Goal: Task Accomplishment & Management: Use online tool/utility

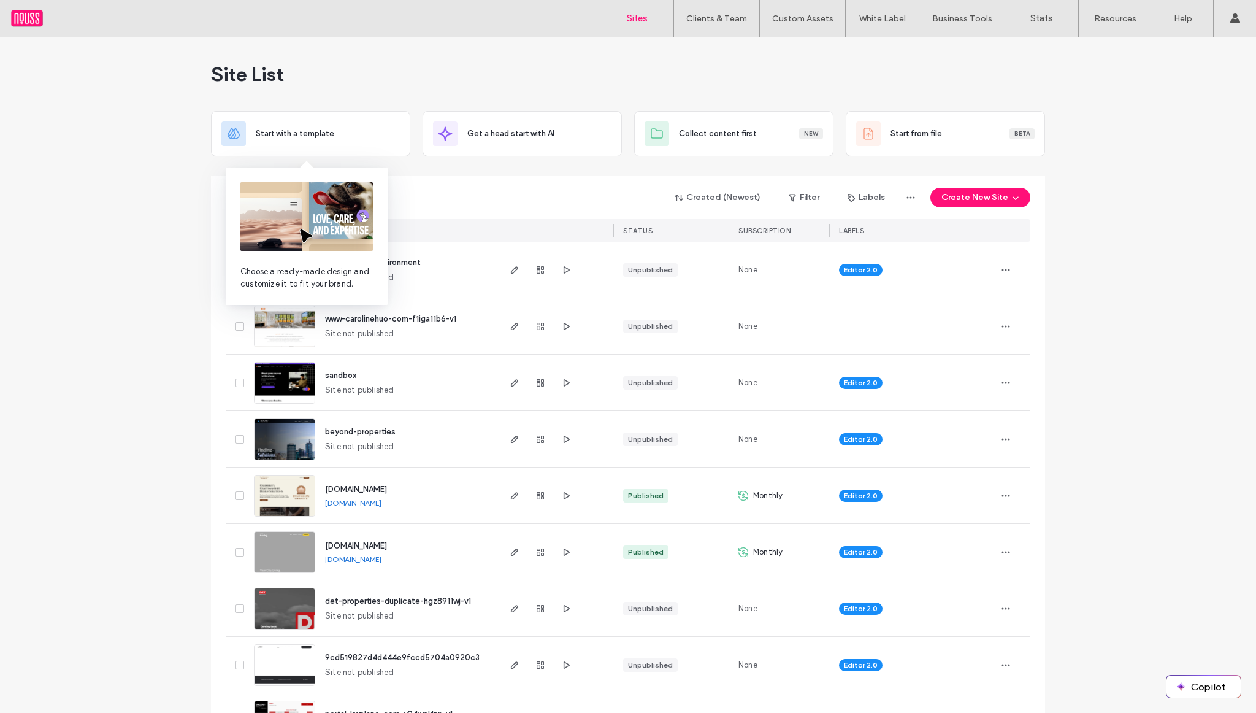
click at [320, 183] on img at bounding box center [306, 216] width 132 height 69
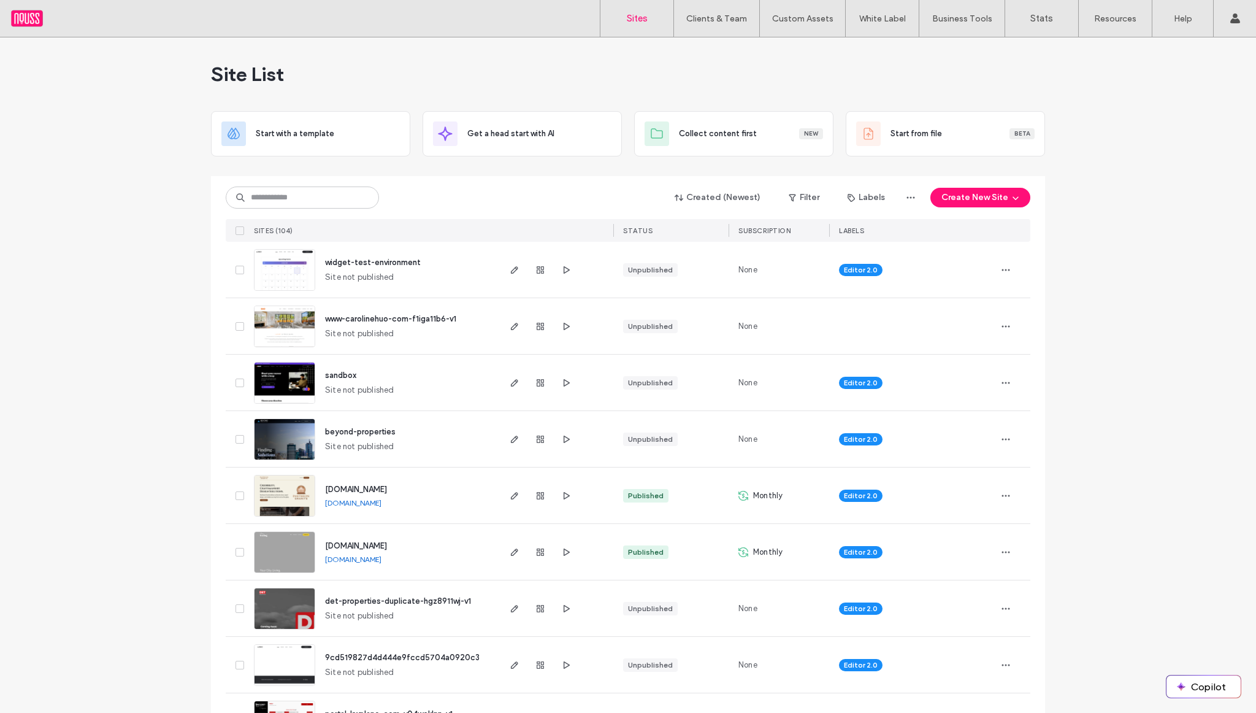
click at [499, 188] on div "Created (Newest) Filter Labels Create New Site" at bounding box center [628, 197] width 805 height 23
click at [331, 206] on input at bounding box center [302, 197] width 153 height 22
type input "*****"
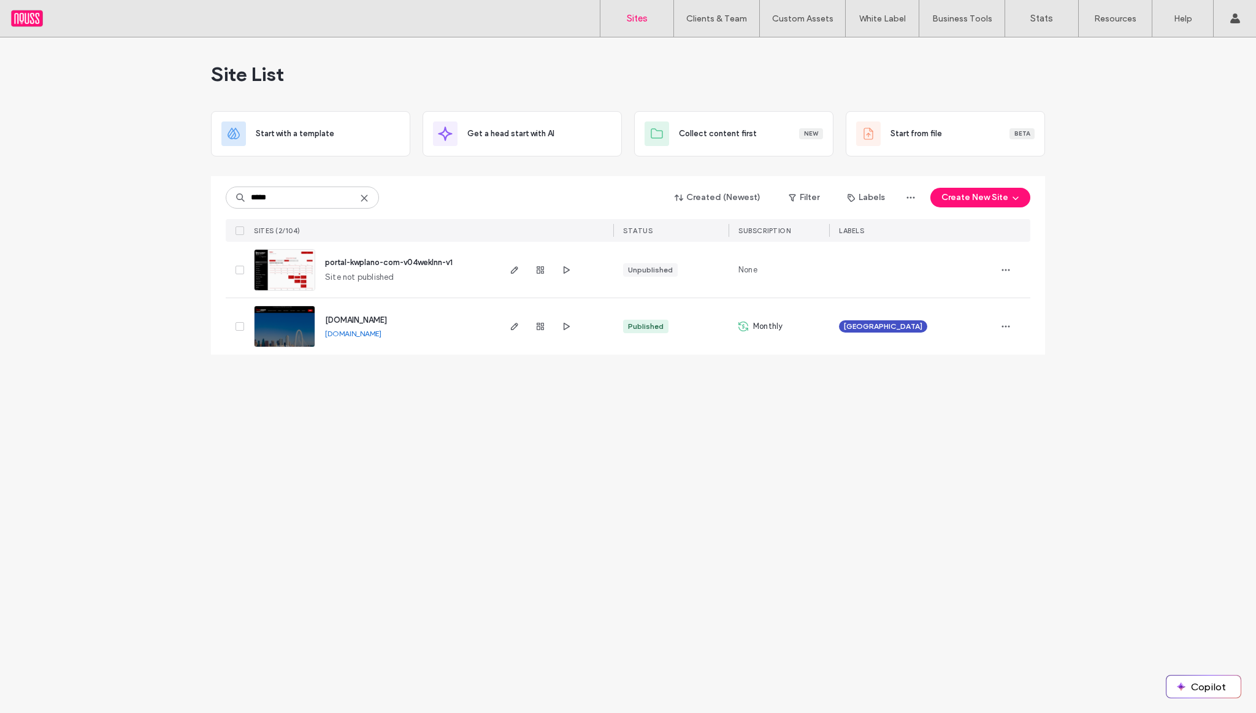
click at [362, 318] on span "www.kwplano.com" at bounding box center [356, 319] width 62 height 9
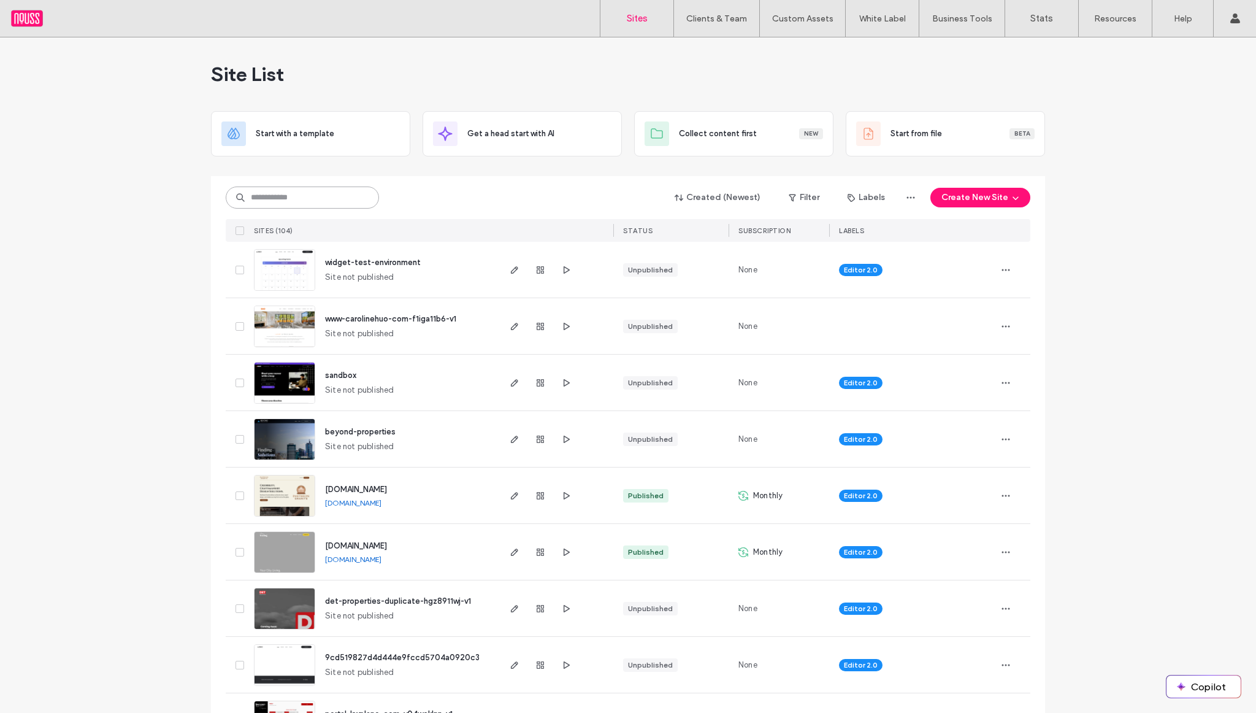
click at [319, 193] on input at bounding box center [302, 197] width 153 height 22
type input "******"
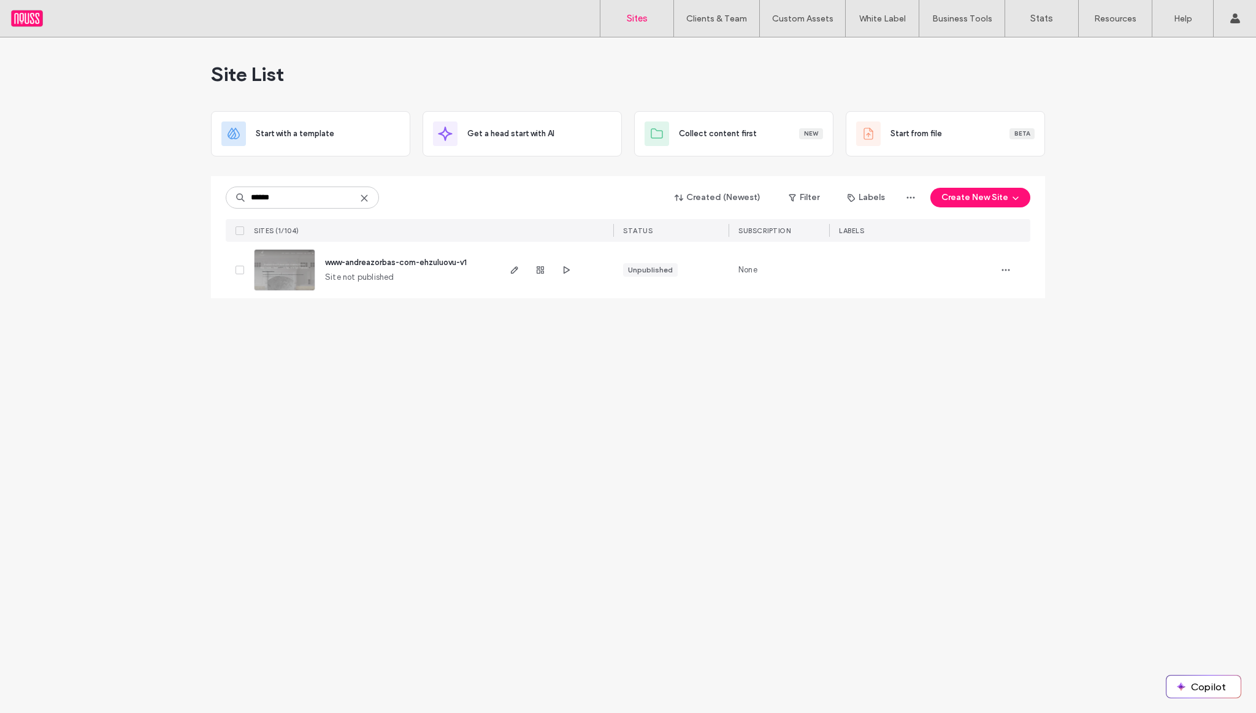
click at [366, 201] on icon at bounding box center [364, 198] width 10 height 10
click at [344, 202] on input at bounding box center [302, 197] width 153 height 22
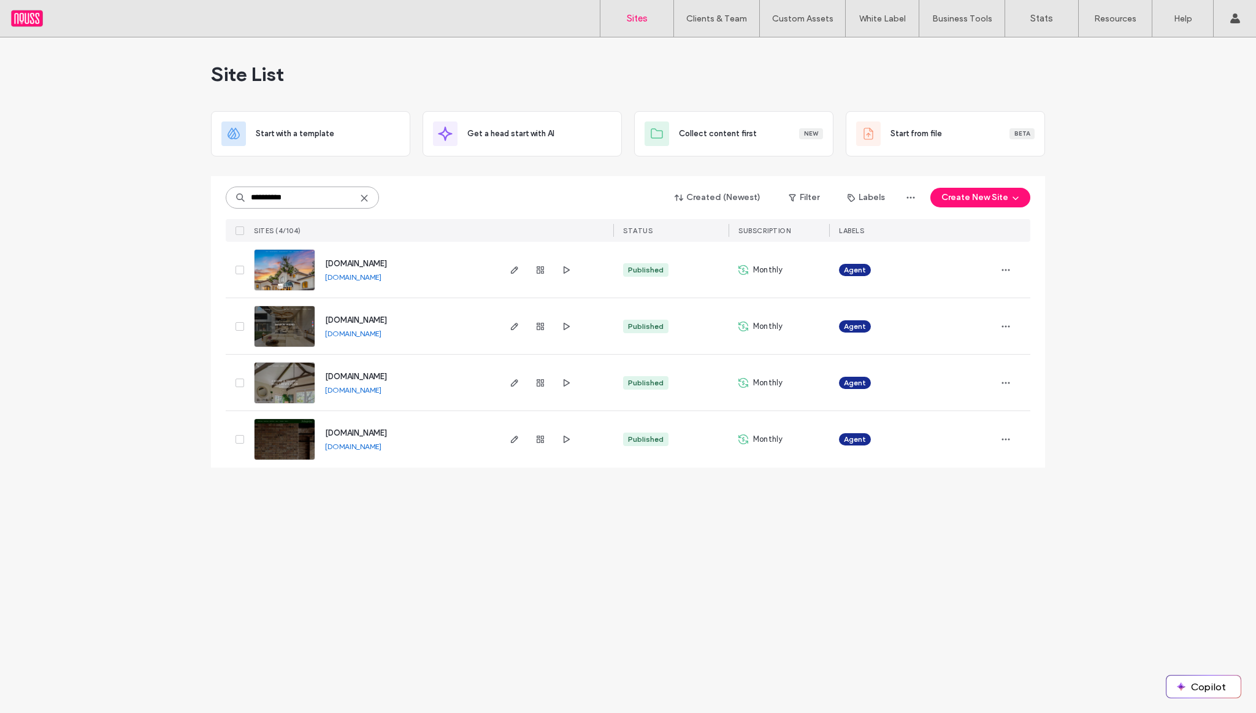
type input "**********"
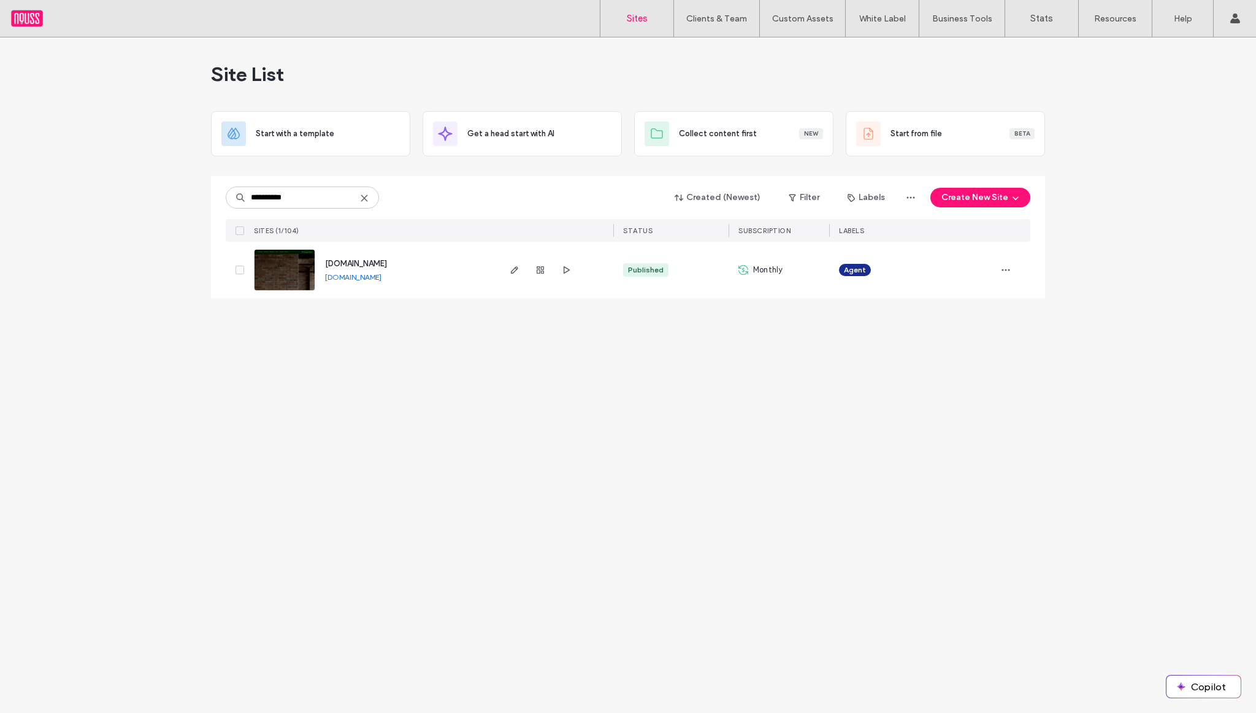
click at [387, 263] on span "www.thegressingergroup.com" at bounding box center [356, 263] width 62 height 9
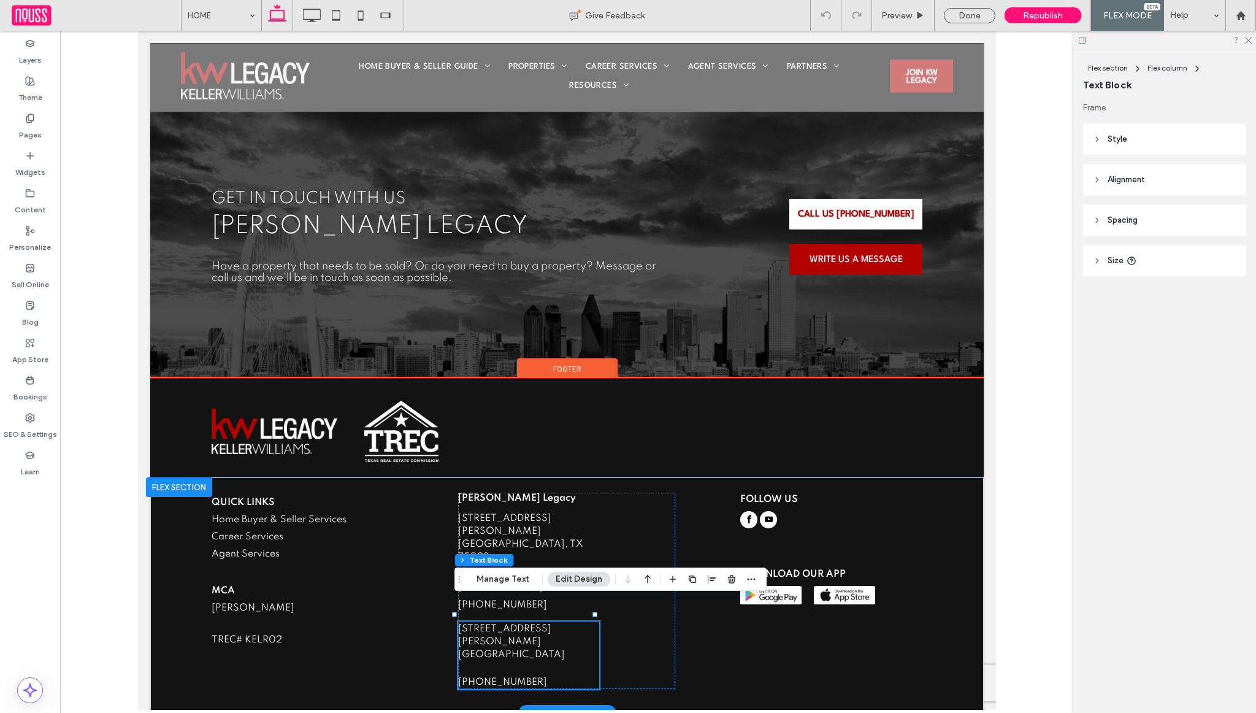
scroll to position [2538, 0]
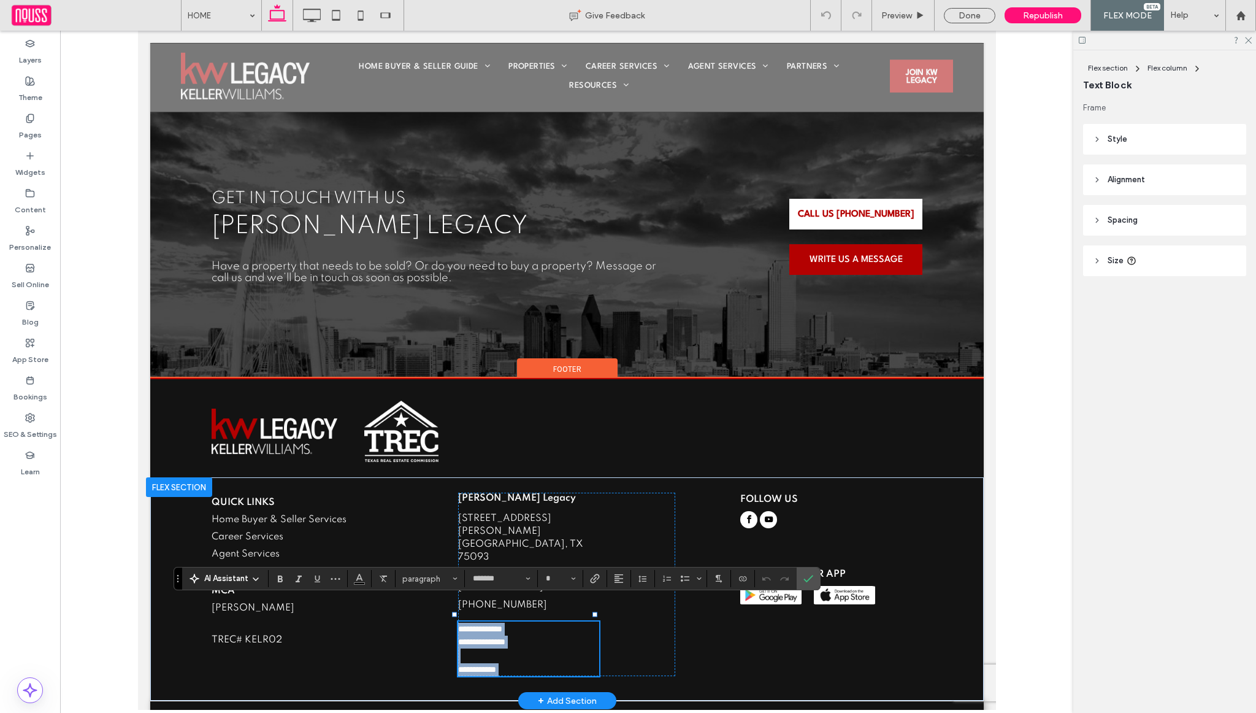
click at [554, 663] on p "**********" at bounding box center [528, 669] width 141 height 13
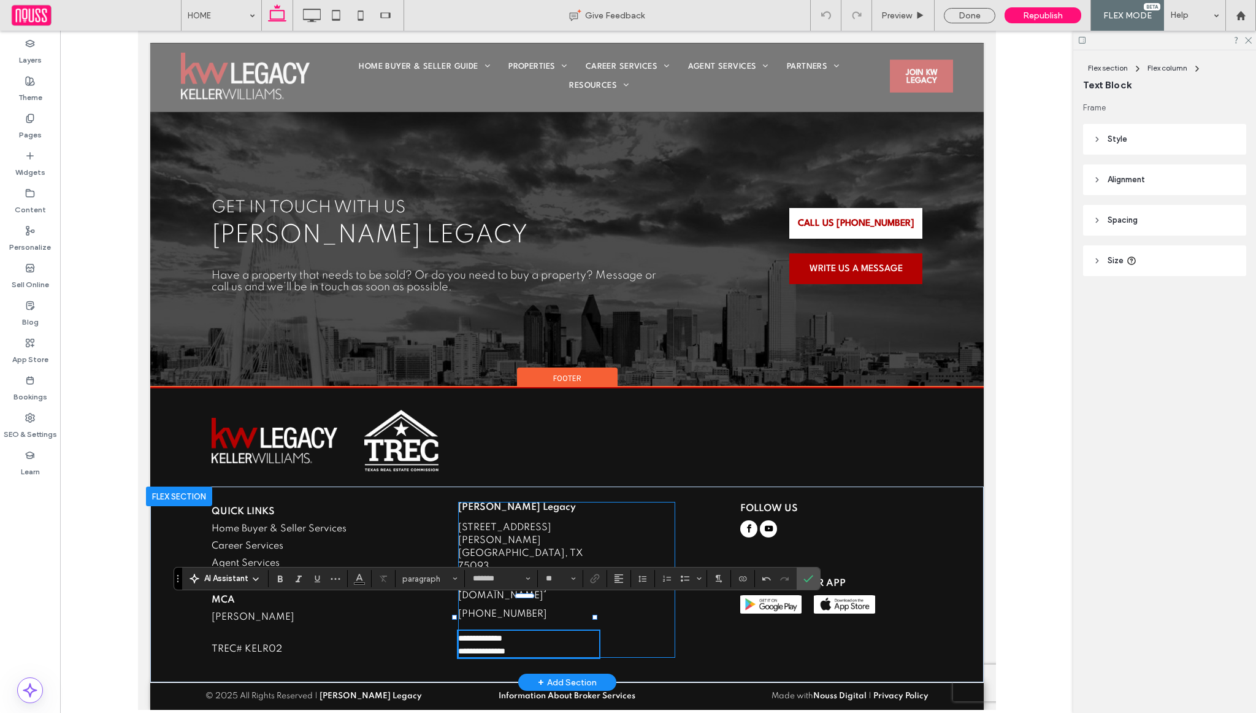
type input "**"
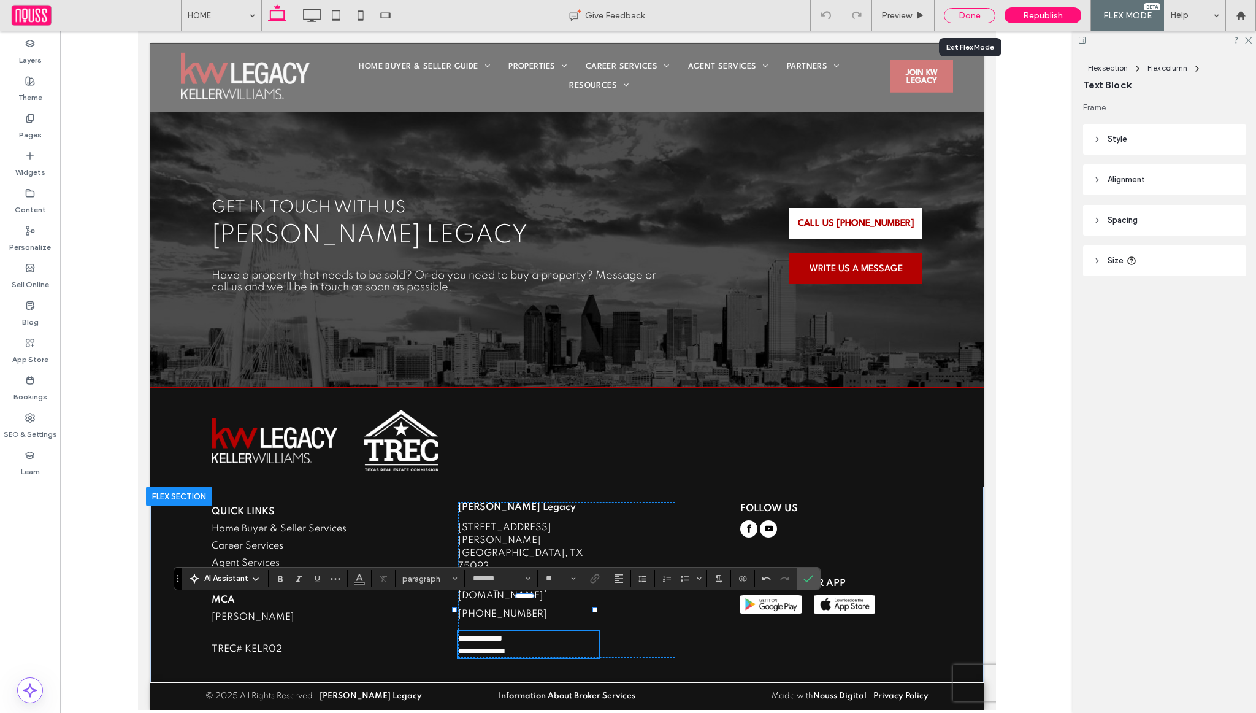
click at [967, 18] on div "Done" at bounding box center [970, 15] width 52 height 15
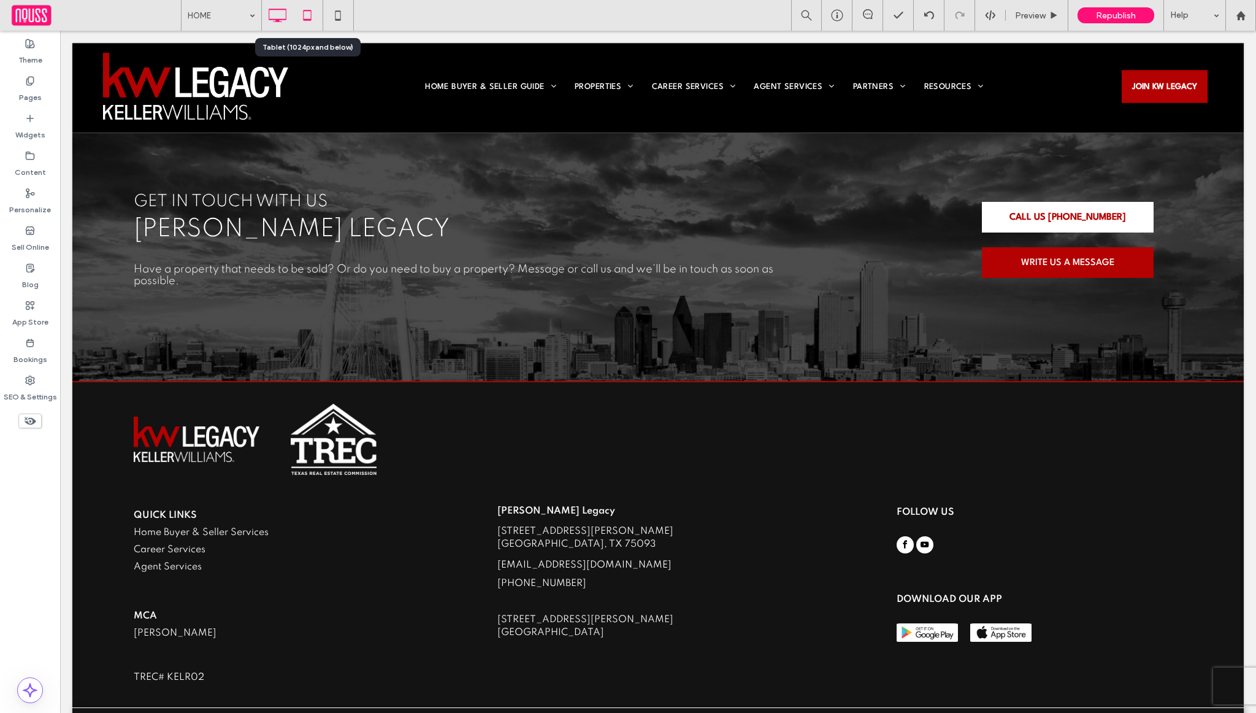
click at [318, 12] on icon at bounding box center [307, 15] width 25 height 25
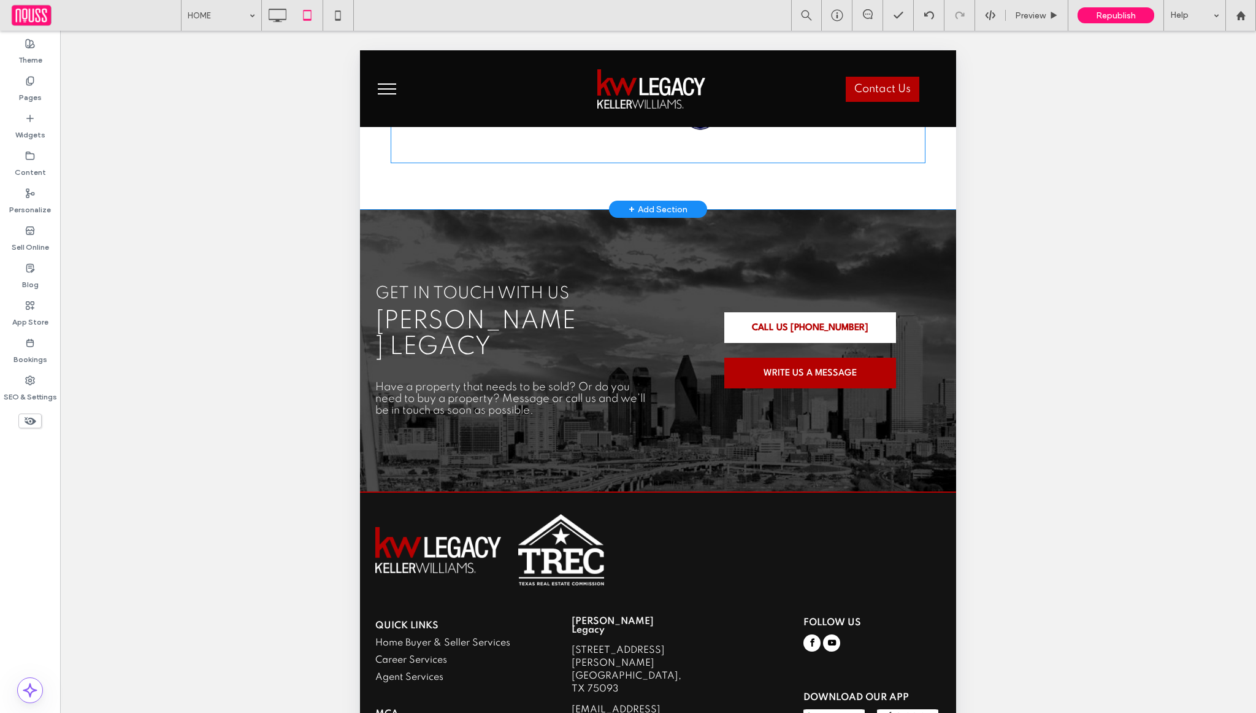
scroll to position [142, 0]
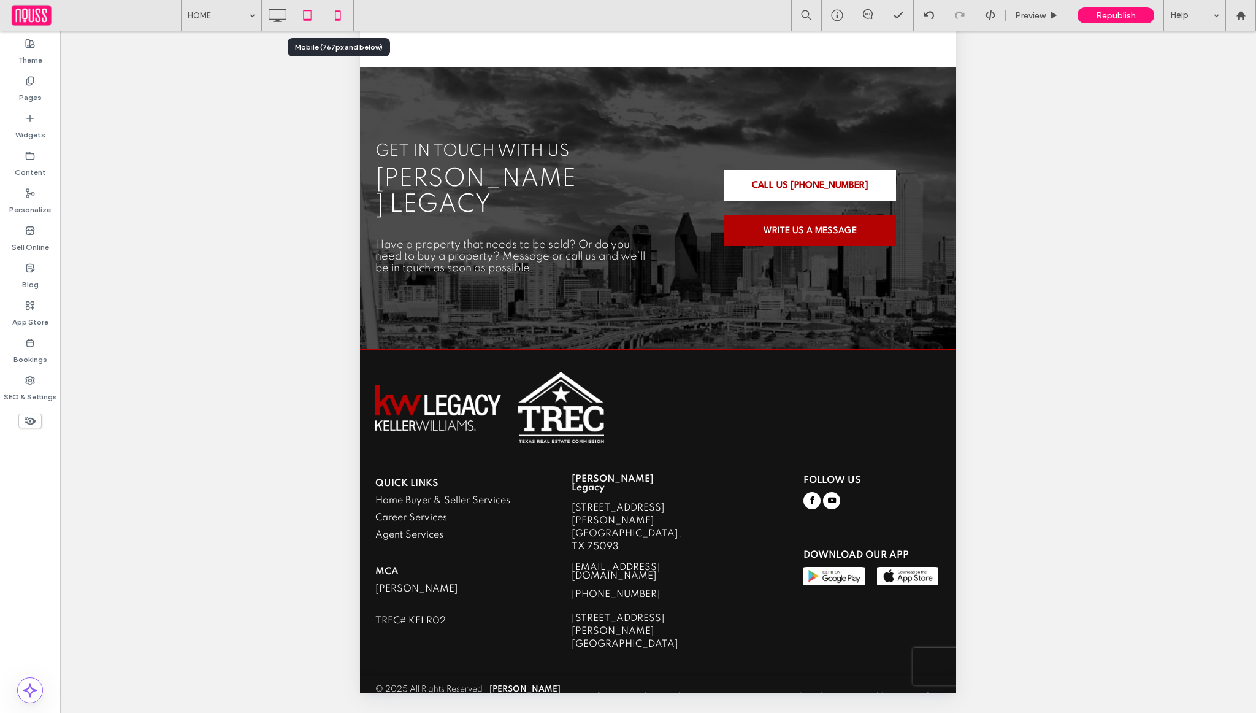
click at [335, 12] on use at bounding box center [338, 15] width 6 height 10
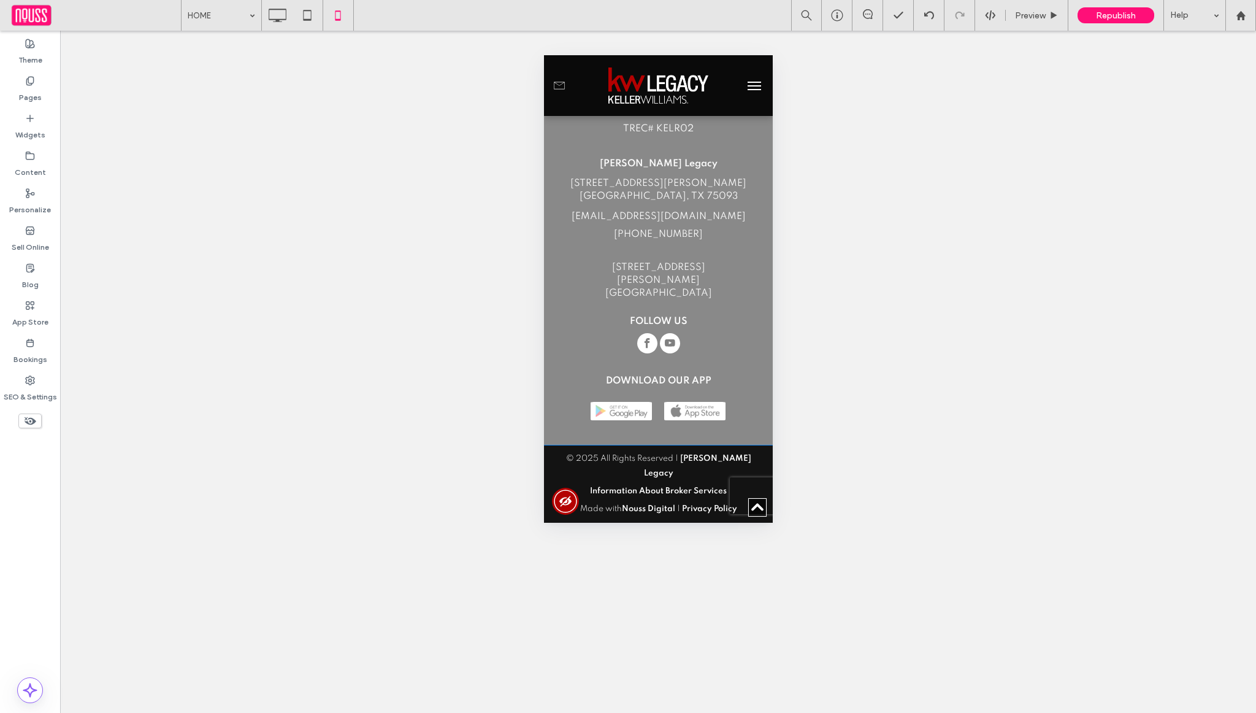
scroll to position [3810, 0]
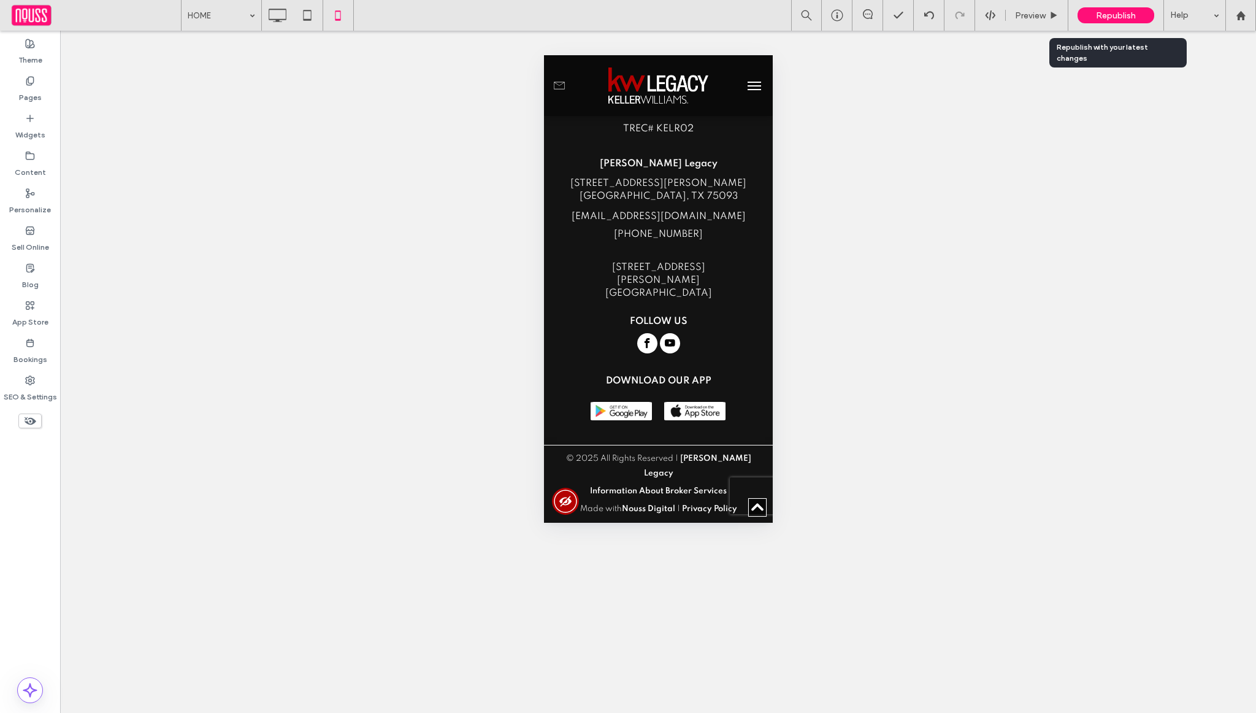
click at [1132, 22] on div "Republish" at bounding box center [1116, 15] width 77 height 16
click at [1131, 10] on span "Republish" at bounding box center [1116, 15] width 40 height 10
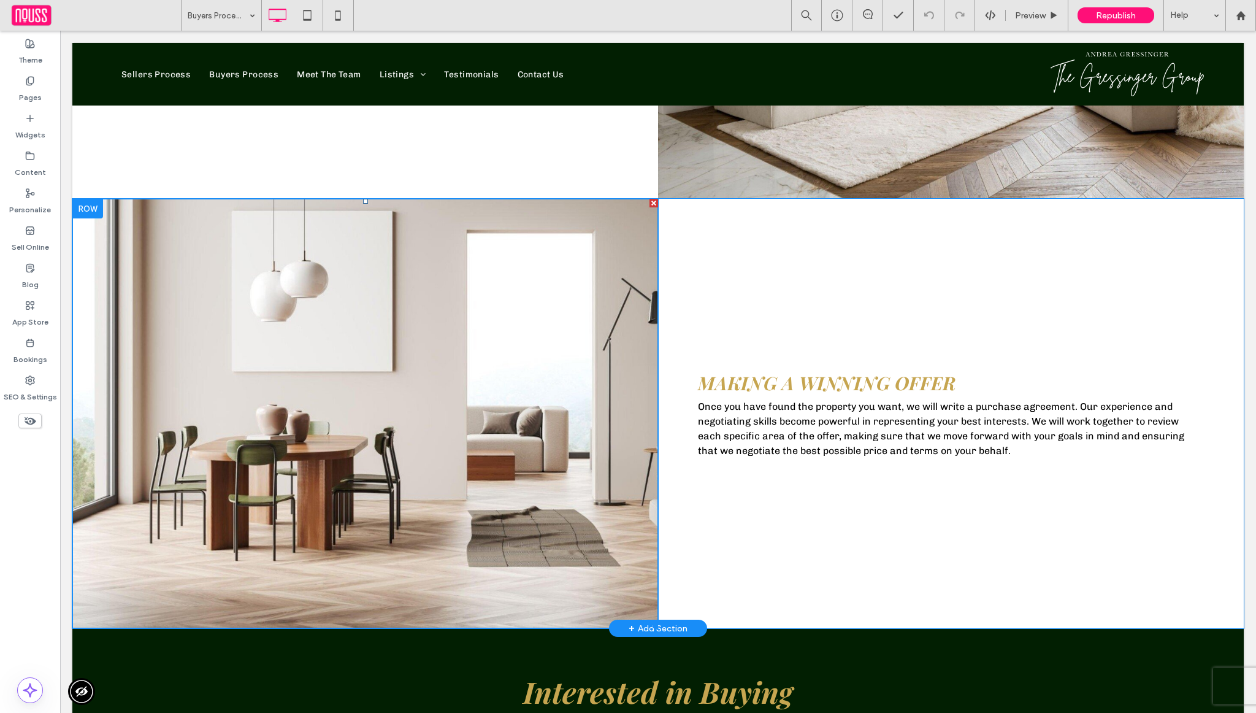
scroll to position [1335, 0]
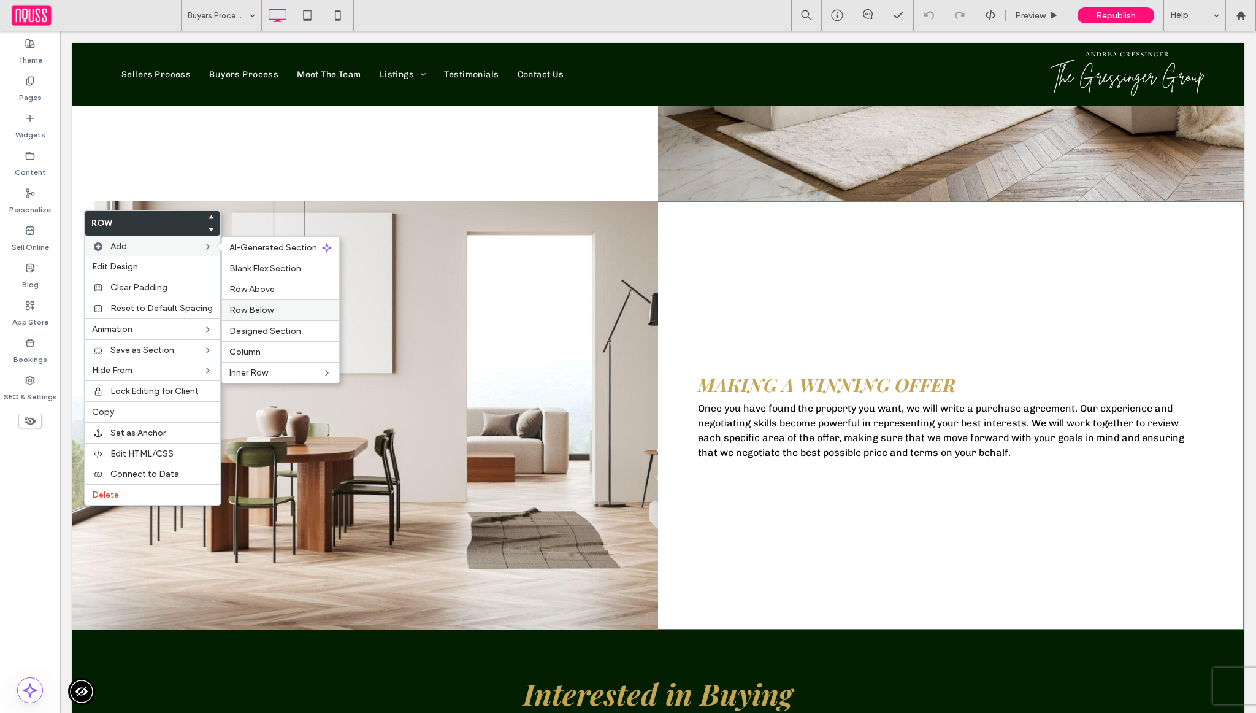
click at [247, 309] on span "Row Below" at bounding box center [251, 310] width 44 height 10
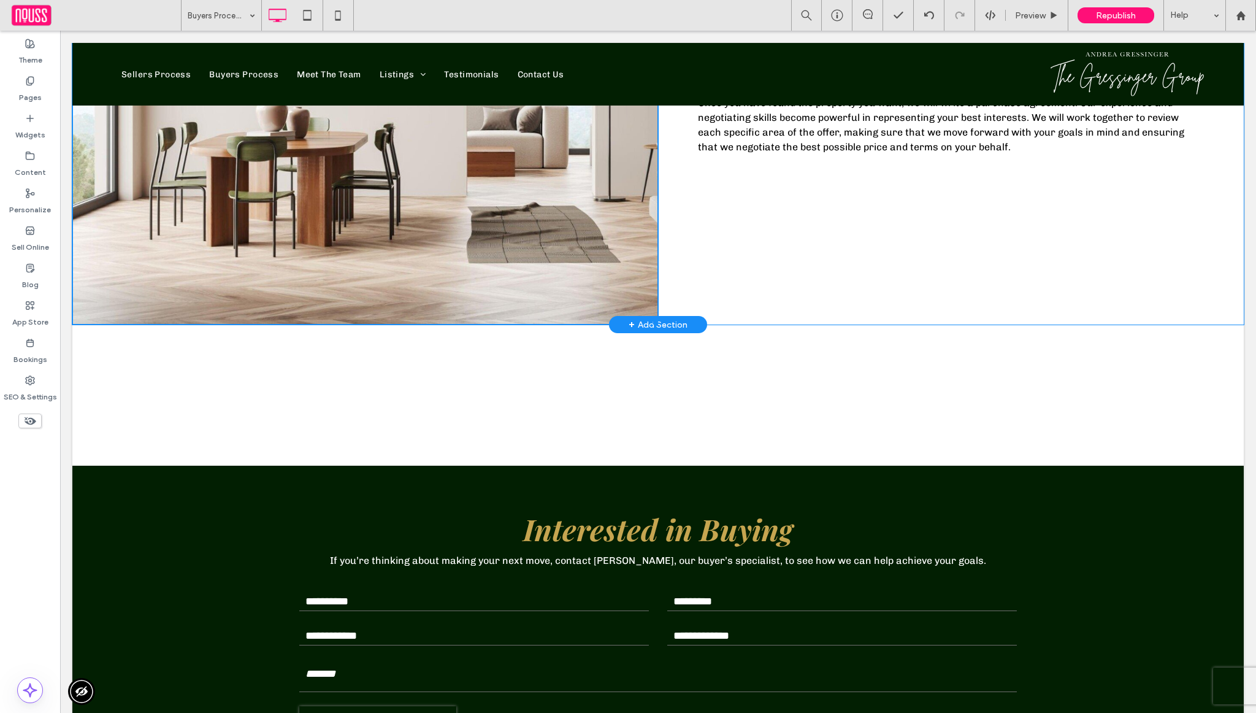
scroll to position [1775, 0]
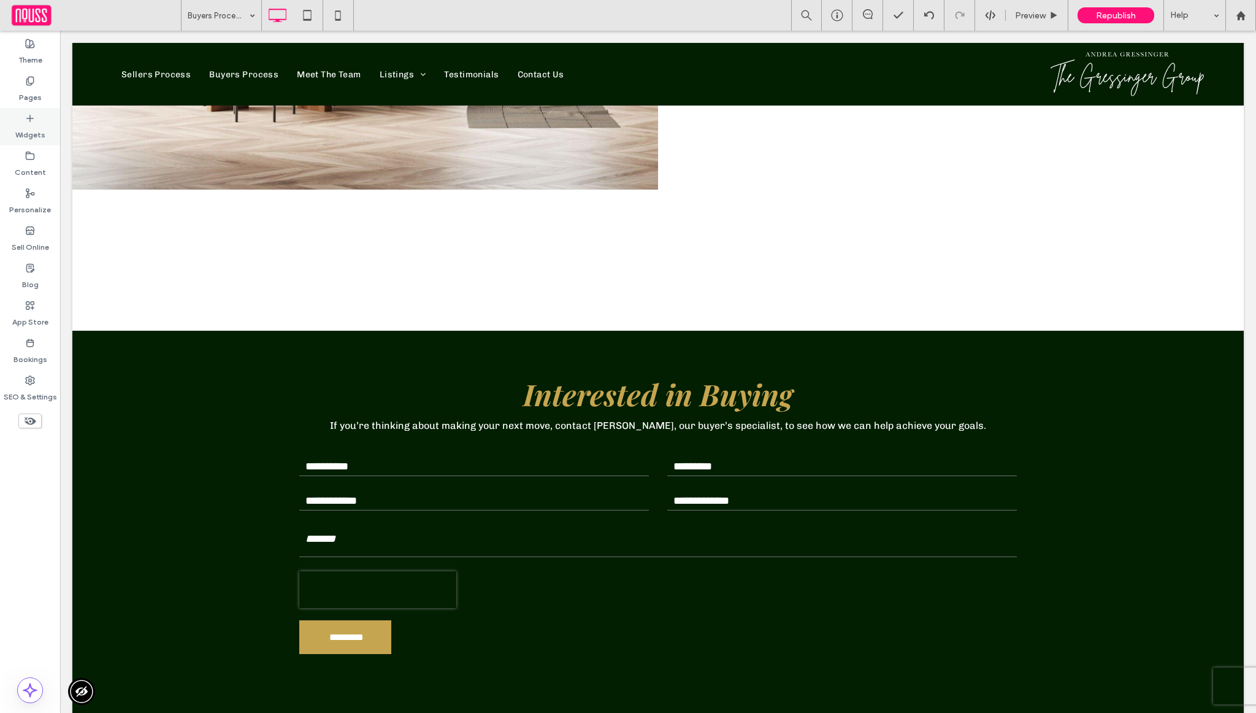
click at [26, 132] on label "Widgets" at bounding box center [30, 131] width 30 height 17
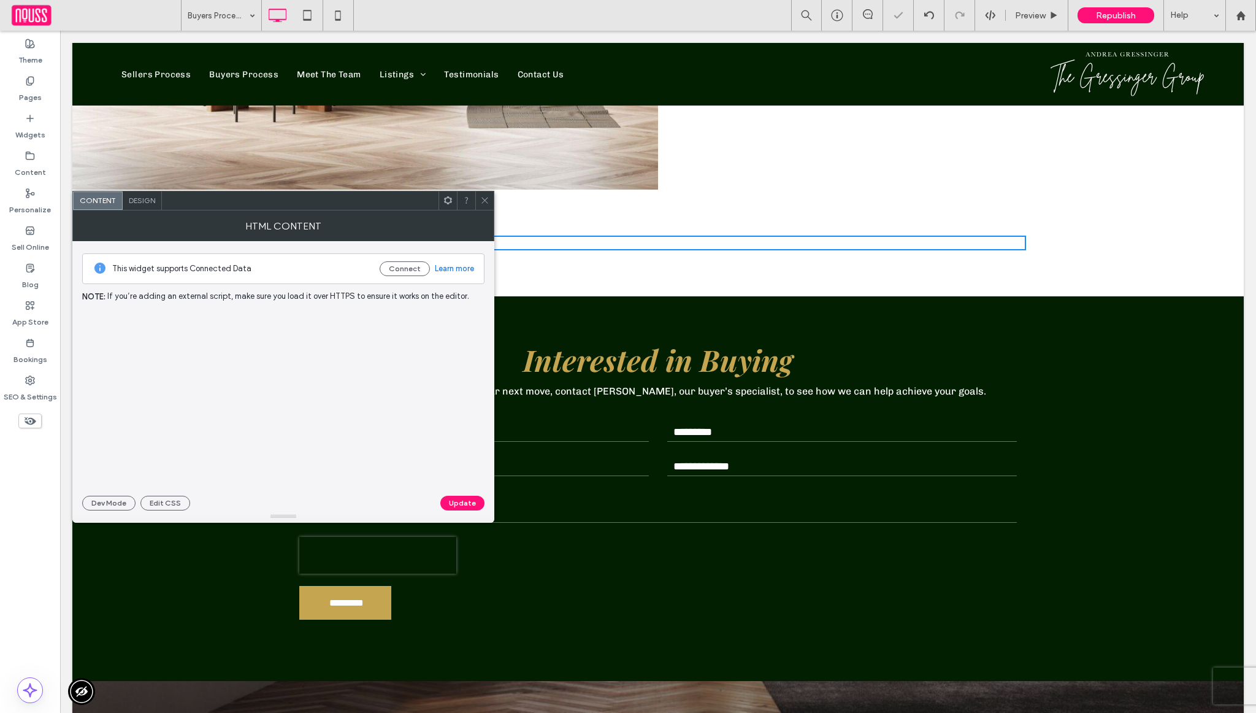
click at [429, 330] on div at bounding box center [283, 397] width 403 height 174
click at [387, 338] on div at bounding box center [283, 397] width 403 height 174
click at [485, 199] on icon at bounding box center [484, 200] width 9 height 9
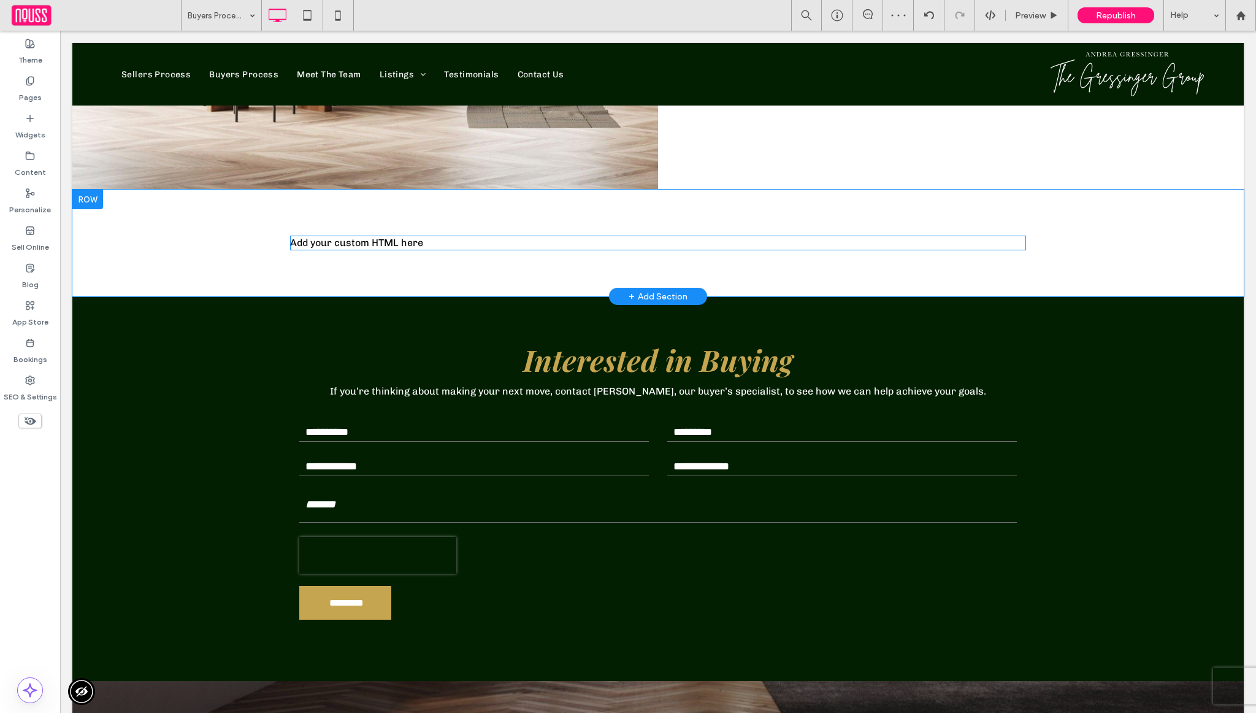
click at [451, 244] on span at bounding box center [658, 243] width 736 height 15
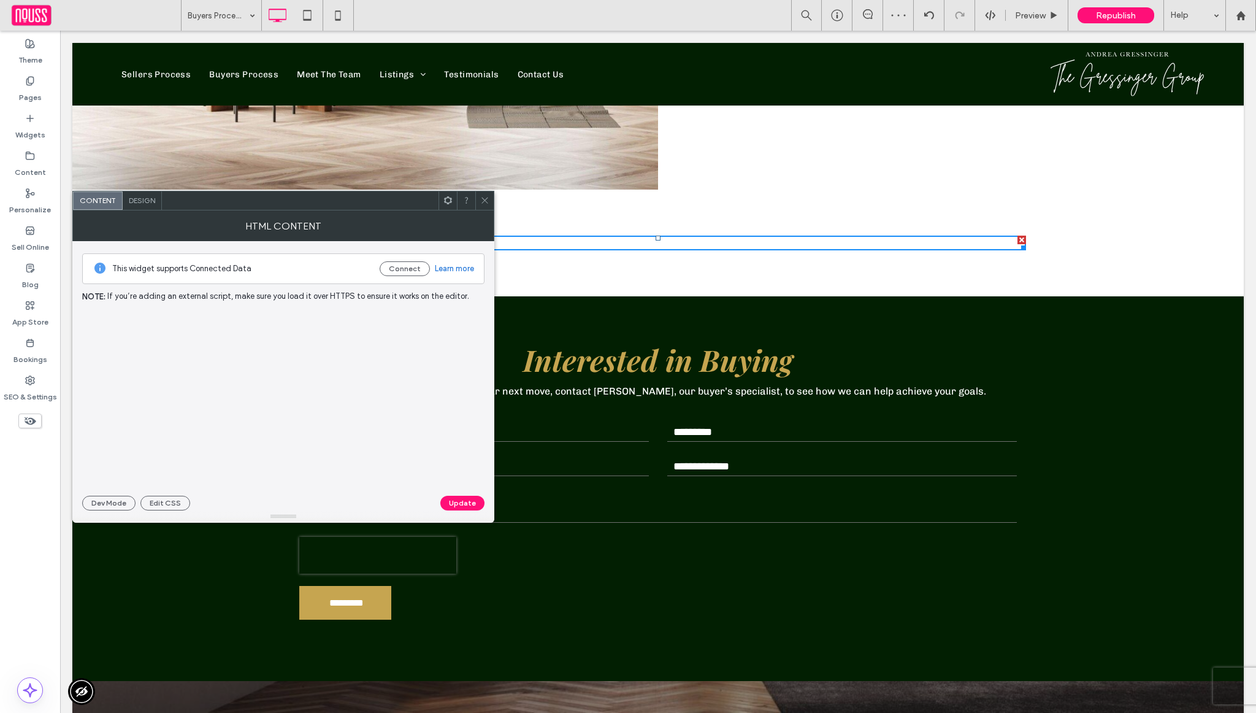
click at [248, 376] on div at bounding box center [283, 397] width 403 height 174
click at [488, 204] on icon at bounding box center [484, 200] width 9 height 9
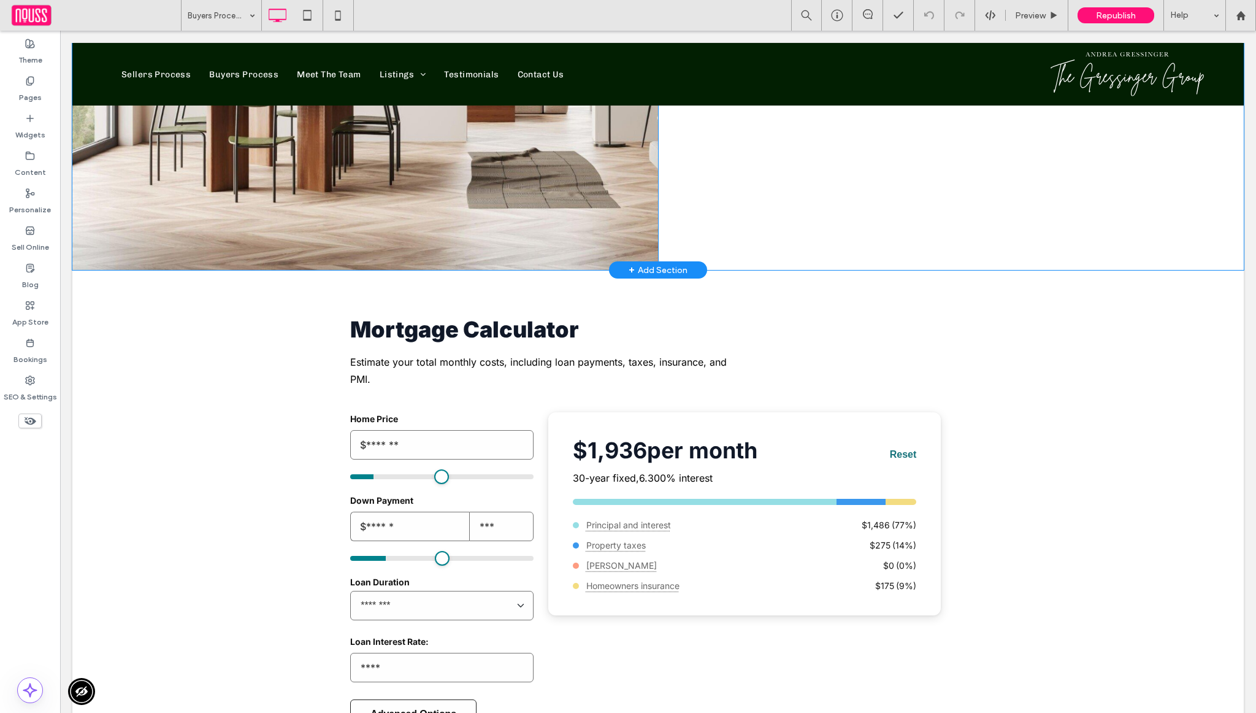
scroll to position [1619, 0]
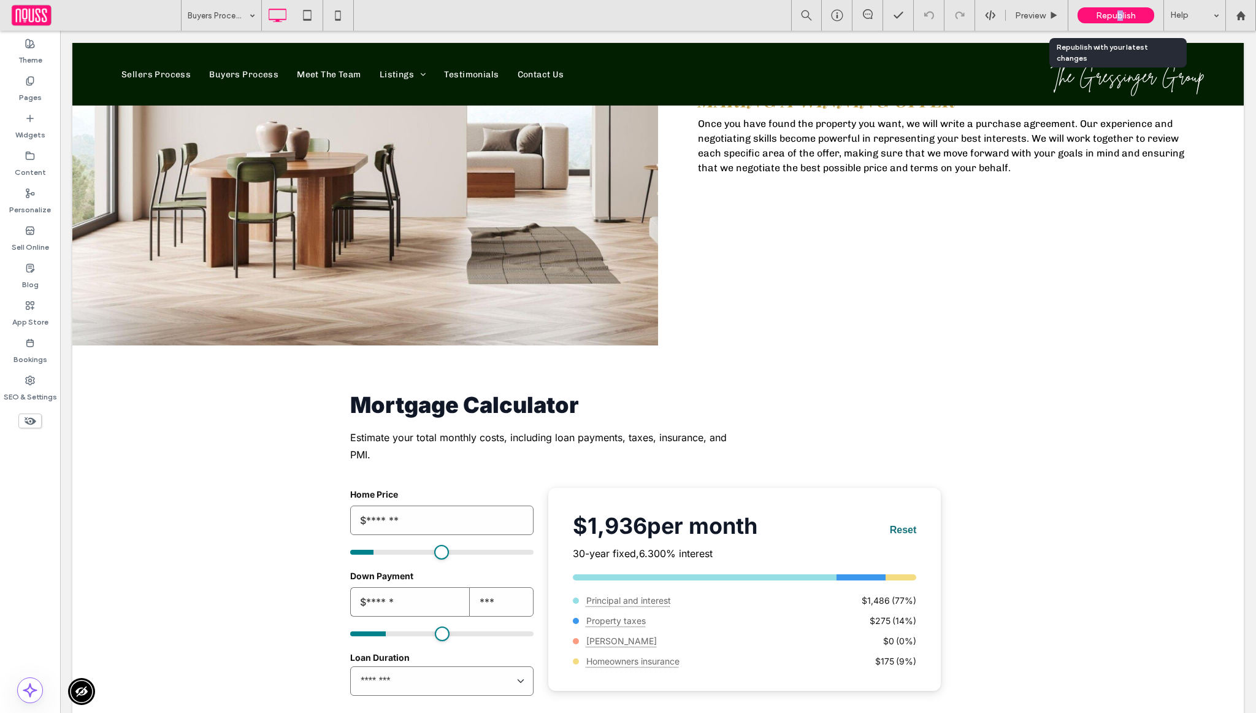
click at [1120, 14] on span "Republish" at bounding box center [1116, 15] width 40 height 10
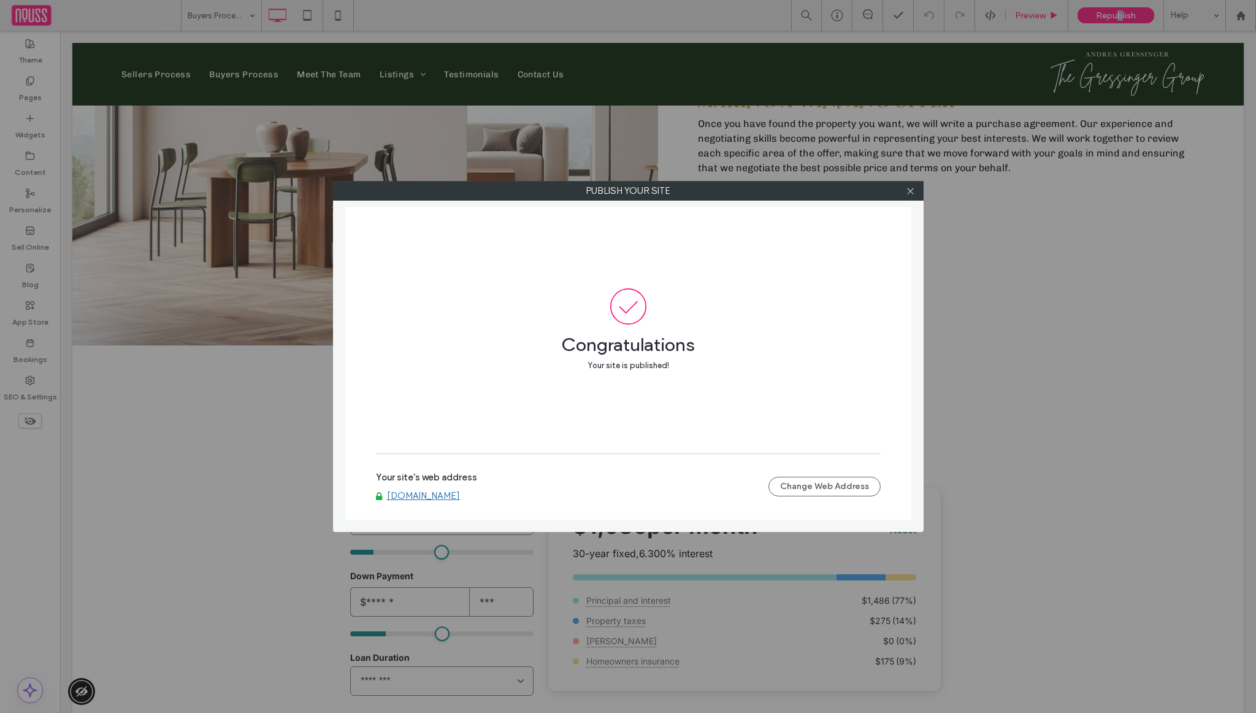
scroll to position [0, 0]
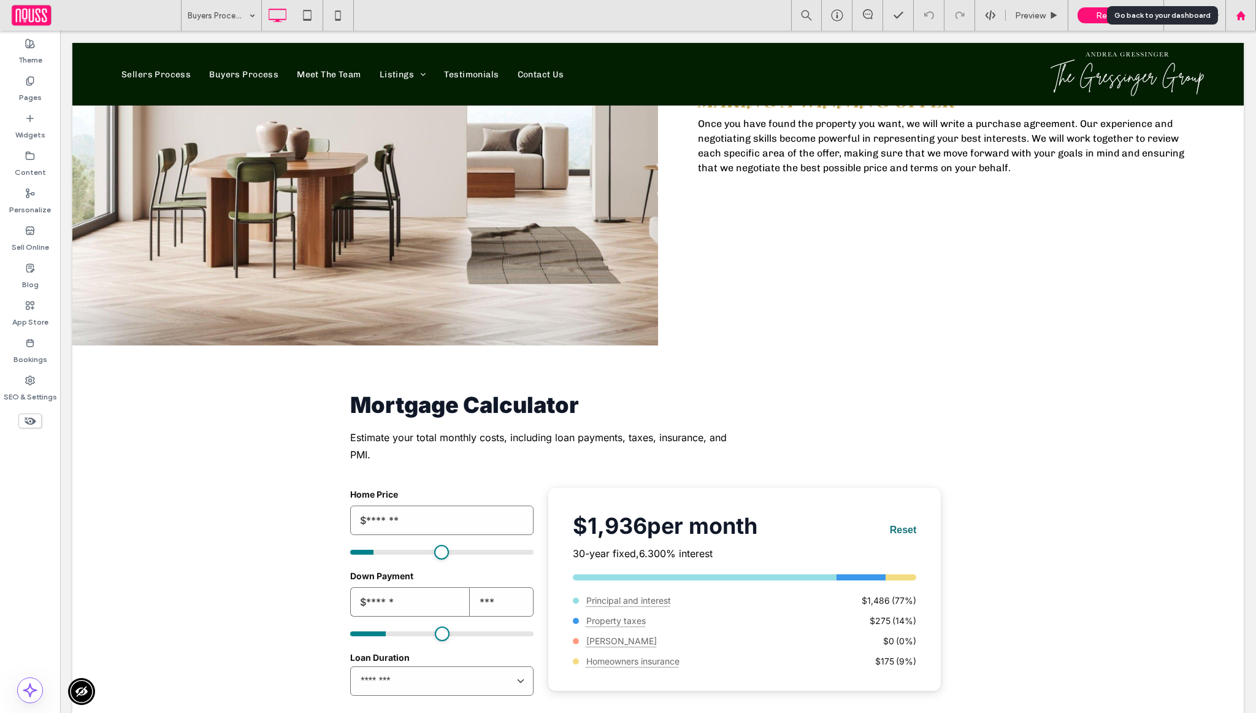
click at [1245, 15] on icon at bounding box center [1241, 15] width 10 height 10
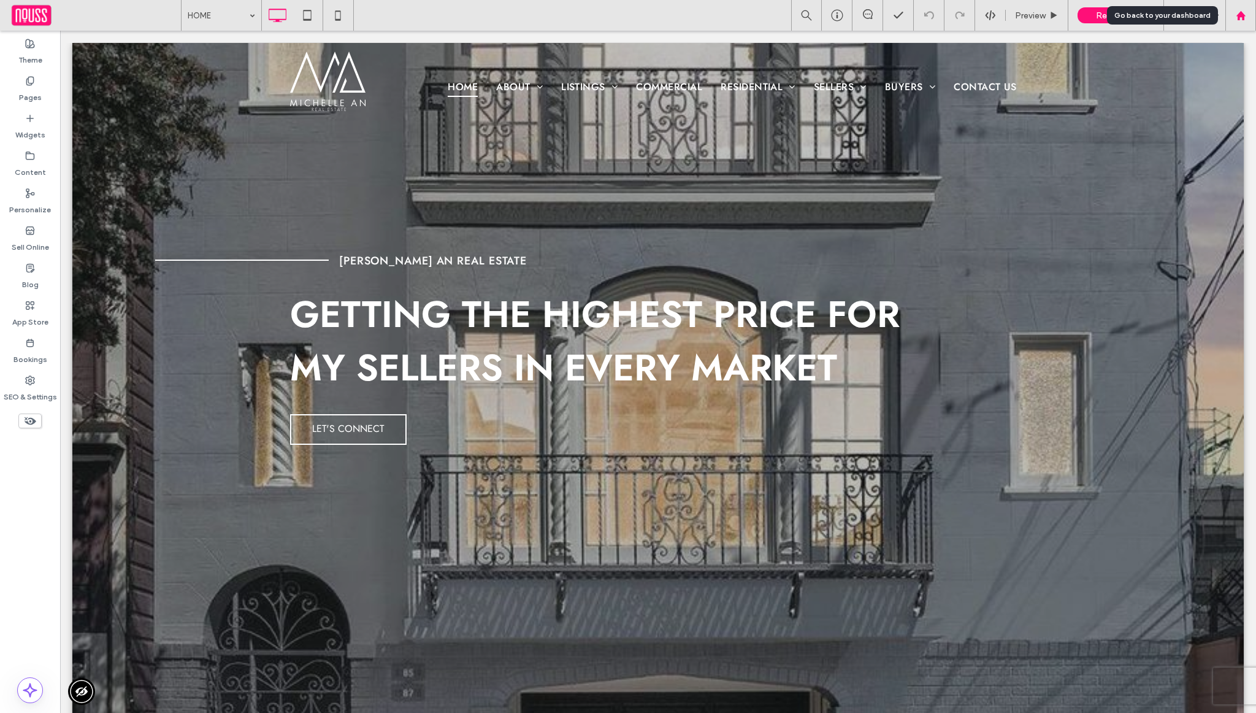
click at [1232, 18] on div at bounding box center [1240, 15] width 29 height 10
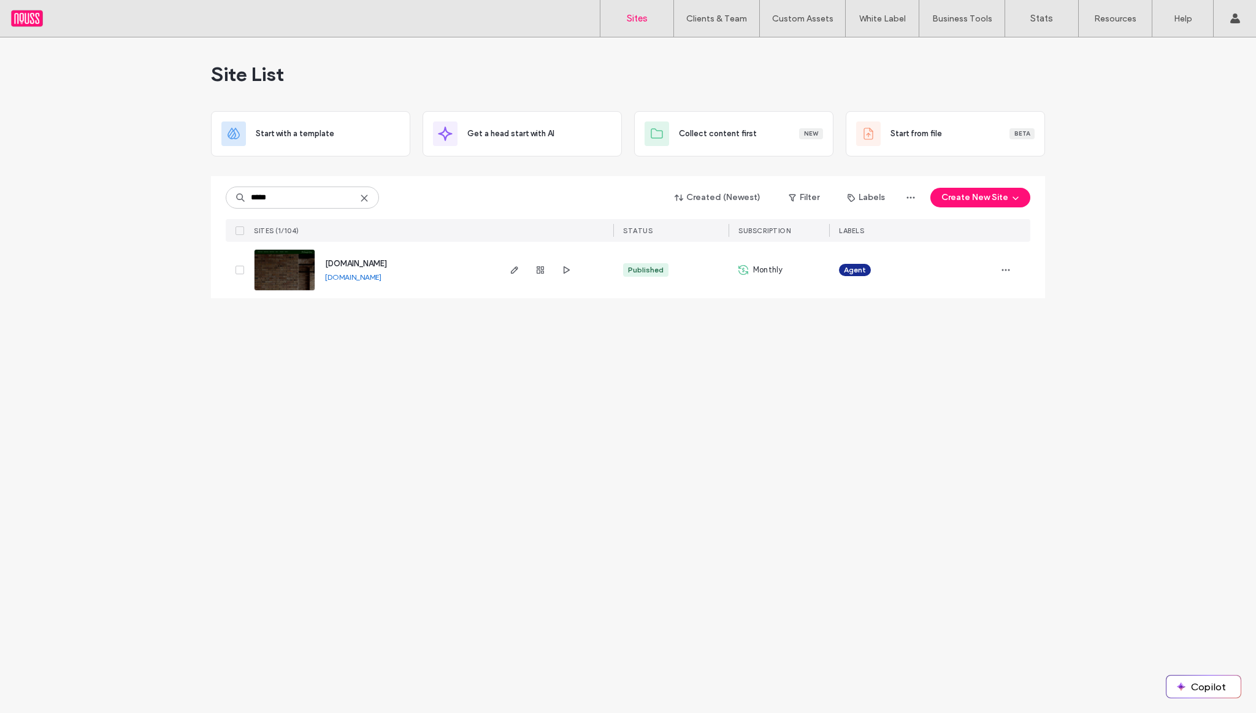
type input "*****"
click at [355, 261] on span "[DOMAIN_NAME]" at bounding box center [356, 263] width 62 height 9
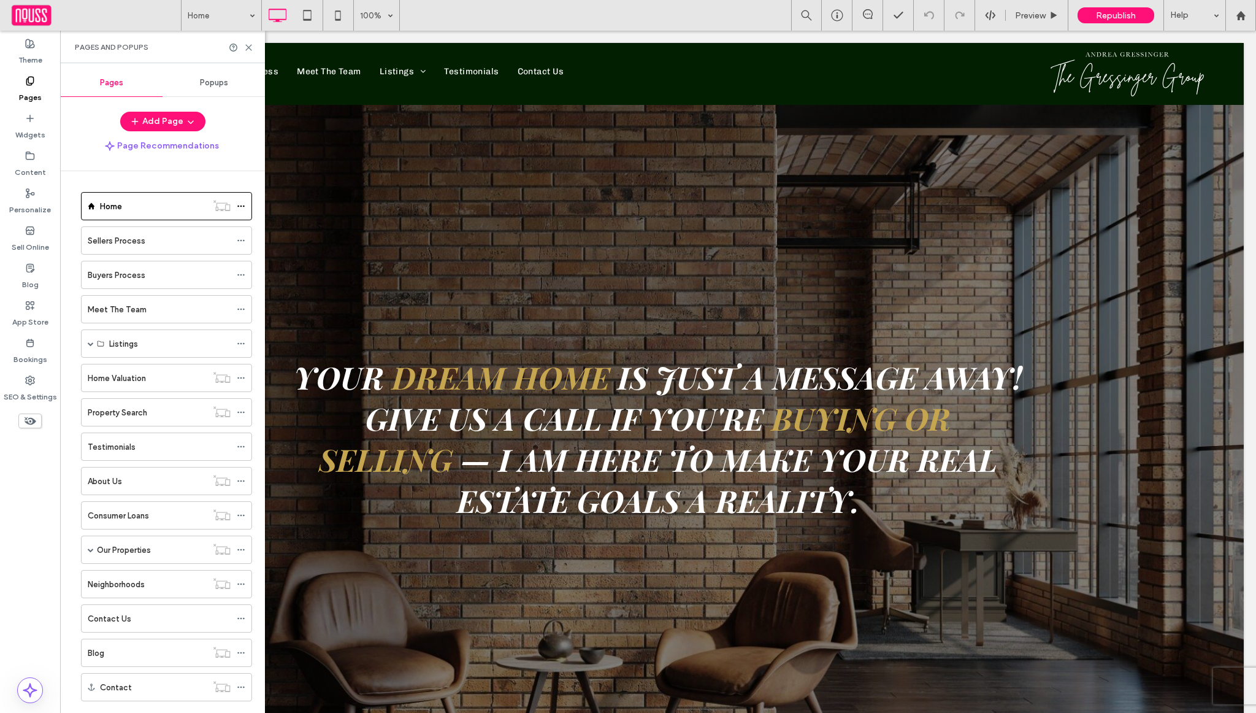
scroll to position [25, 0]
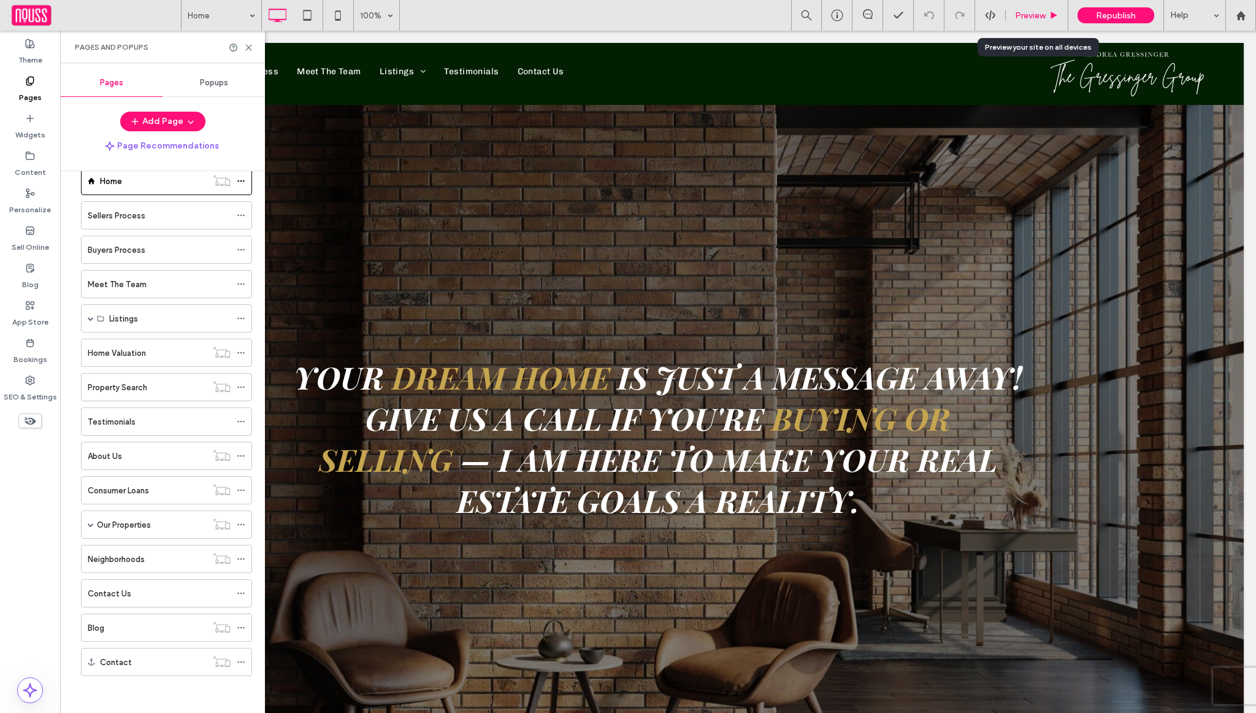
drag, startPoint x: 1029, startPoint y: 12, endPoint x: 964, endPoint y: 1, distance: 65.4
click at [1029, 12] on span "Preview" at bounding box center [1030, 15] width 31 height 10
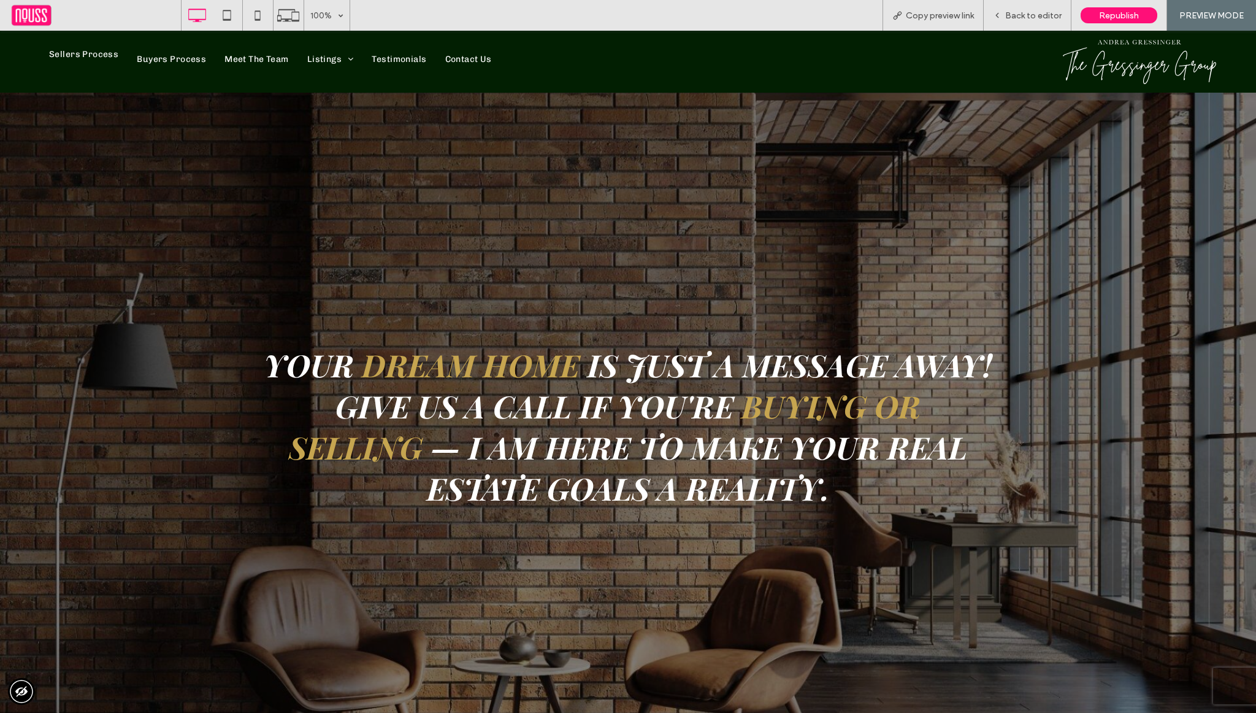
click at [99, 58] on span "Sellers Process" at bounding box center [83, 54] width 69 height 13
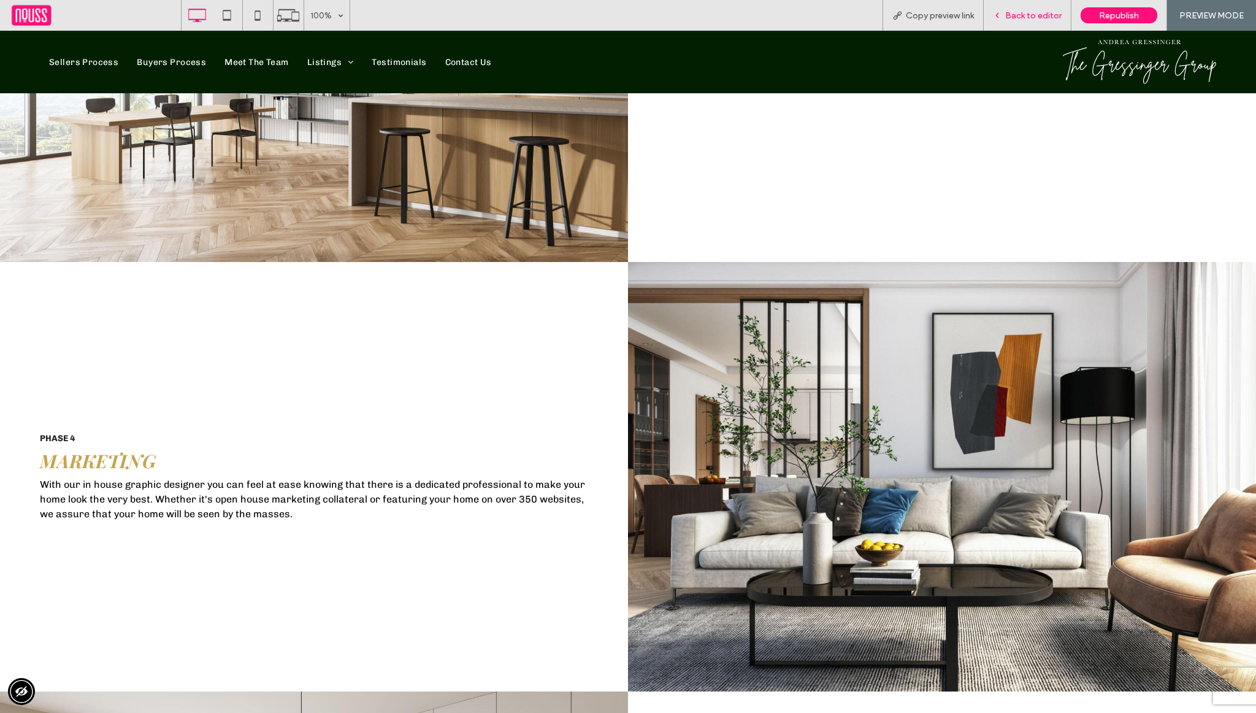
click at [1022, 17] on span "Back to editor" at bounding box center [1033, 15] width 56 height 10
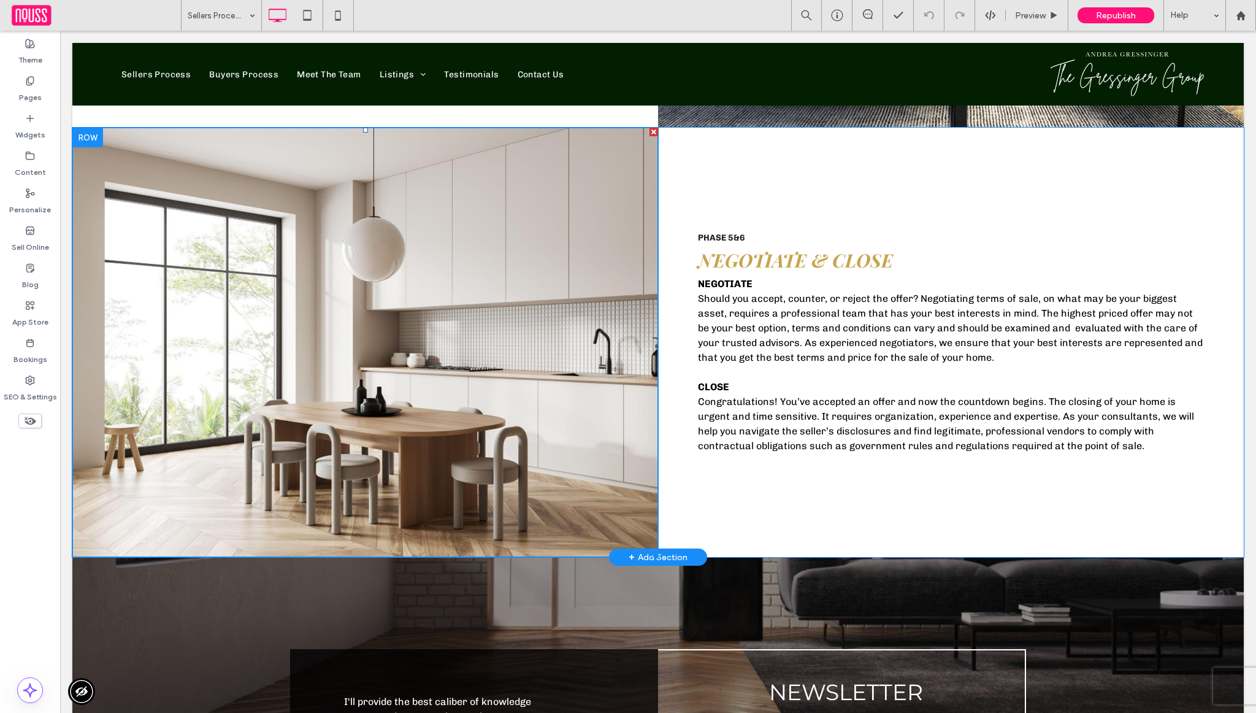
scroll to position [2265, 0]
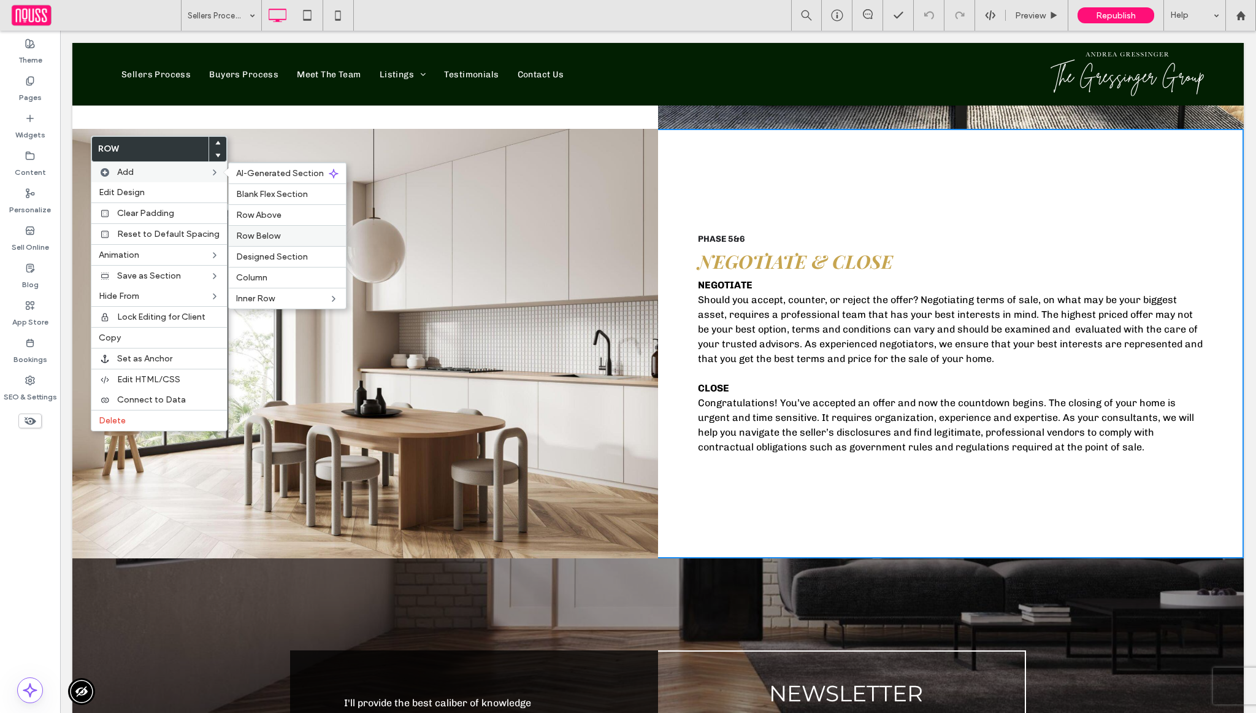
click at [271, 235] on span "Row Below" at bounding box center [258, 236] width 44 height 10
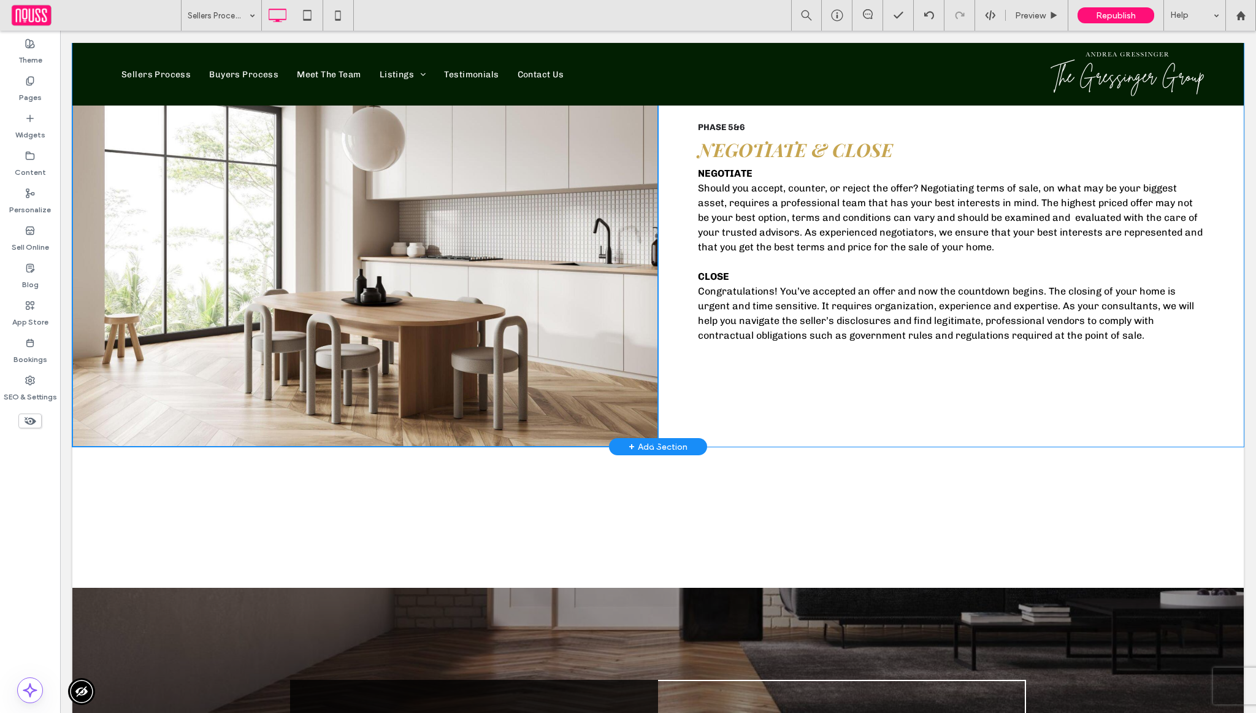
scroll to position [2498, 0]
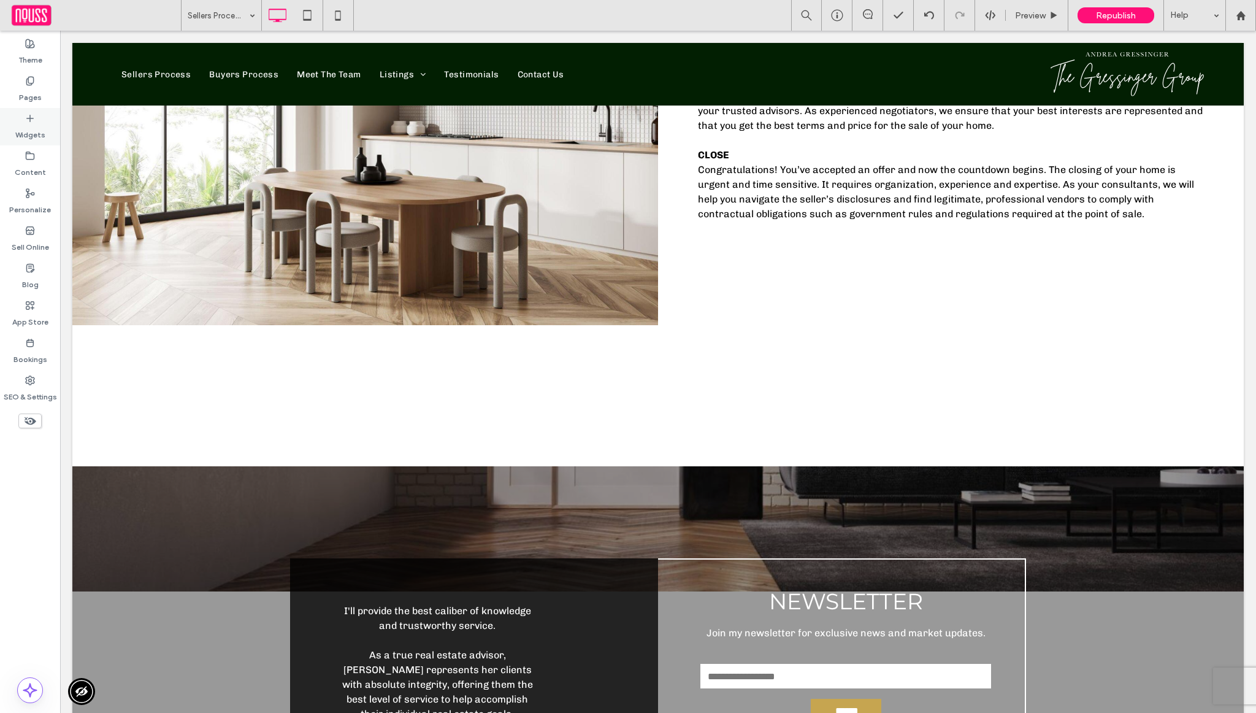
click at [25, 131] on label "Widgets" at bounding box center [30, 131] width 30 height 17
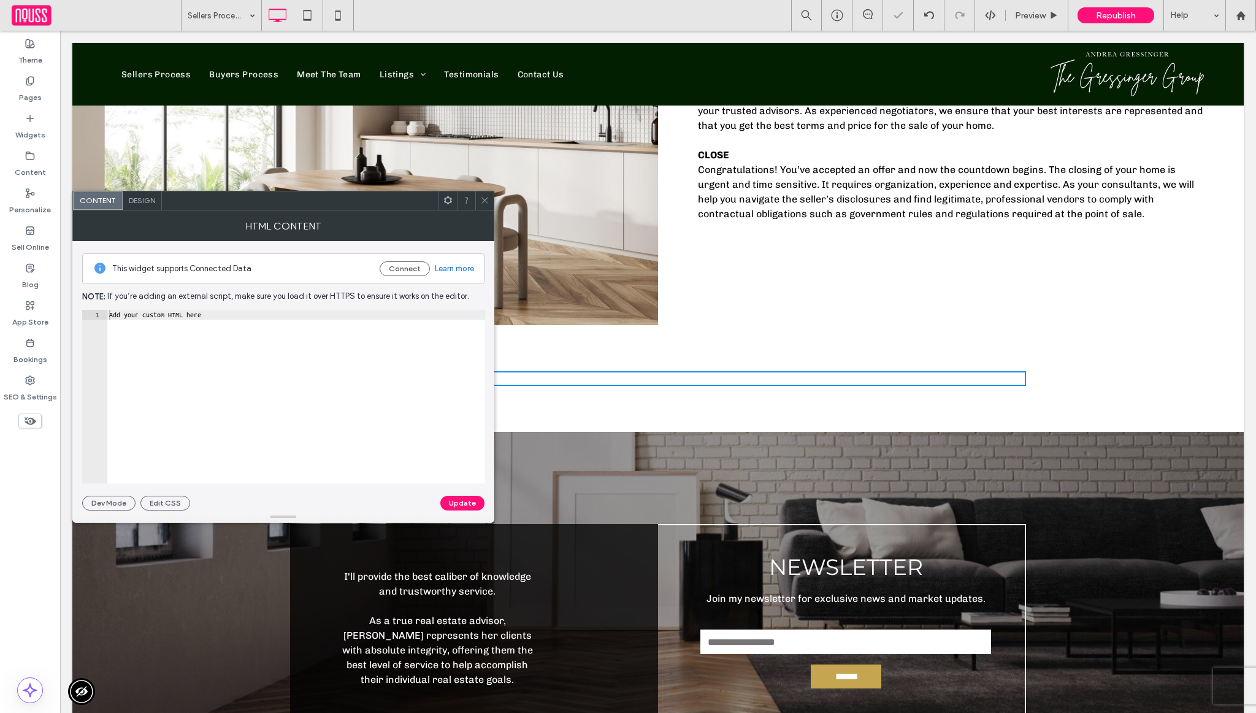
click at [376, 393] on div "Add your custom HTML here" at bounding box center [296, 406] width 378 height 193
paste textarea "**********"
type textarea "**********"
click at [460, 509] on button "Update" at bounding box center [462, 503] width 44 height 15
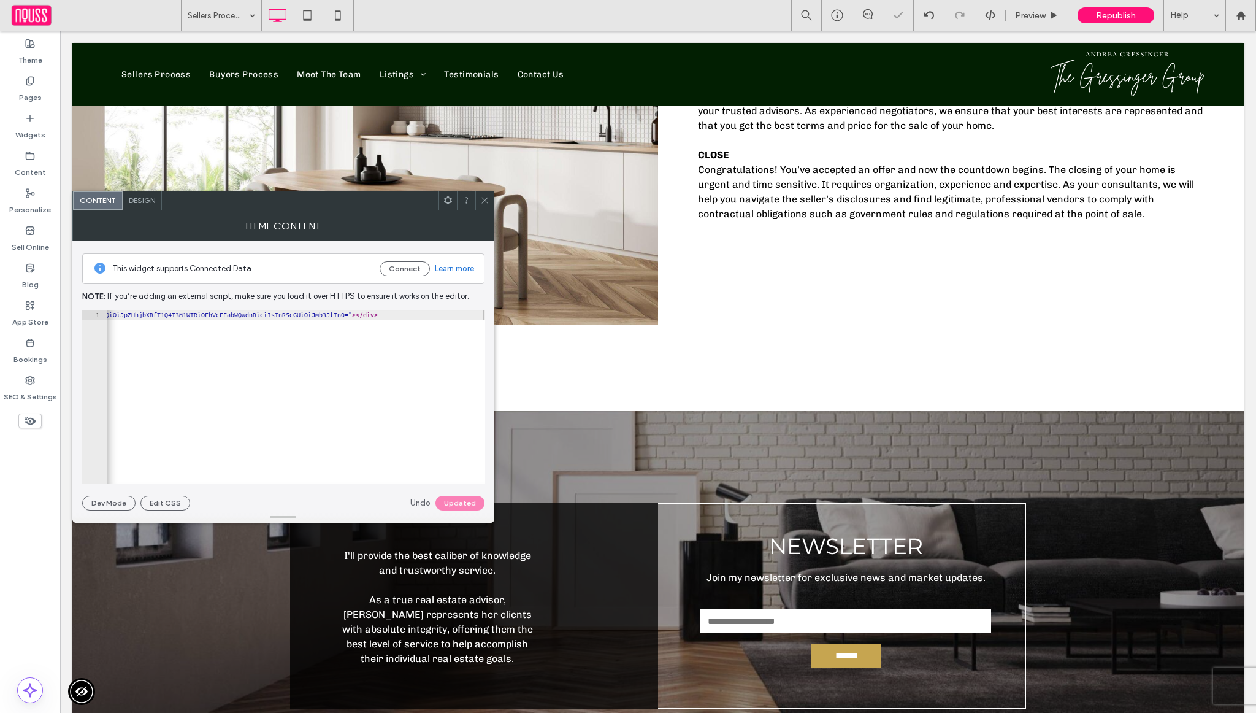
click at [486, 199] on icon at bounding box center [484, 200] width 9 height 9
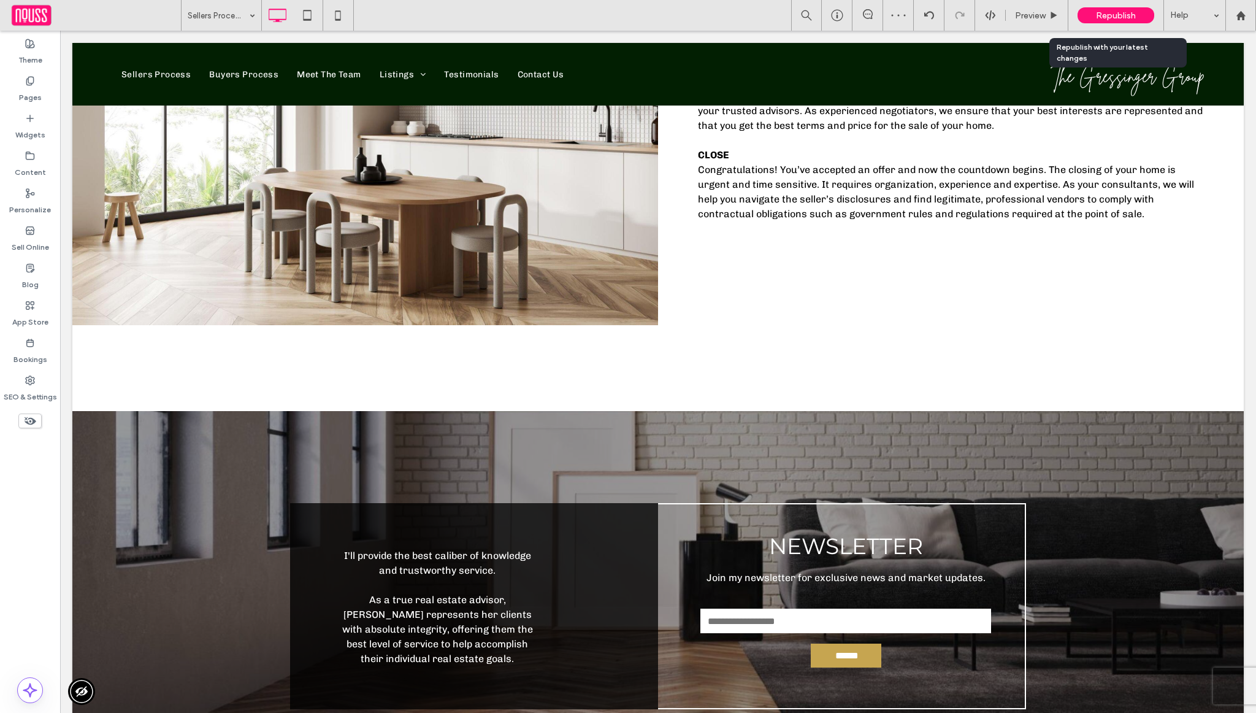
click at [1113, 7] on div "Republish" at bounding box center [1116, 15] width 77 height 16
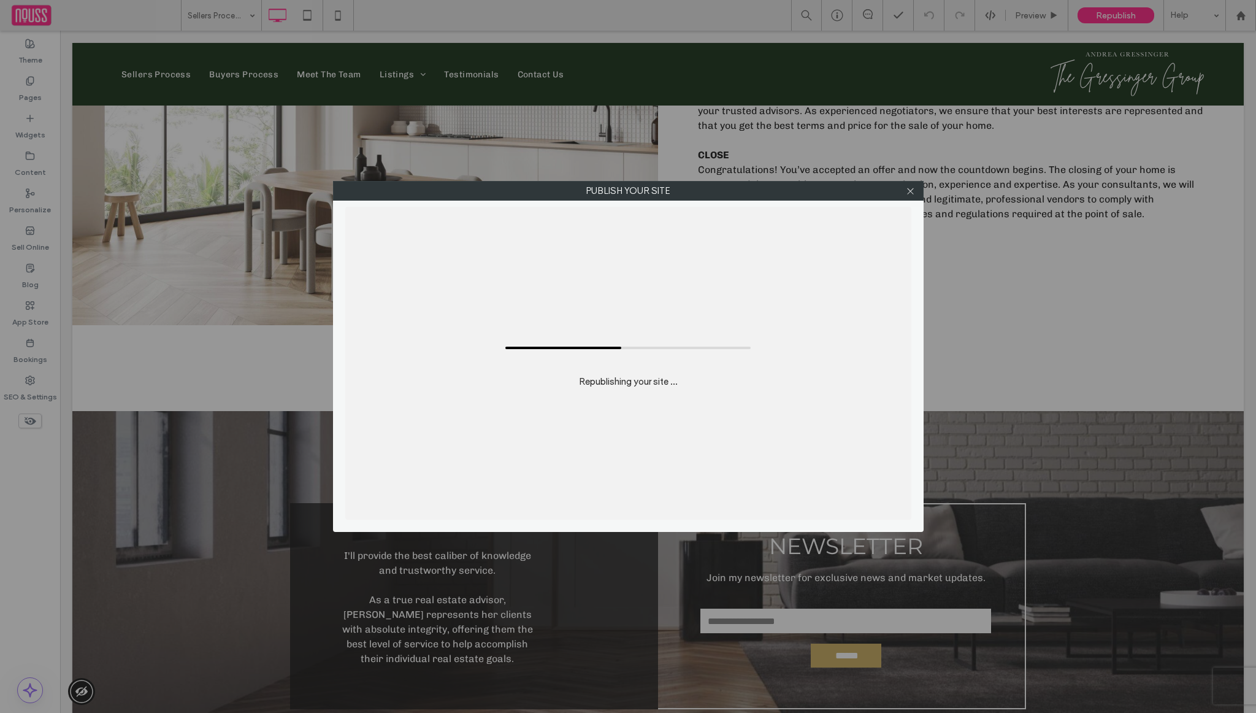
scroll to position [0, 0]
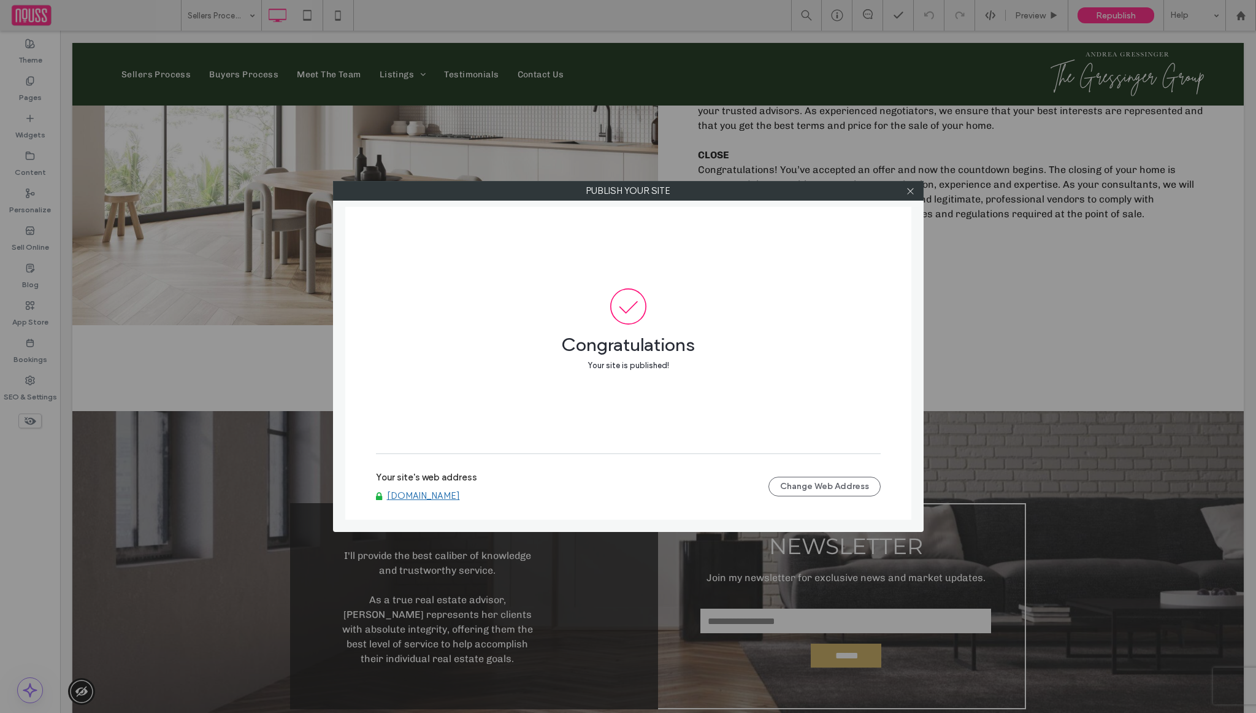
click at [448, 496] on link "www.thegressingergroup.com" at bounding box center [423, 495] width 73 height 11
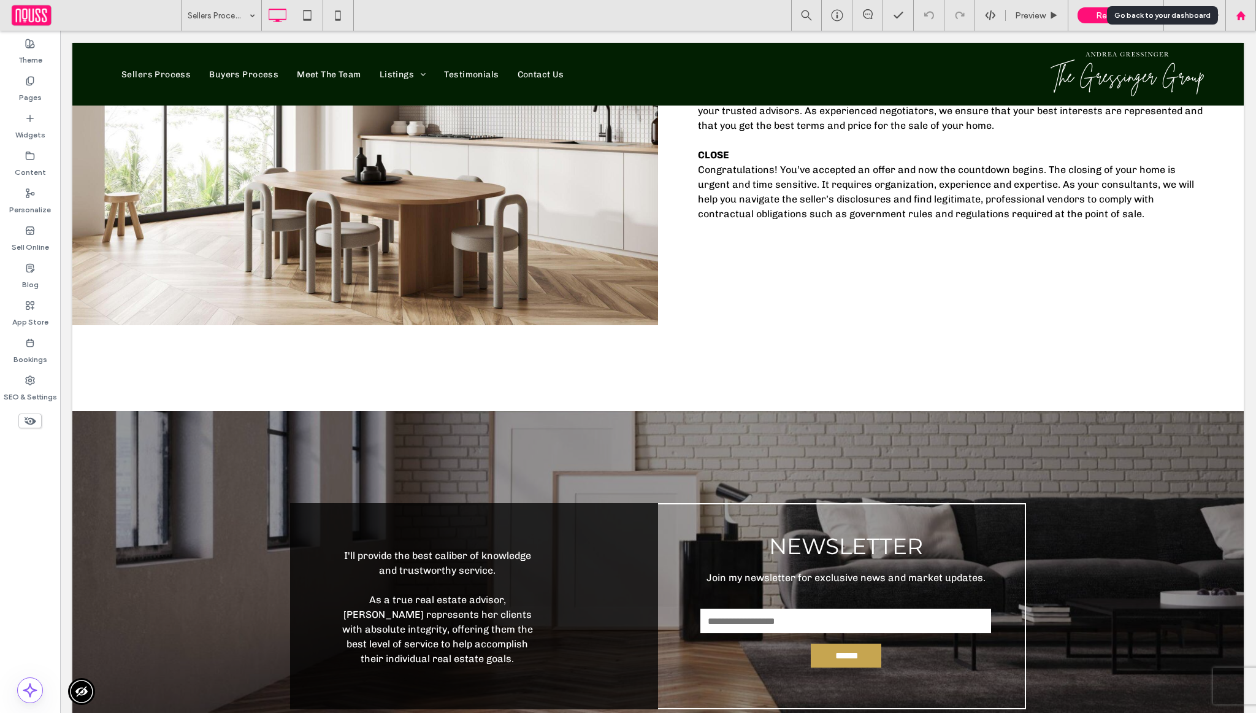
click at [1238, 18] on use at bounding box center [1240, 14] width 9 height 9
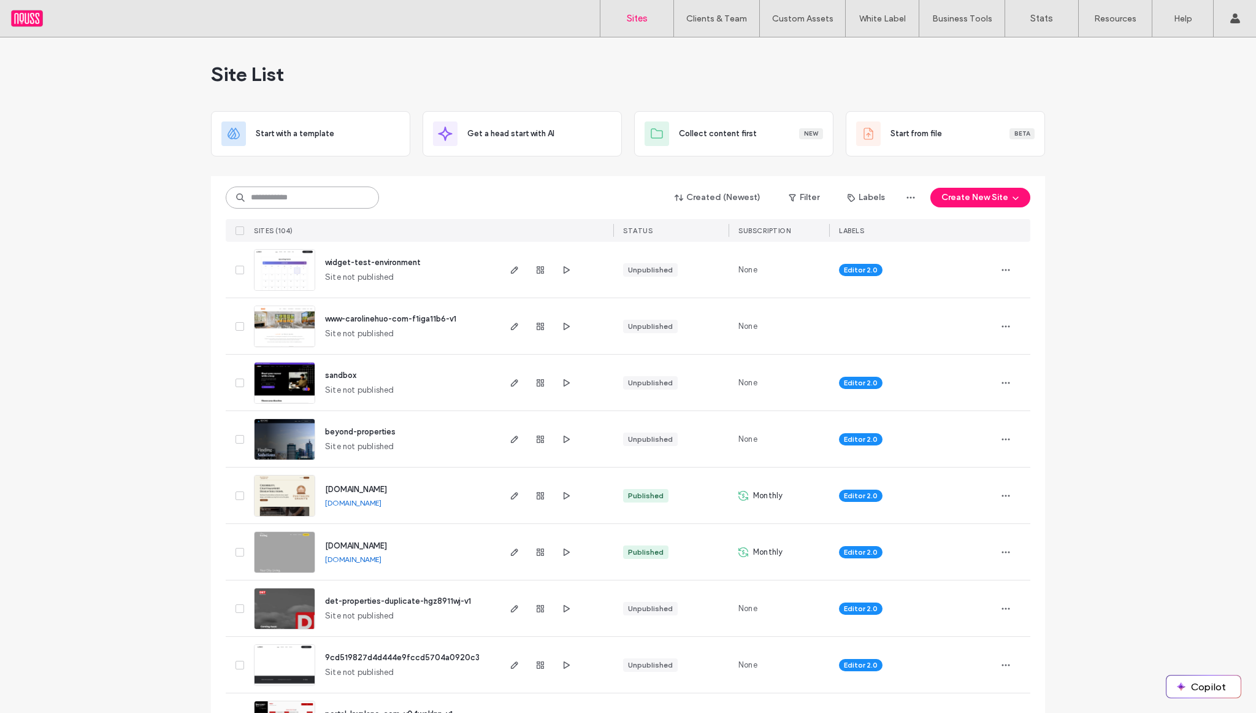
click at [326, 197] on input at bounding box center [302, 197] width 153 height 22
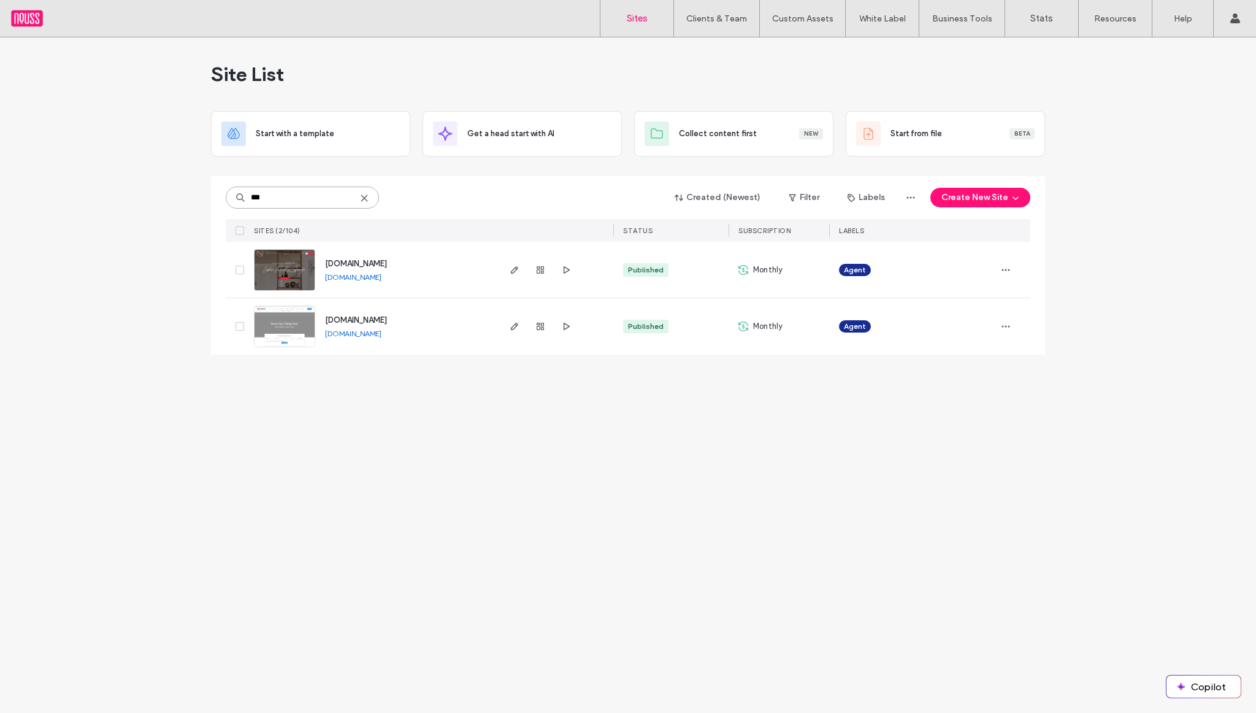
type input "***"
click at [387, 325] on div "[DOMAIN_NAME]" at bounding box center [356, 320] width 62 height 12
click at [387, 323] on span "[DOMAIN_NAME]" at bounding box center [356, 319] width 62 height 9
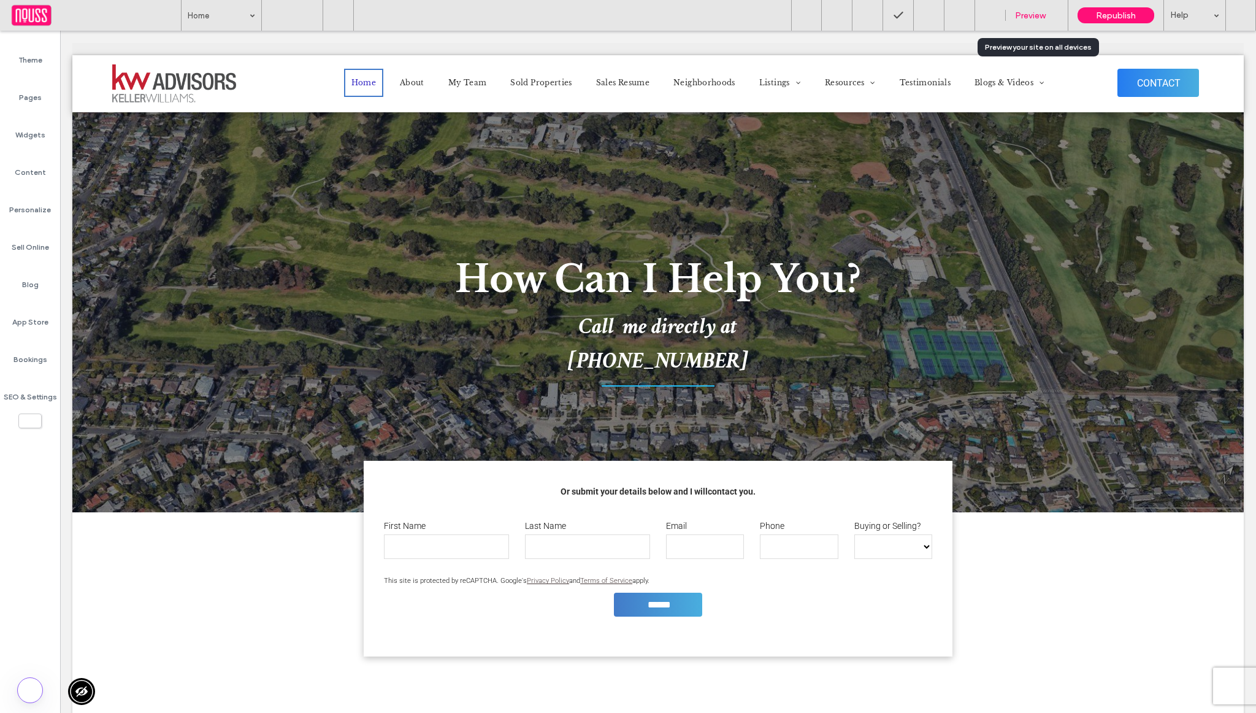
click at [1035, 11] on span "Preview" at bounding box center [1030, 15] width 31 height 10
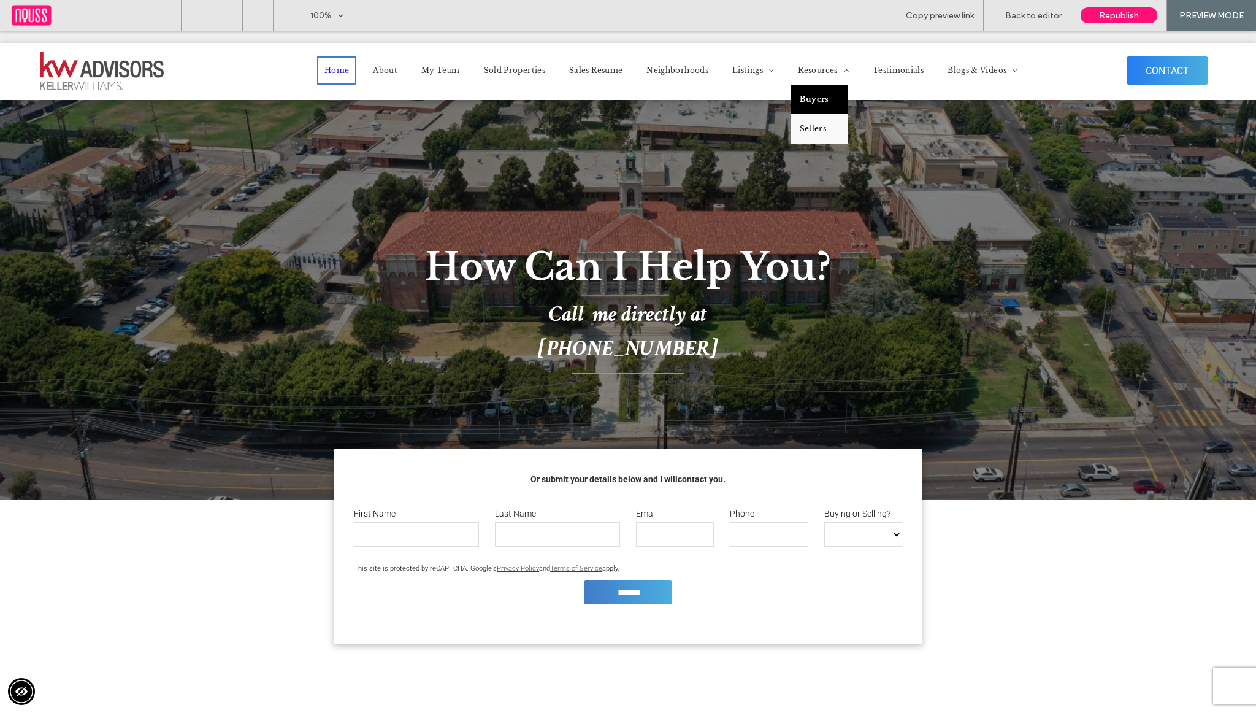
click at [815, 105] on link "Buyers" at bounding box center [819, 99] width 57 height 29
click at [1031, 15] on span "Back to editor" at bounding box center [1033, 15] width 56 height 10
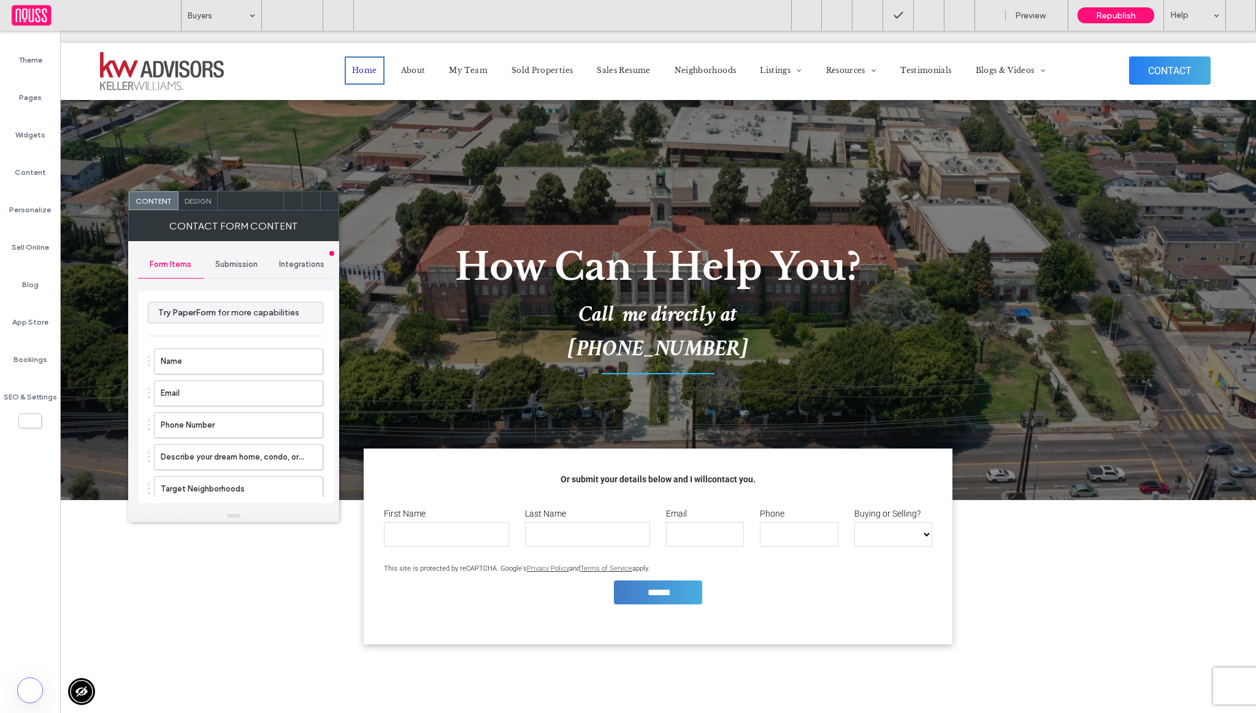
type input "******"
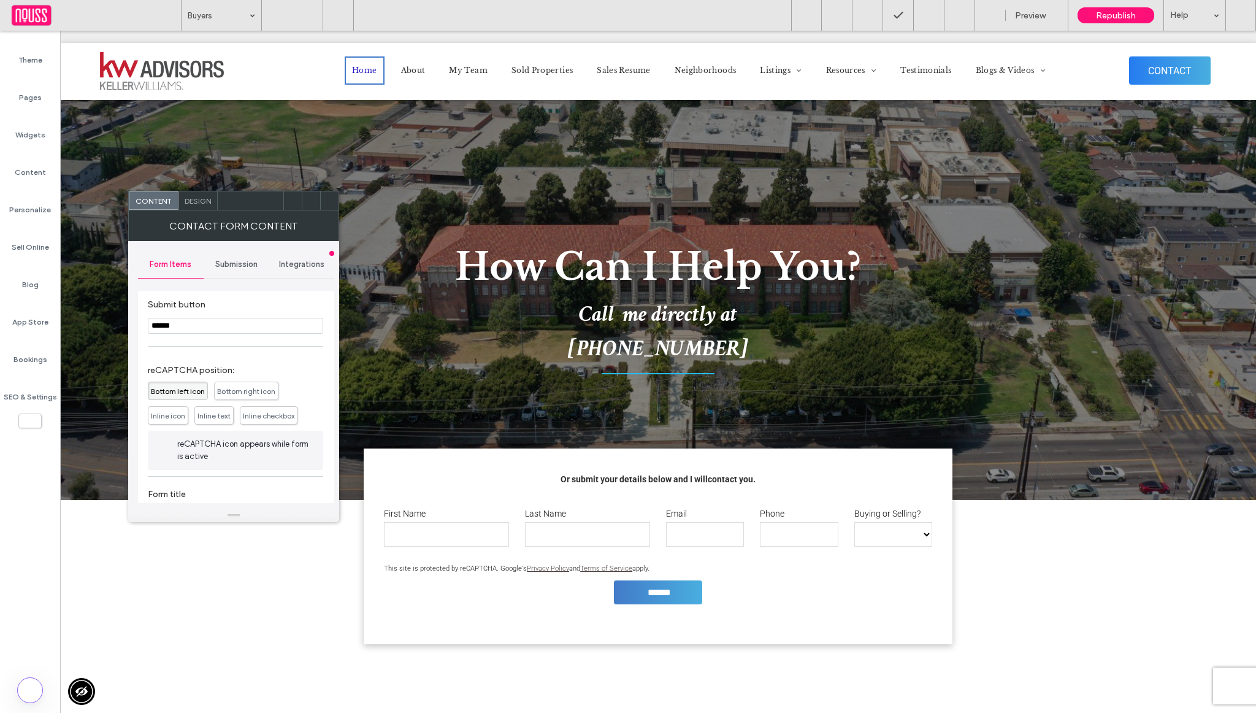
scroll to position [384, 0]
click at [331, 199] on icon at bounding box center [329, 200] width 9 height 9
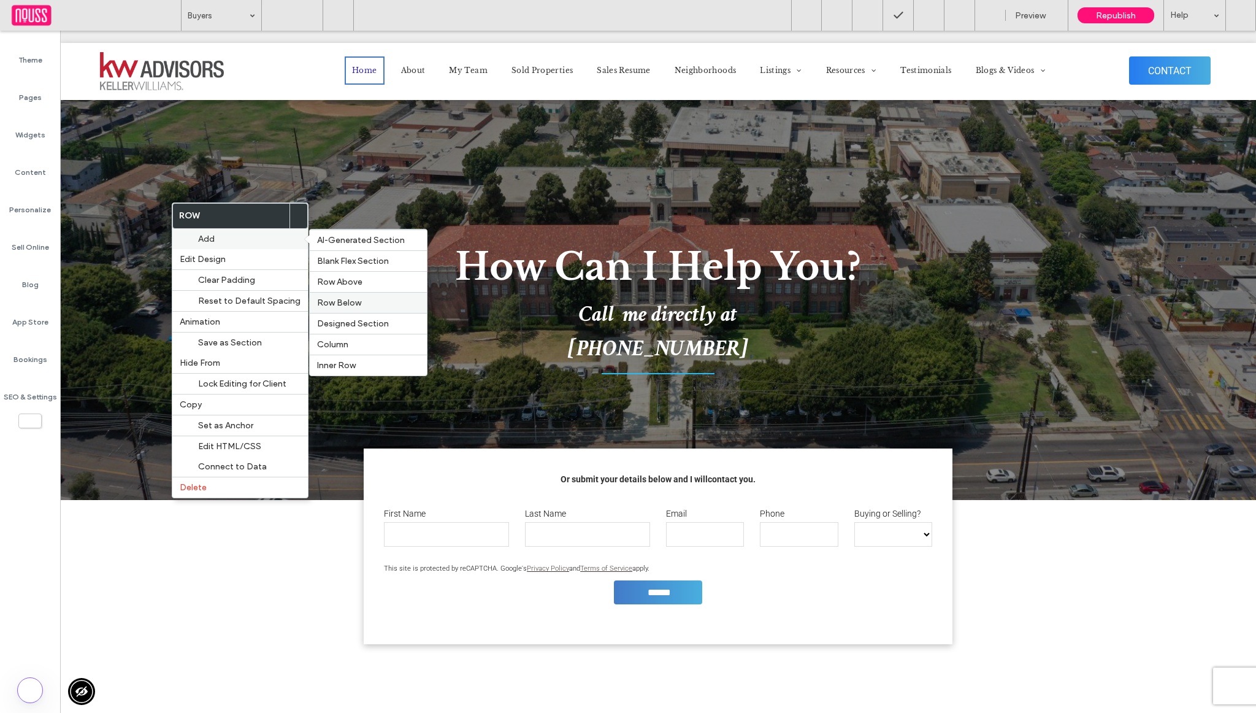
click at [334, 299] on span "Row Below" at bounding box center [339, 302] width 44 height 10
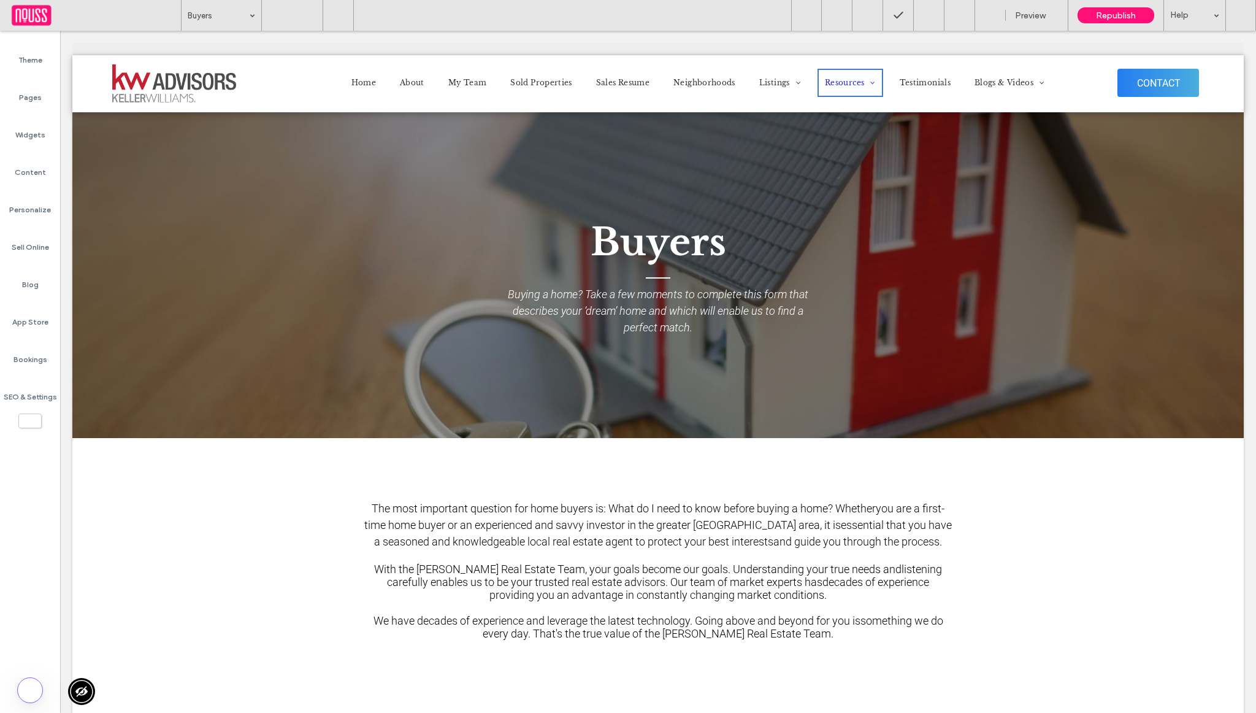
scroll to position [872, 0]
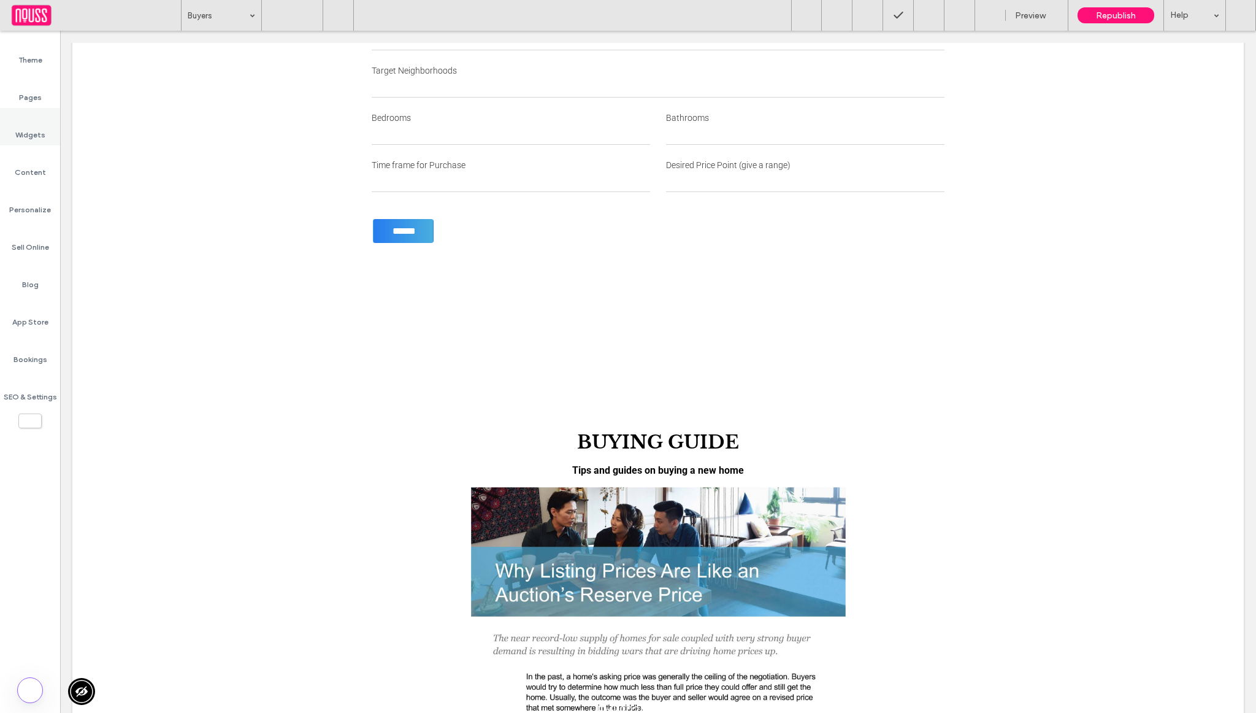
click at [38, 124] on label "Widgets" at bounding box center [30, 131] width 30 height 17
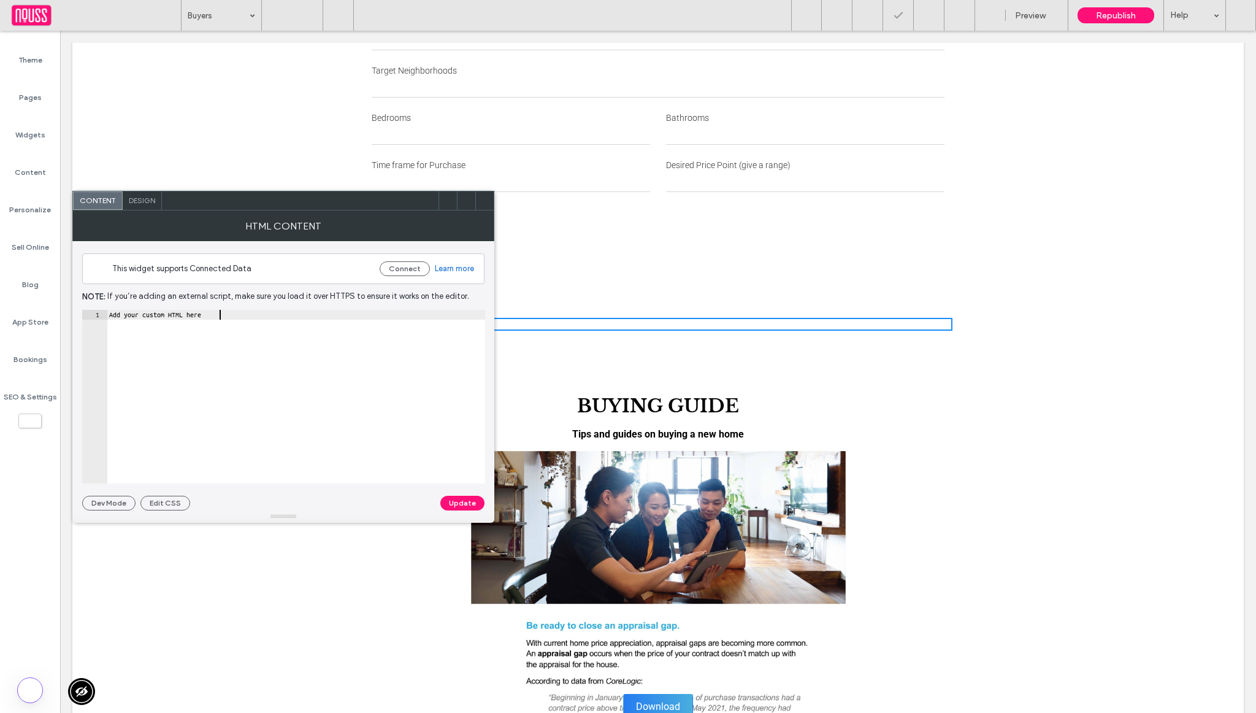
click at [313, 355] on div "Add your custom HTML here" at bounding box center [296, 406] width 378 height 193
paste textarea "**********"
type textarea "**********"
click at [456, 504] on button "Update" at bounding box center [462, 503] width 44 height 15
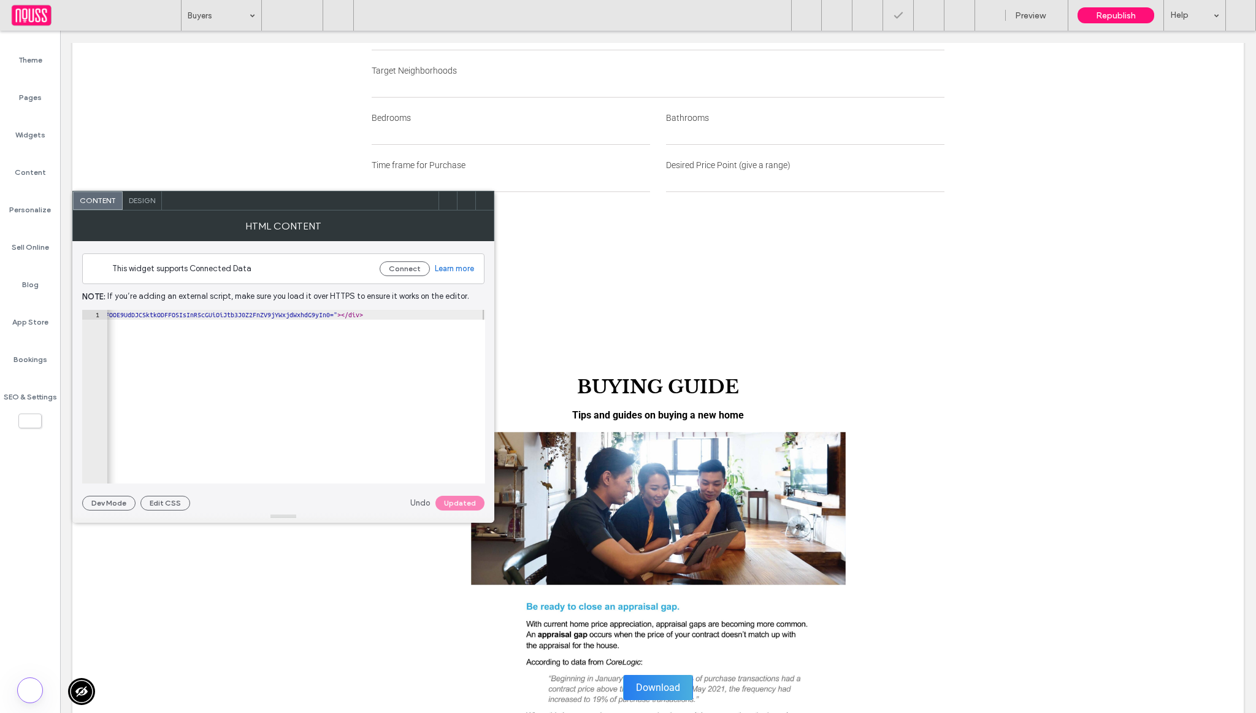
click at [485, 201] on icon at bounding box center [484, 200] width 9 height 9
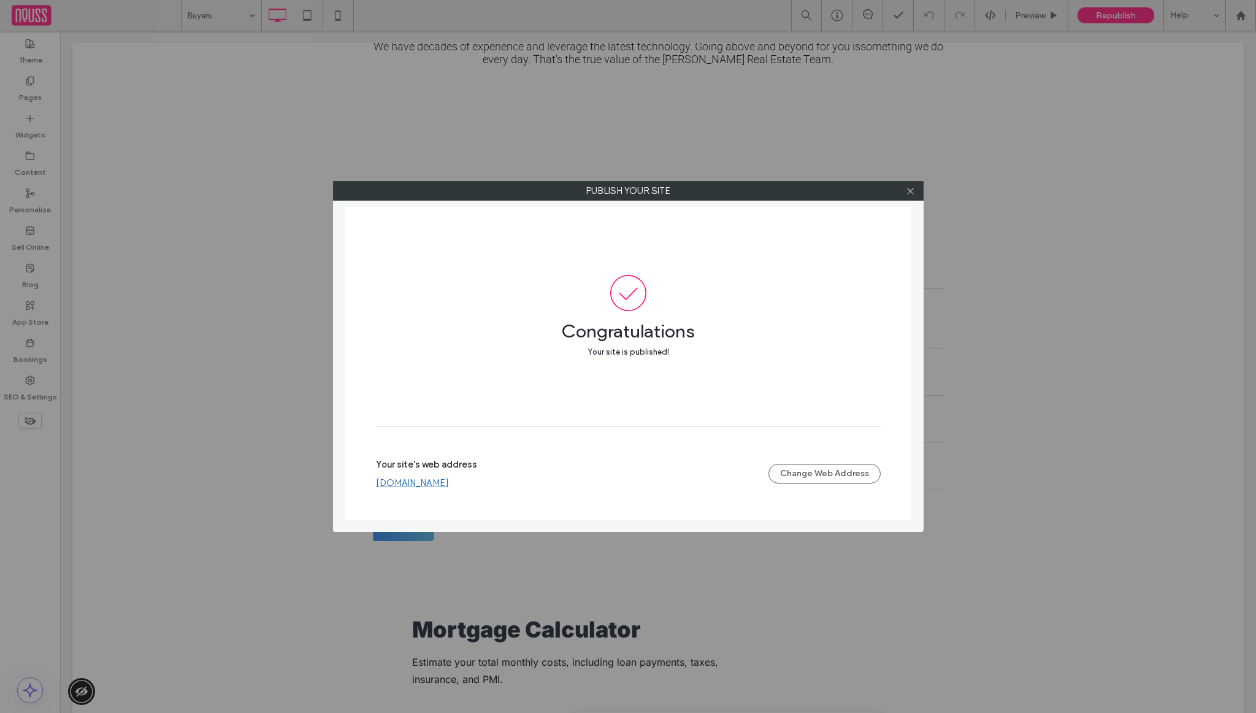
click at [917, 195] on div at bounding box center [911, 191] width 18 height 18
click at [915, 192] on div at bounding box center [911, 191] width 18 height 18
click at [908, 190] on icon at bounding box center [910, 190] width 9 height 9
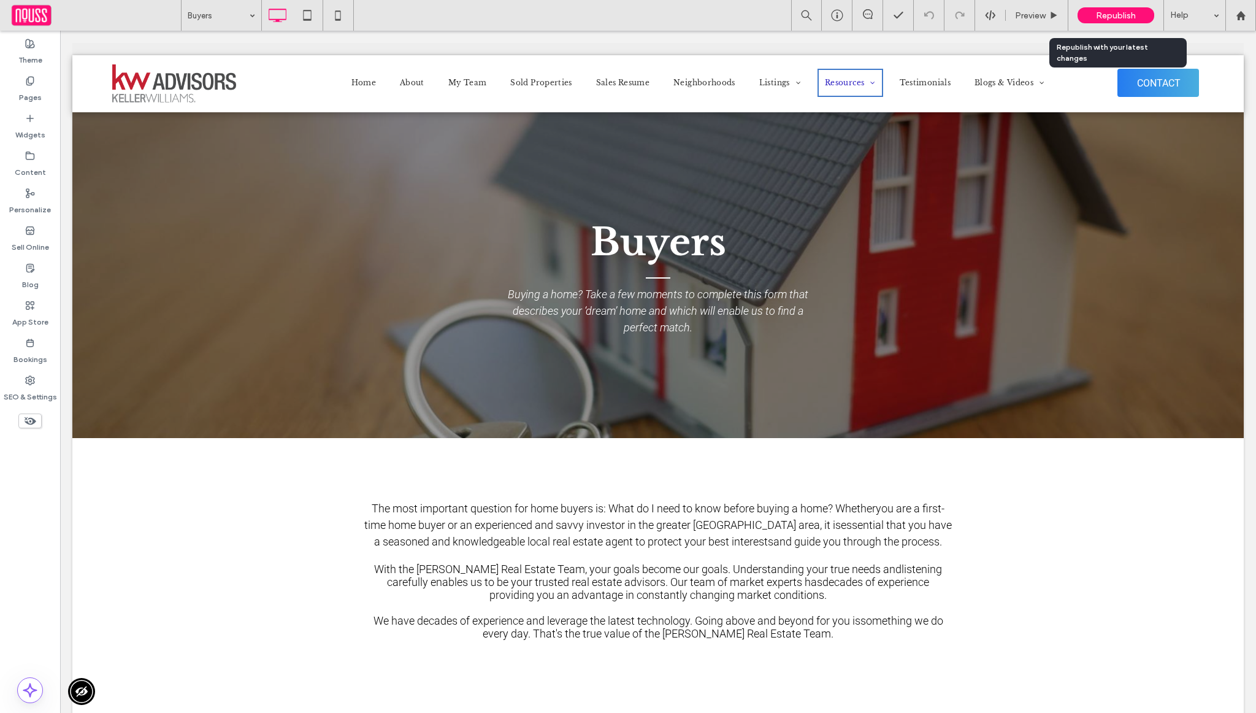
click at [1119, 16] on span "Republish" at bounding box center [1116, 15] width 40 height 10
click at [1236, 12] on icon at bounding box center [1241, 15] width 10 height 10
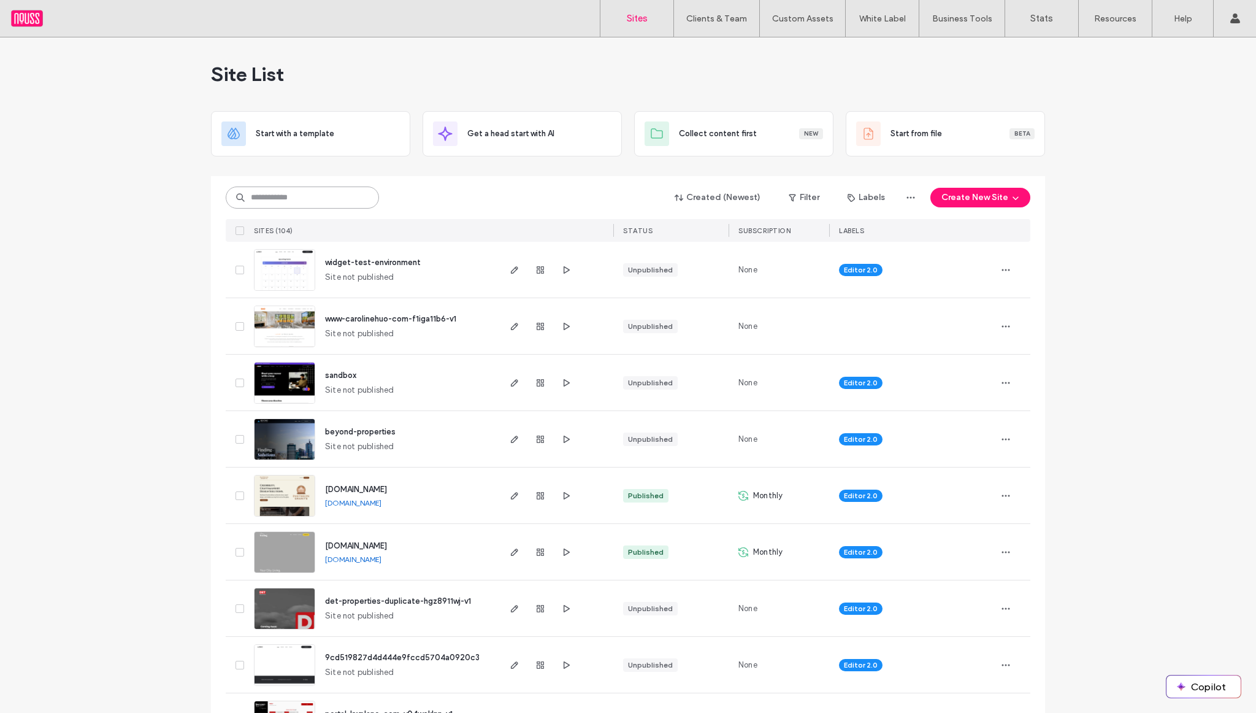
click at [269, 199] on input at bounding box center [302, 197] width 153 height 22
type input "***"
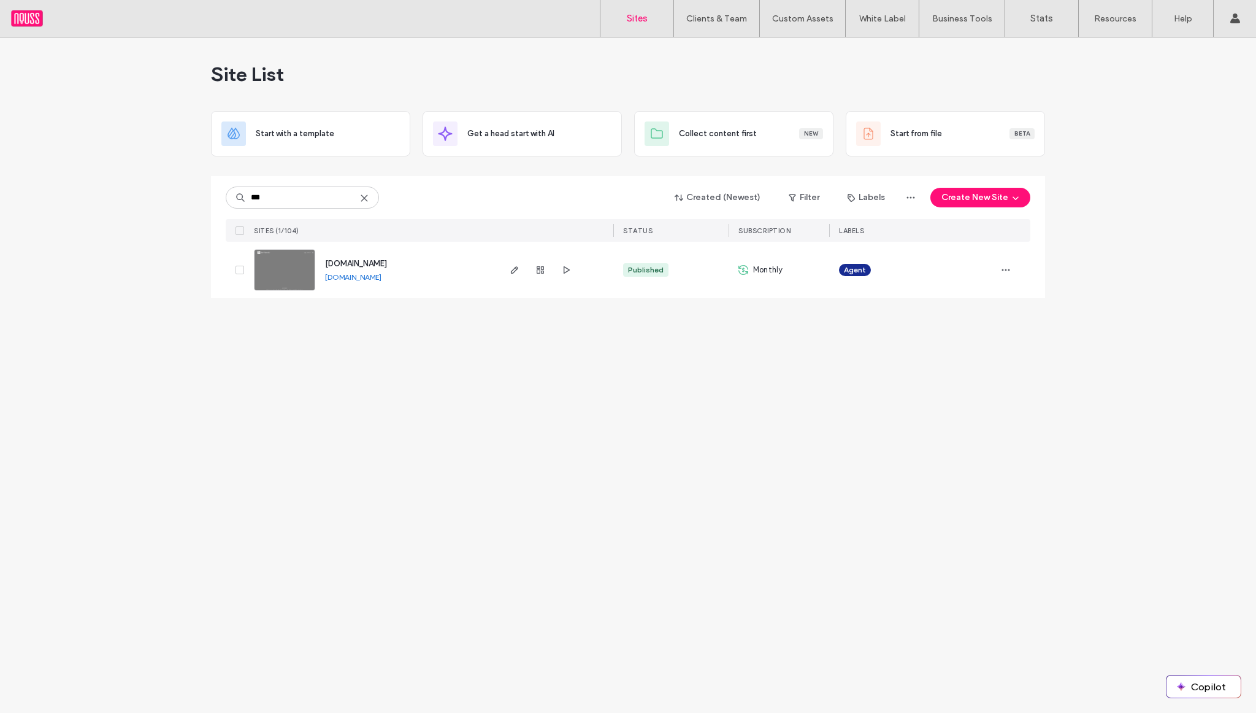
click at [367, 275] on link "[DOMAIN_NAME]" at bounding box center [353, 276] width 56 height 9
click at [380, 263] on span "[DOMAIN_NAME]" at bounding box center [356, 263] width 62 height 9
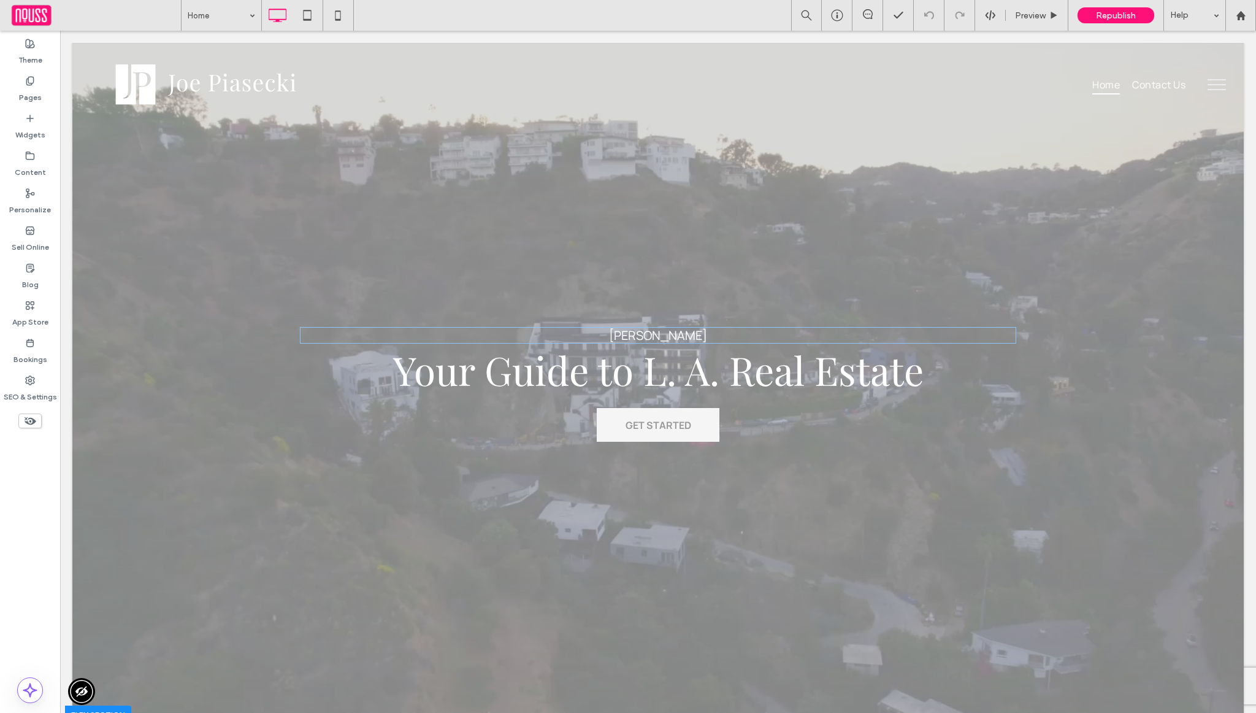
scroll to position [0, 1267]
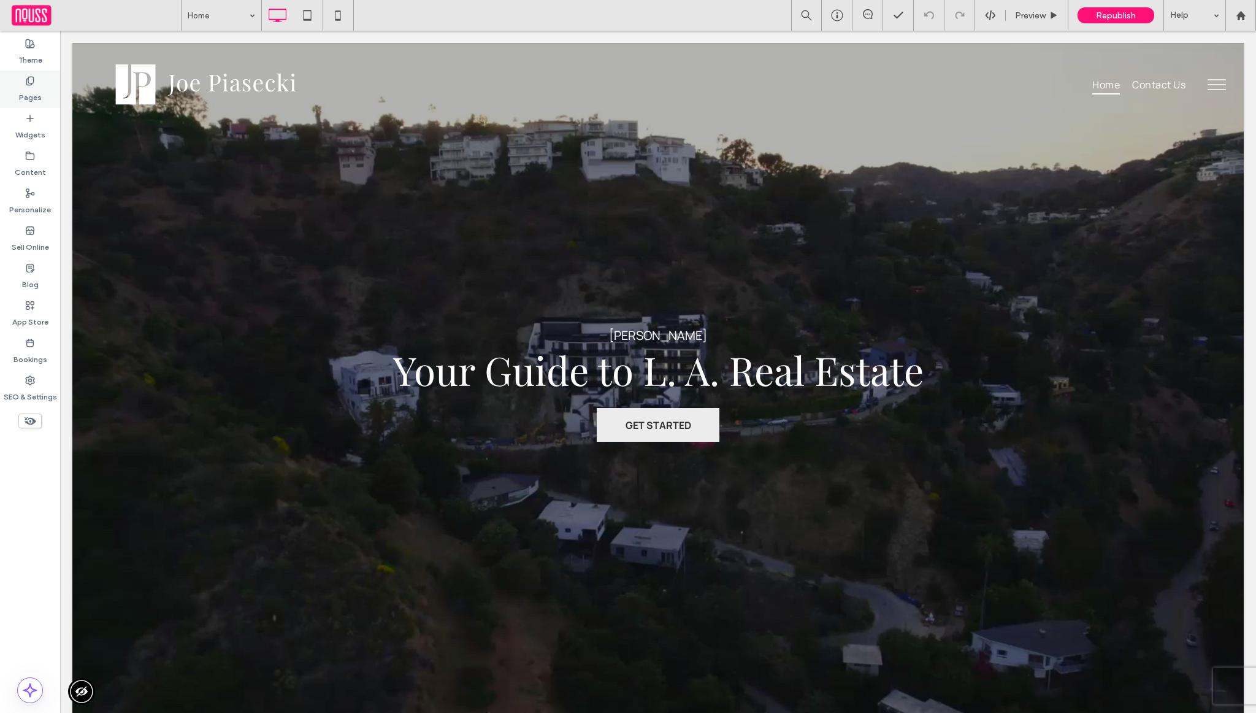
click at [28, 93] on label "Pages" at bounding box center [30, 94] width 23 height 17
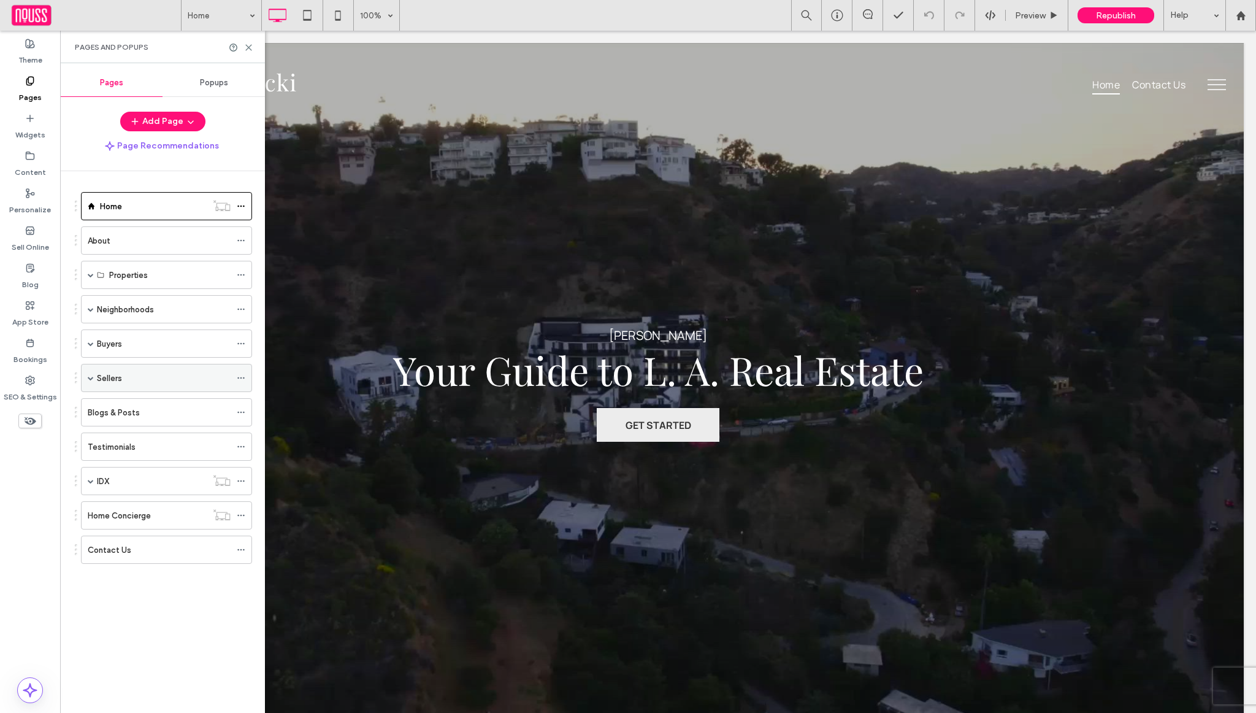
click at [91, 377] on span at bounding box center [91, 378] width 6 height 6
click at [158, 401] on label "Home Valuation" at bounding box center [138, 406] width 58 height 21
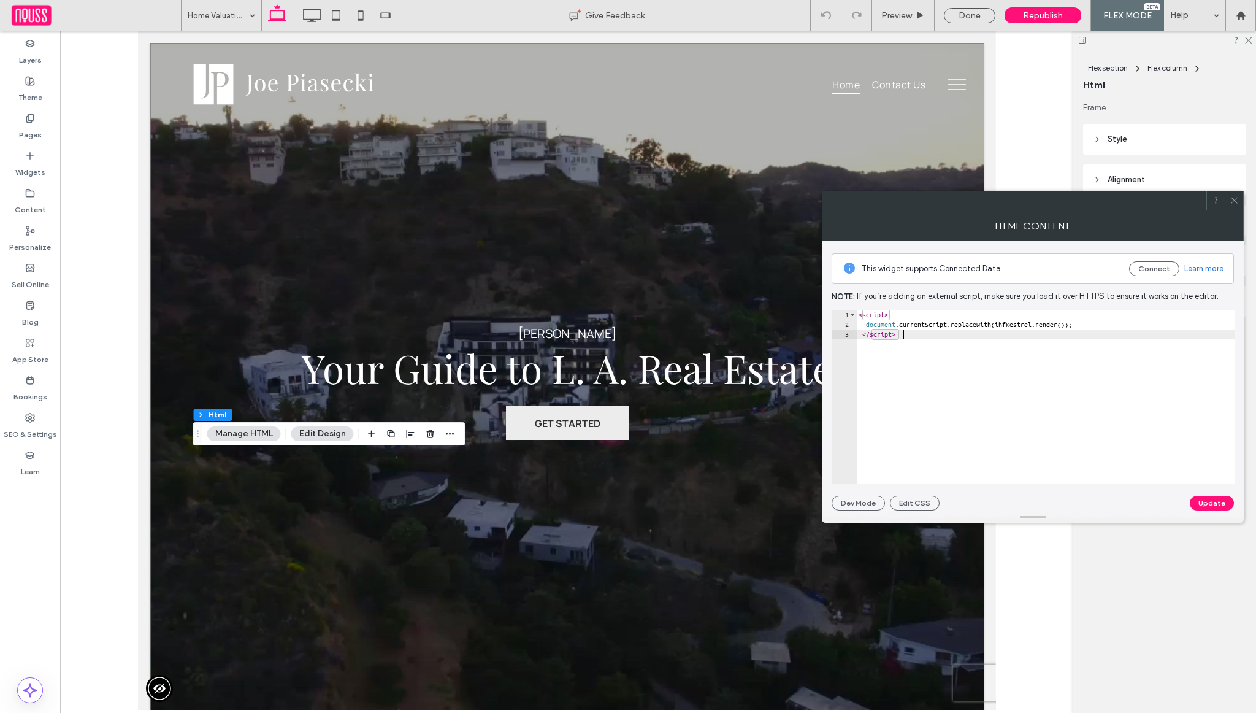
click at [1043, 368] on div "< script > document . currentScript . replaceWith ( ihfKestrel . render ( )) ; …" at bounding box center [1045, 406] width 378 height 193
paste textarea "**********"
type textarea "**********"
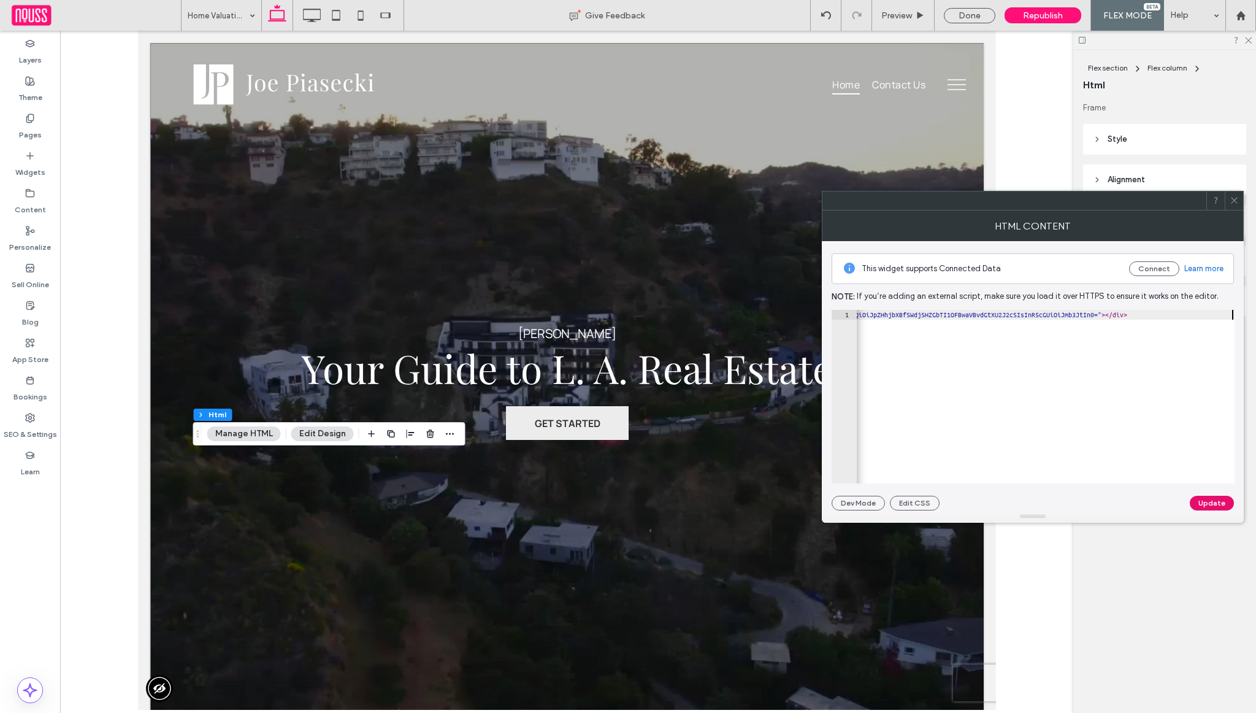
click at [1228, 502] on button "Update" at bounding box center [1212, 503] width 44 height 15
click at [1056, 16] on span "Republish" at bounding box center [1043, 15] width 40 height 10
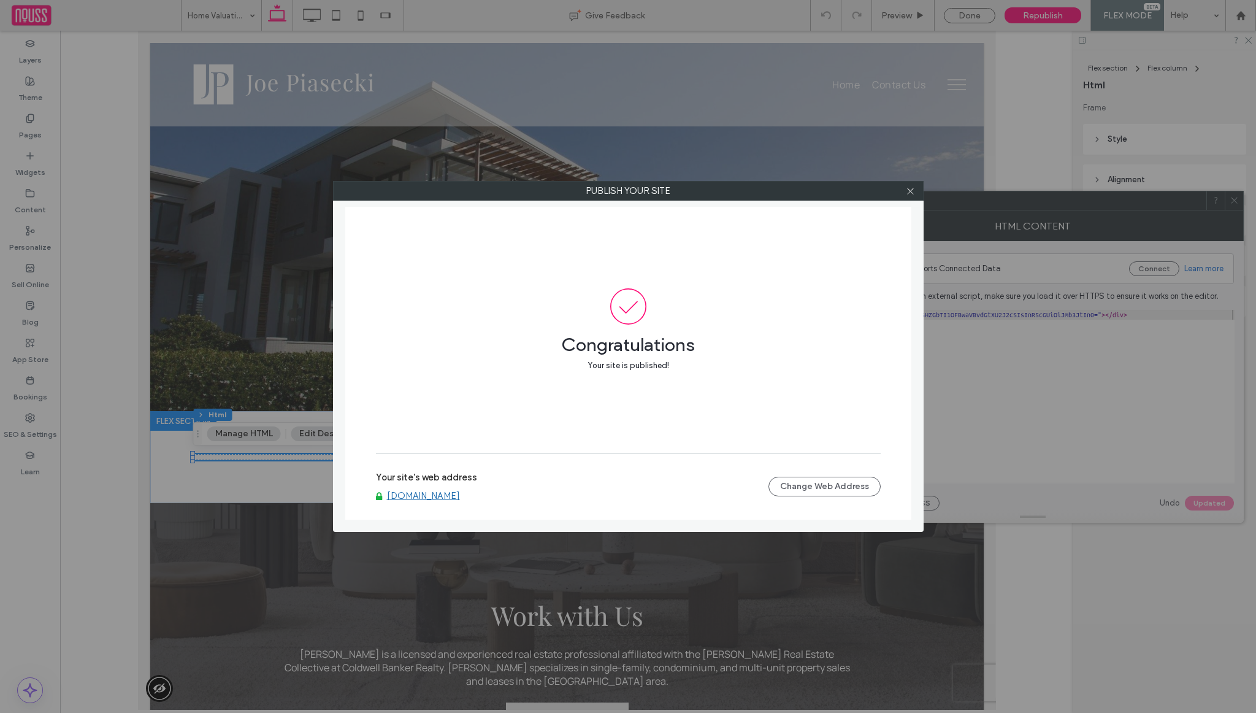
scroll to position [0, 0]
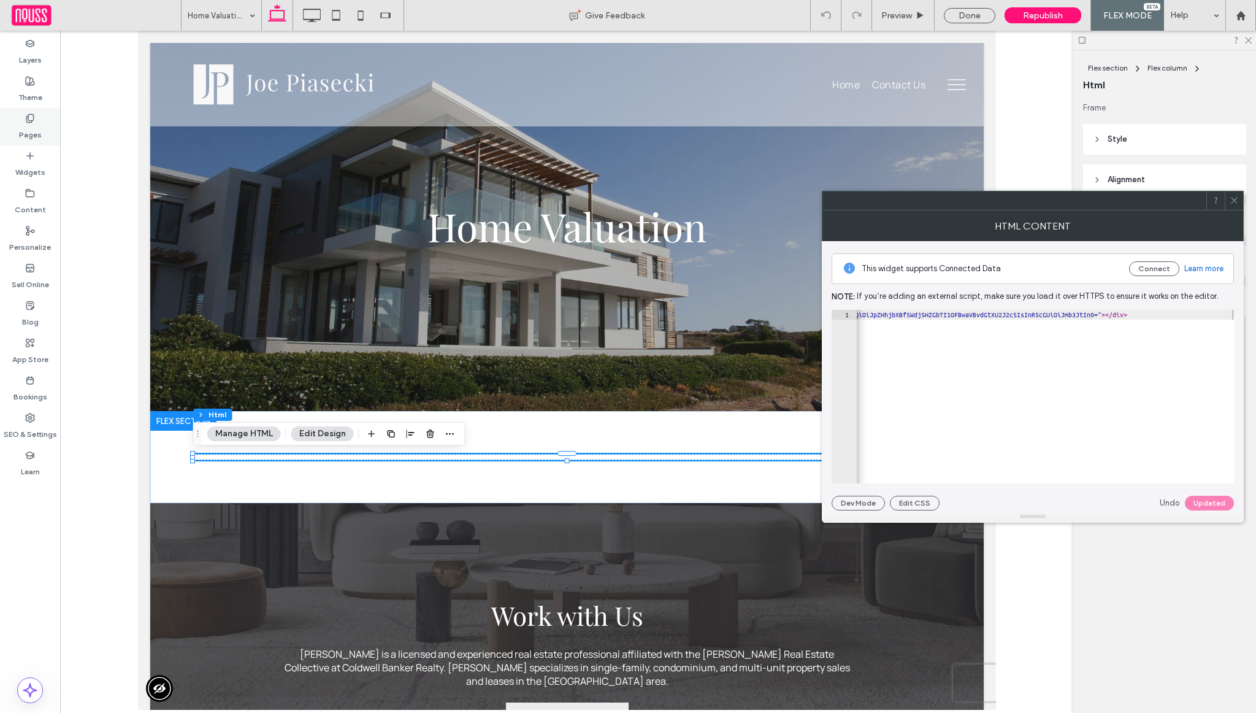
click at [40, 116] on div "Pages" at bounding box center [30, 126] width 60 height 37
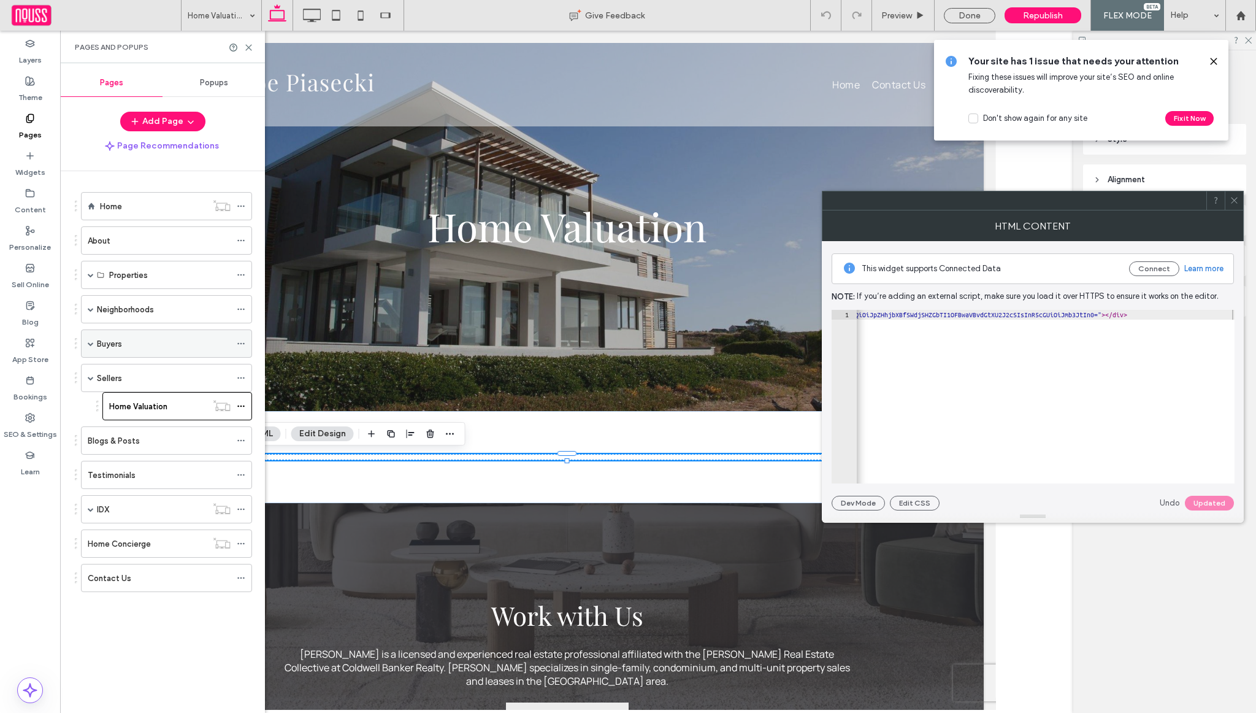
click at [88, 343] on span at bounding box center [91, 343] width 6 height 6
click at [139, 374] on label "Mortgage Calculator" at bounding box center [147, 371] width 77 height 21
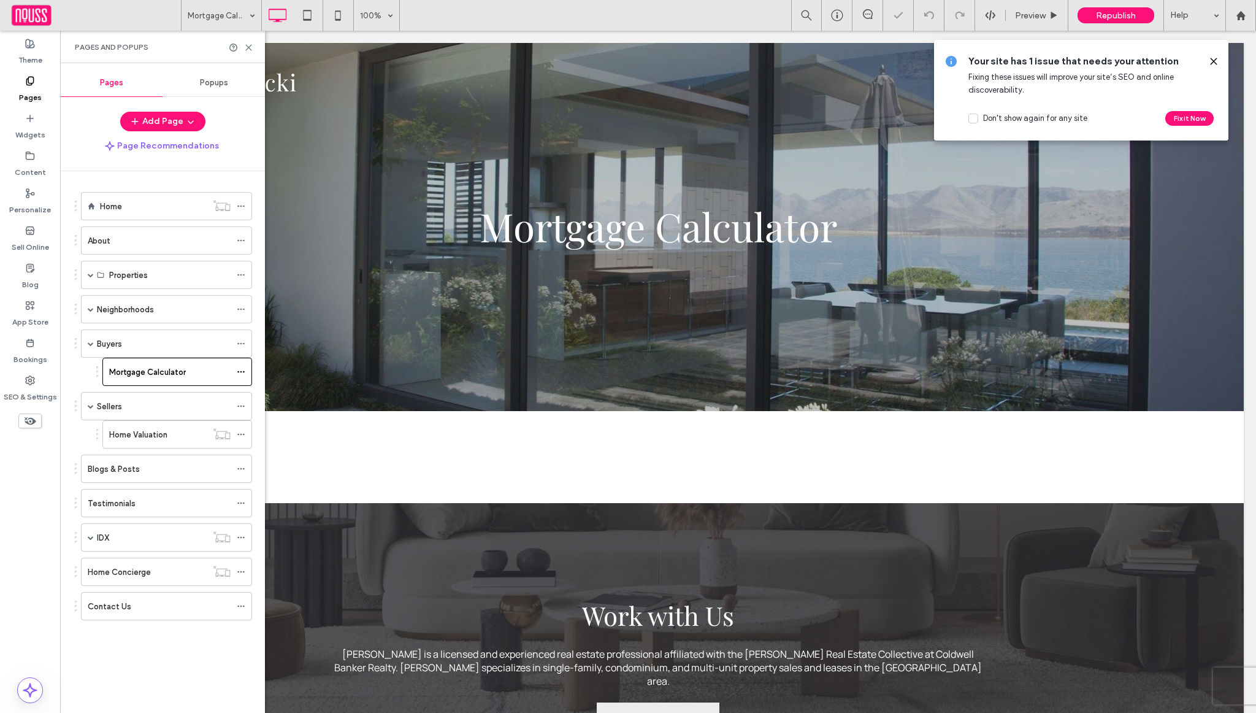
click at [607, 447] on div "Click to edit in Flex Mode" at bounding box center [658, 457] width 113 height 26
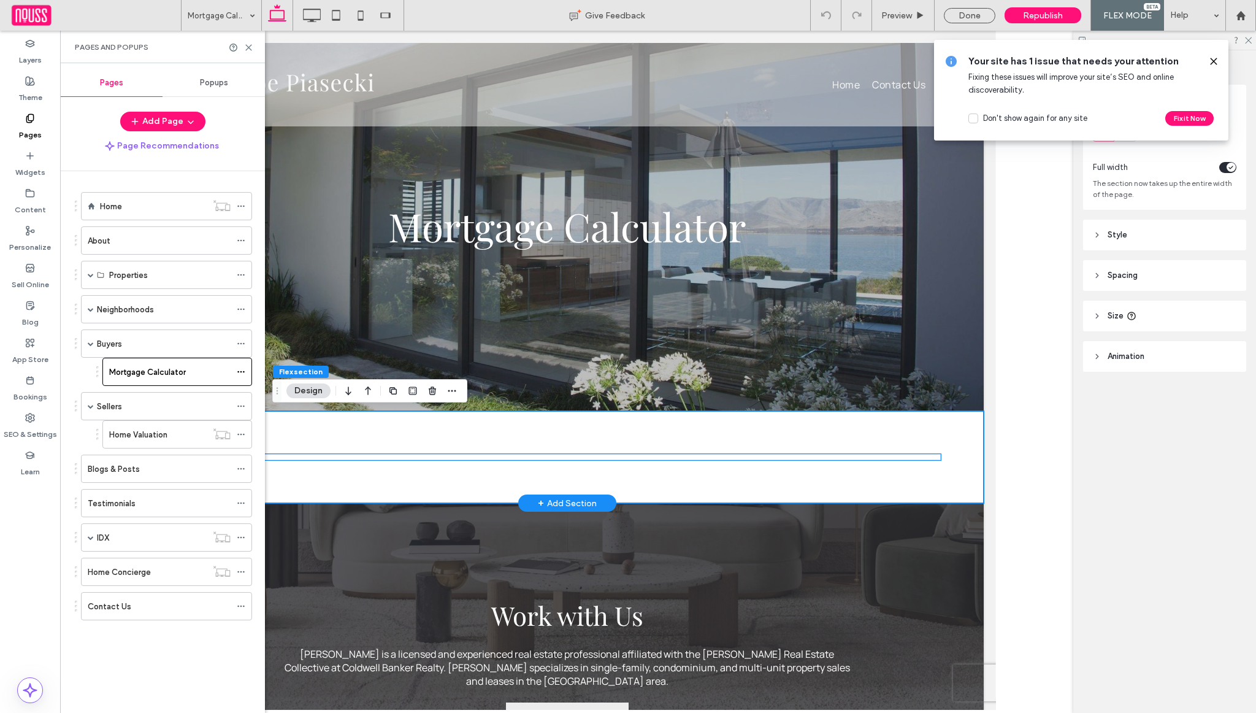
click at [497, 457] on div at bounding box center [567, 457] width 748 height 6
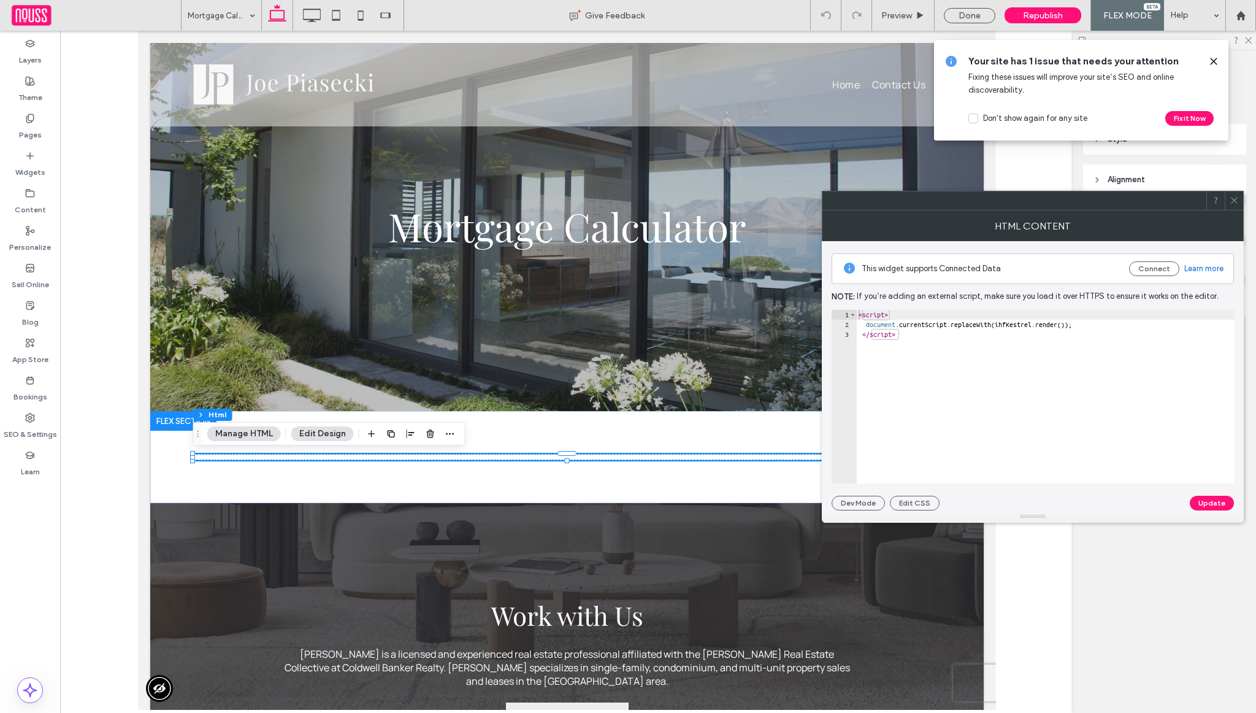
click at [1145, 404] on div "< script > document . currentScript . replaceWith ( ihfKestrel . render ( )) ; …" at bounding box center [1045, 406] width 378 height 193
paste textarea "**********"
type textarea "**********"
click at [1225, 531] on div "Flex section Flex column Html Frame Style Background color Border *** Alignment…" at bounding box center [1164, 381] width 183 height 662
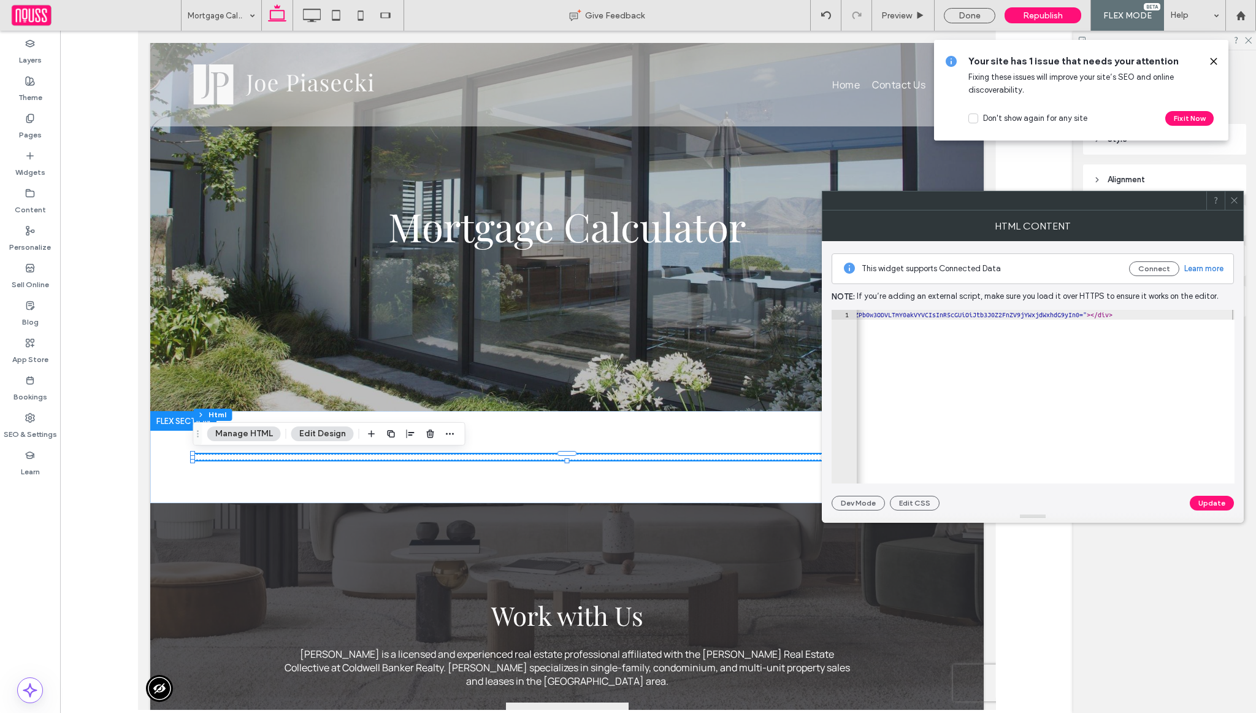
click at [1217, 490] on div "**********" at bounding box center [1033, 375] width 402 height 269
click at [1216, 502] on button "Update" at bounding box center [1212, 503] width 44 height 15
click at [1066, 16] on div "Republish" at bounding box center [1043, 15] width 77 height 16
click at [953, 13] on div "Done" at bounding box center [970, 15] width 52 height 15
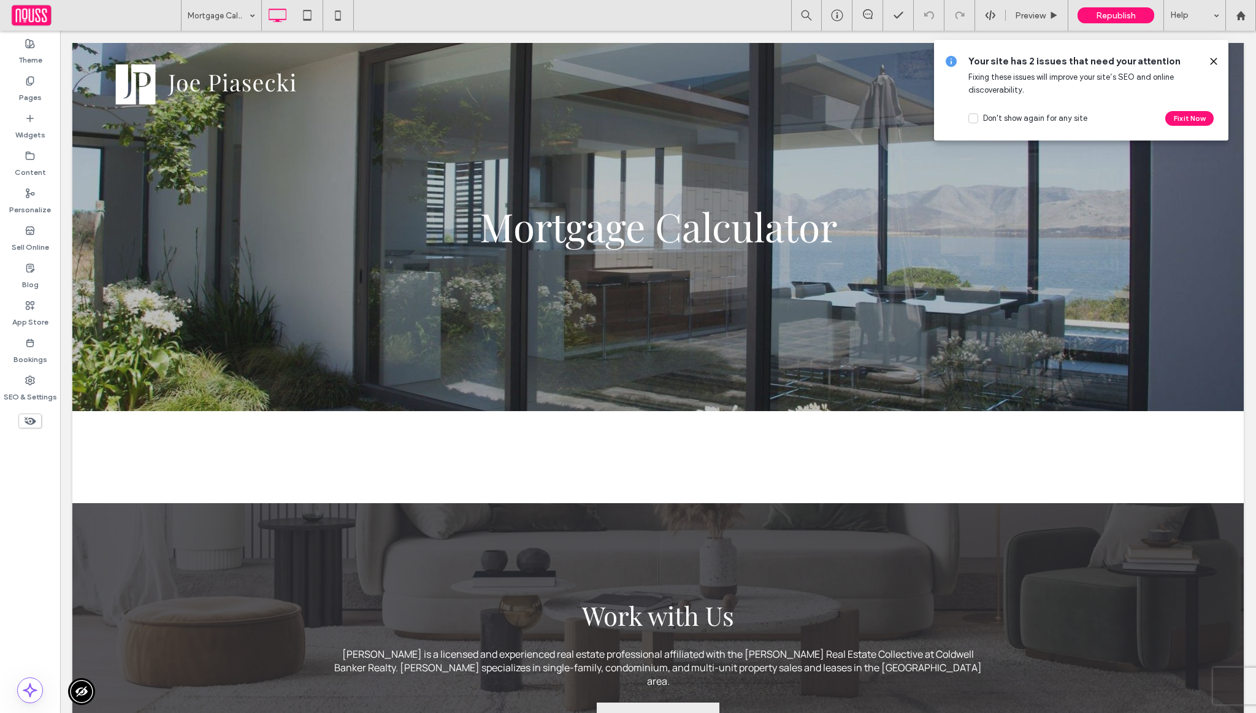
click at [1216, 63] on use at bounding box center [1214, 61] width 6 height 6
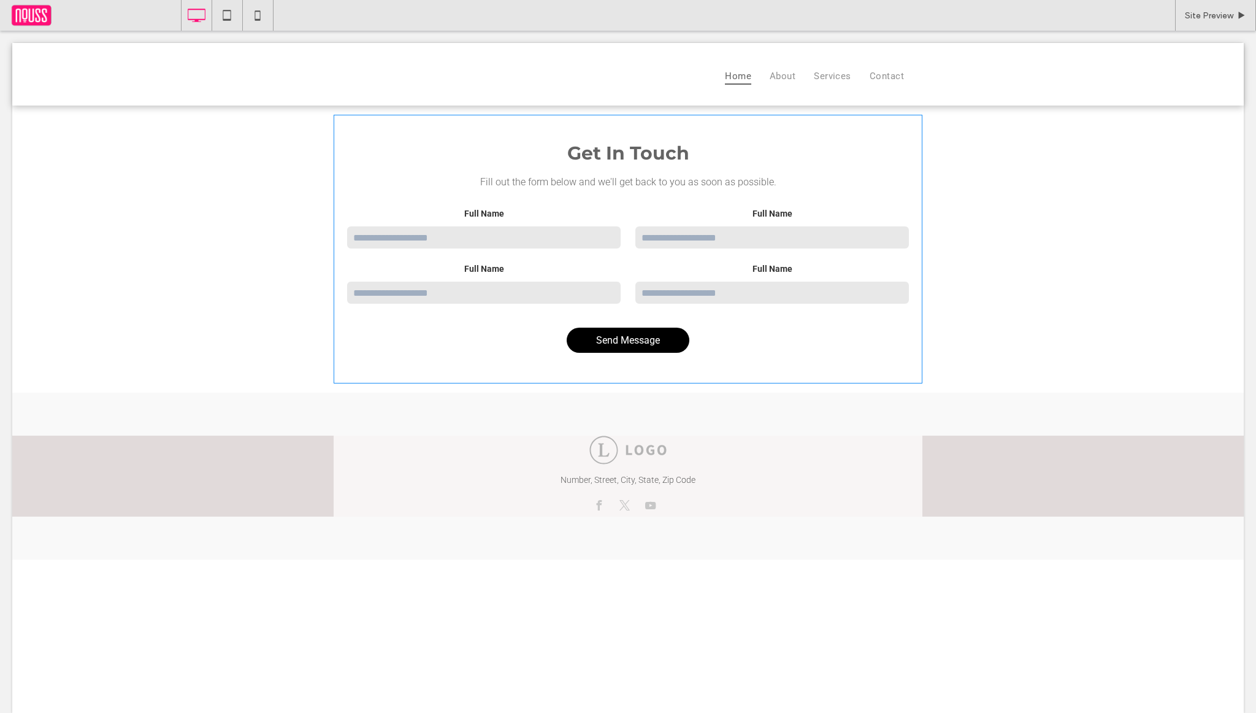
click at [618, 351] on span at bounding box center [628, 249] width 589 height 269
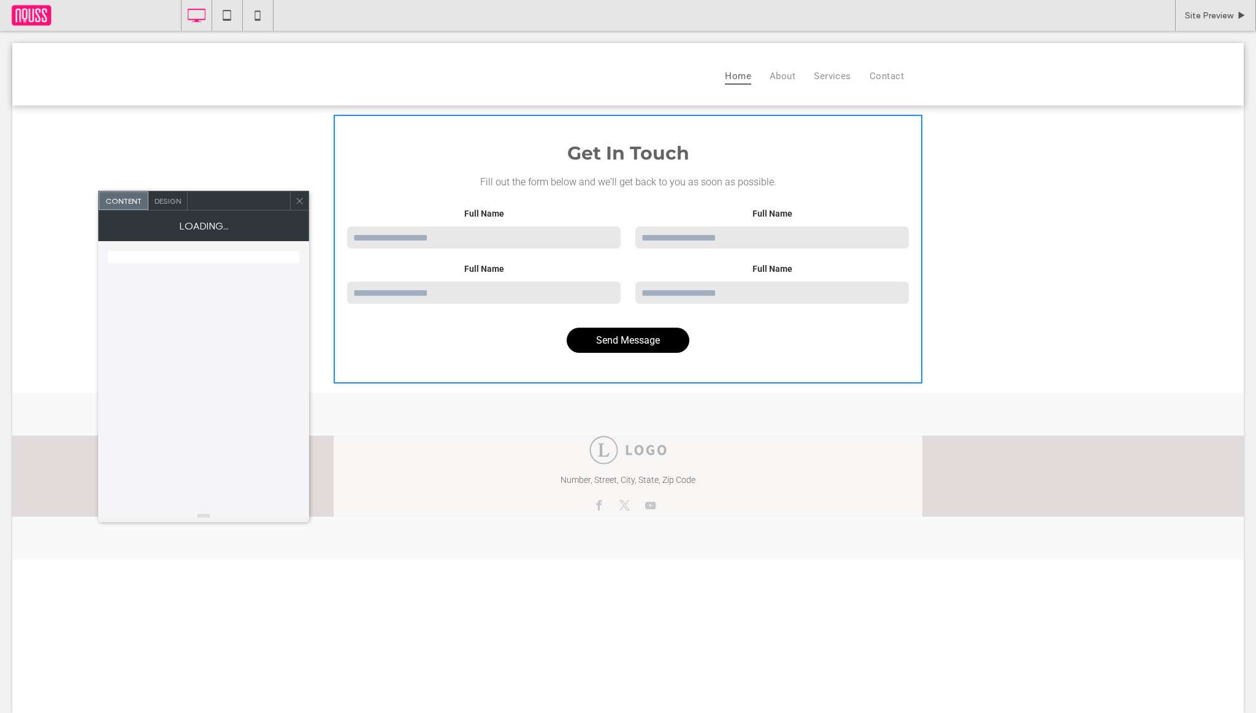
click at [618, 312] on form "Full Name Full Name Full Name Full Name Send Message Thank you! Your message ha…" at bounding box center [628, 284] width 564 height 150
click at [564, 253] on div "Full Name Full Name Full Name Full Name" at bounding box center [628, 258] width 564 height 98
click at [569, 242] on input "Full Name" at bounding box center [484, 237] width 276 height 25
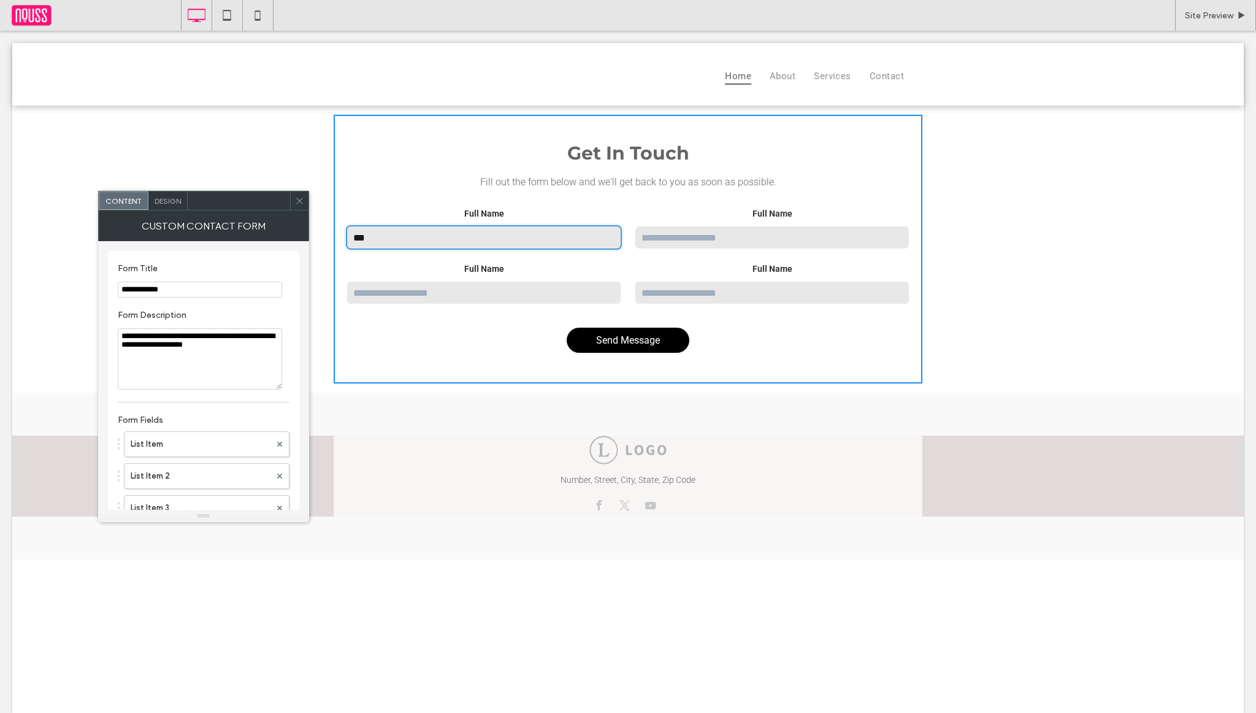
type input "***"
click at [262, 378] on textarea "**********" at bounding box center [200, 358] width 164 height 61
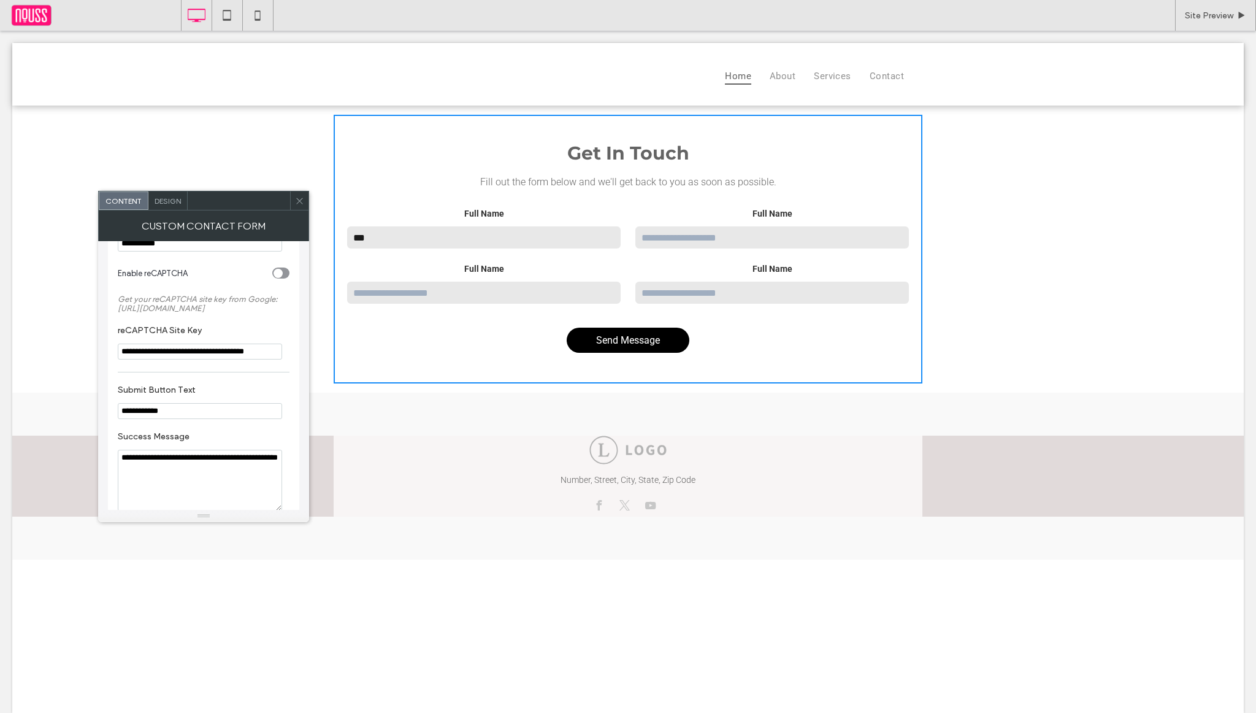
scroll to position [419, 0]
click at [250, 353] on input "**********" at bounding box center [200, 354] width 164 height 16
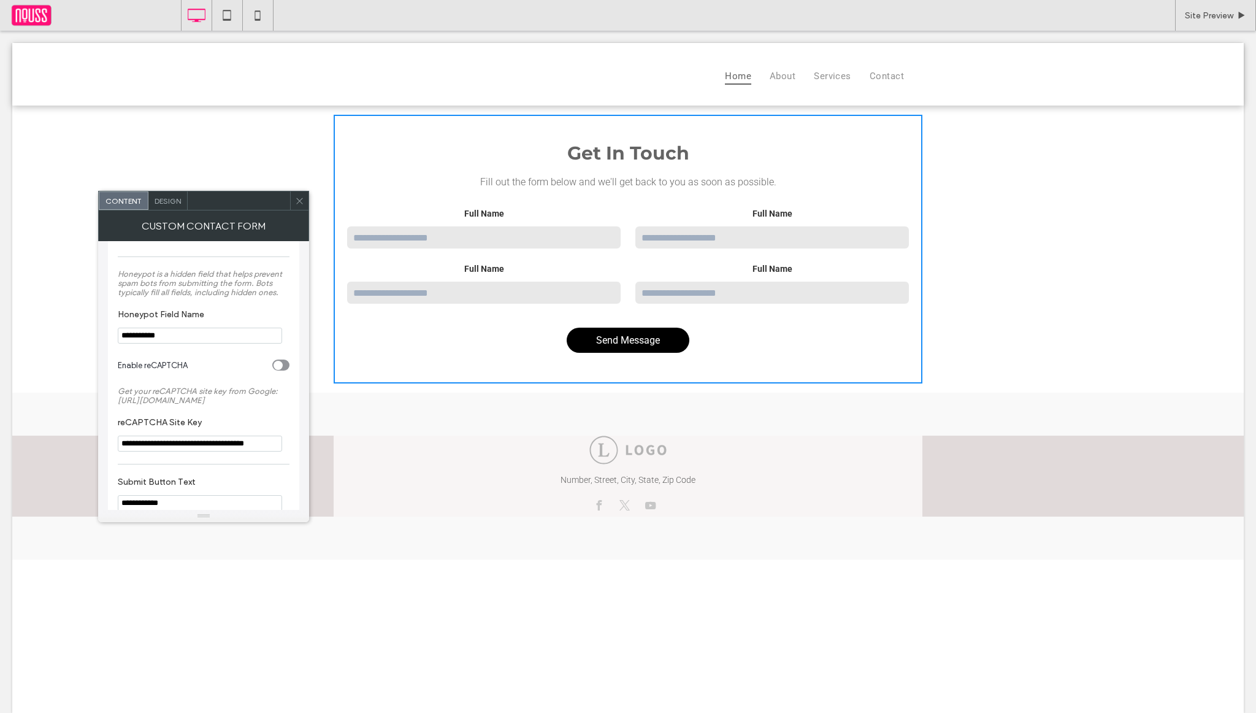
scroll to position [365, 0]
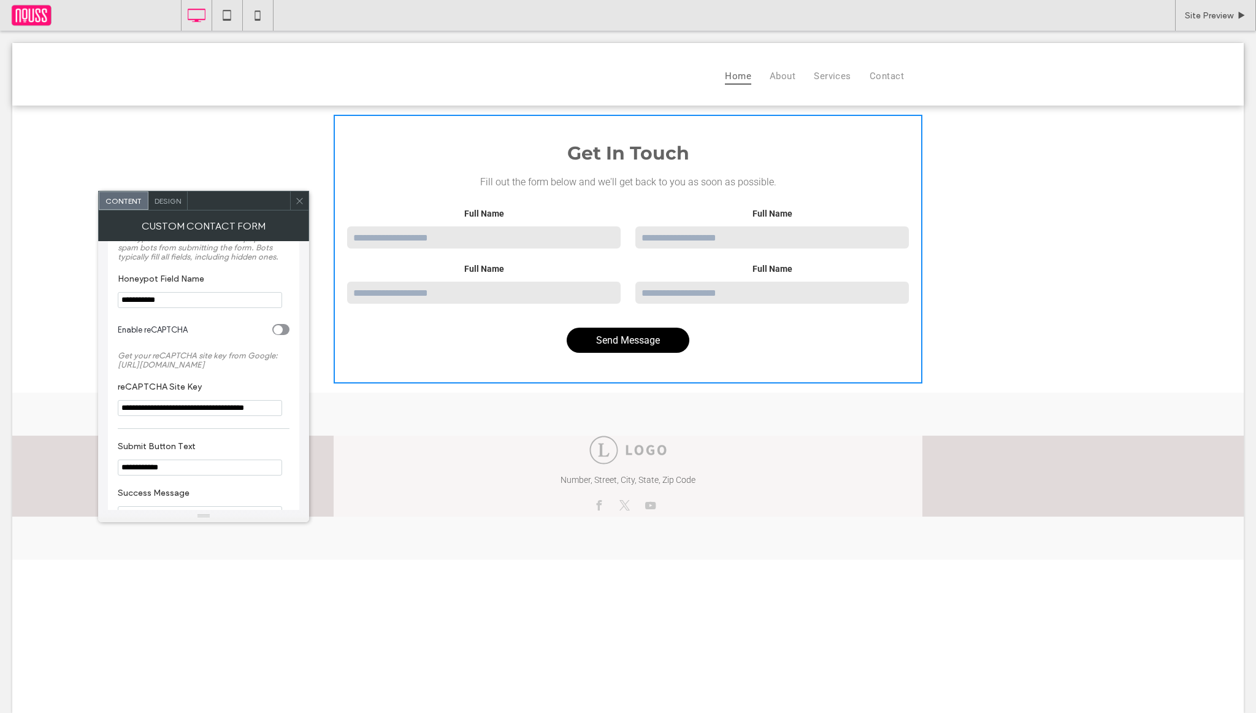
click at [283, 318] on section "Enable reCAPTCHA" at bounding box center [204, 329] width 172 height 31
click at [283, 326] on div "toggle" at bounding box center [280, 329] width 17 height 11
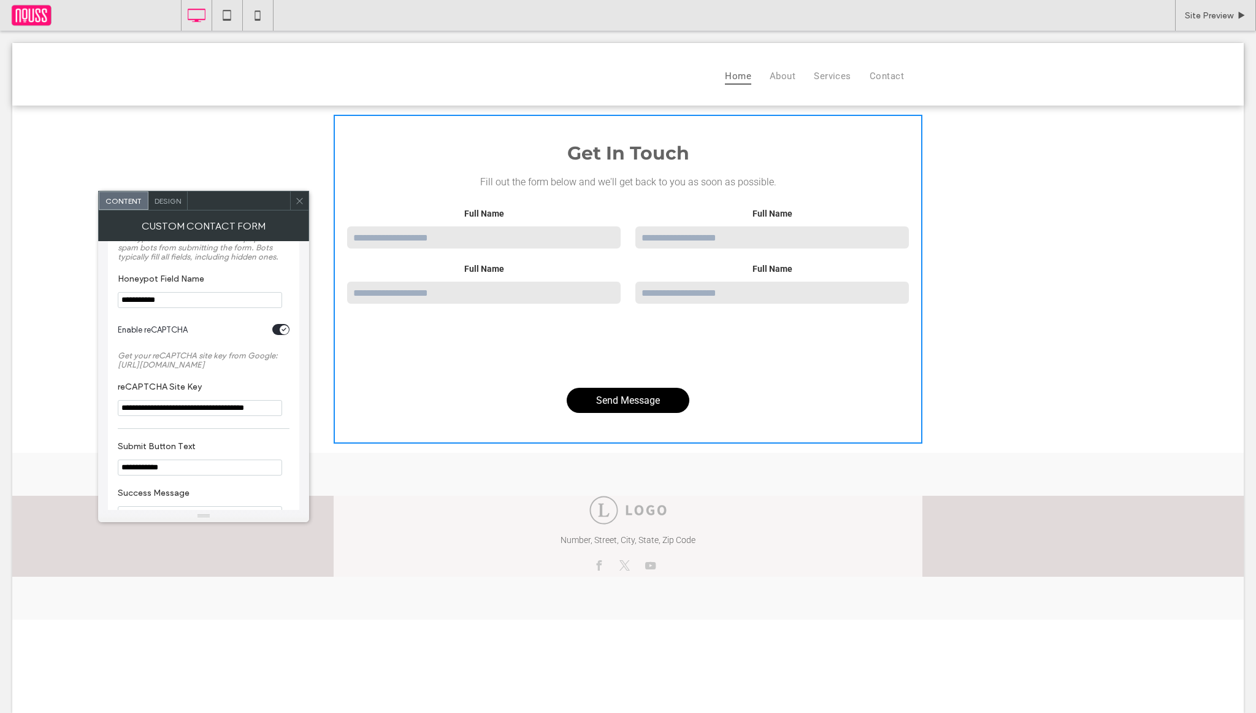
click at [299, 201] on icon at bounding box center [299, 200] width 9 height 9
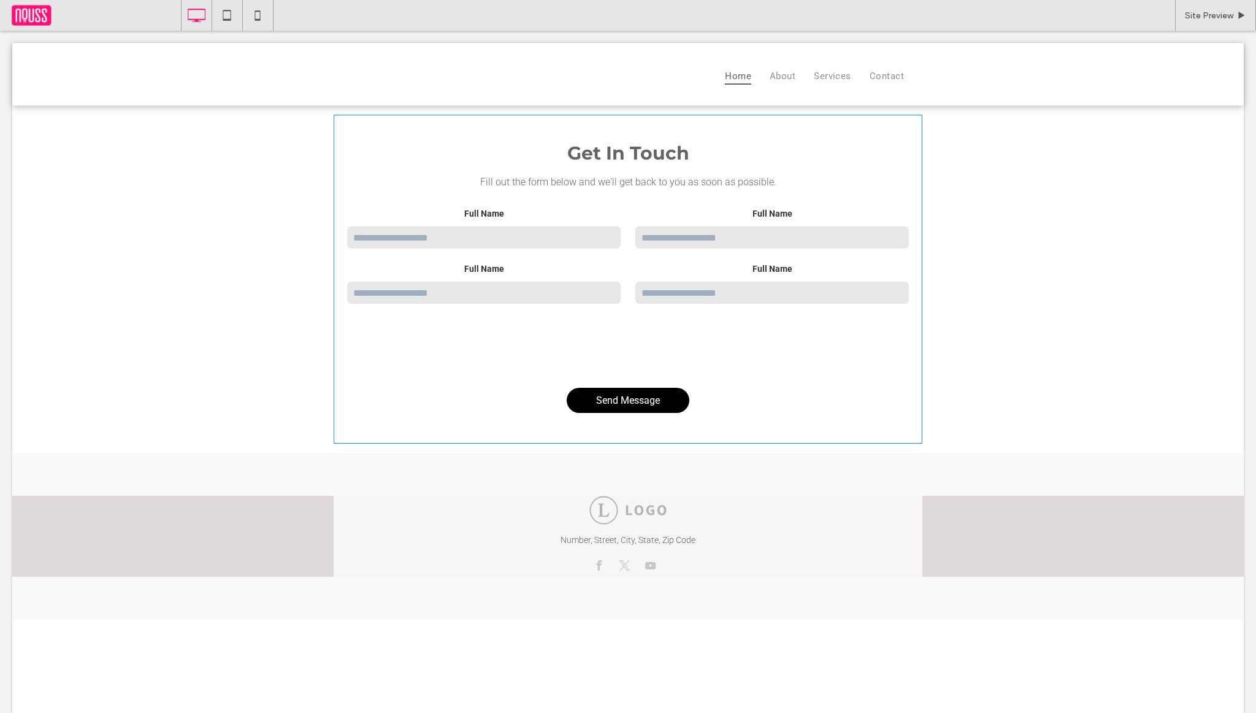
click at [551, 253] on span at bounding box center [628, 279] width 589 height 329
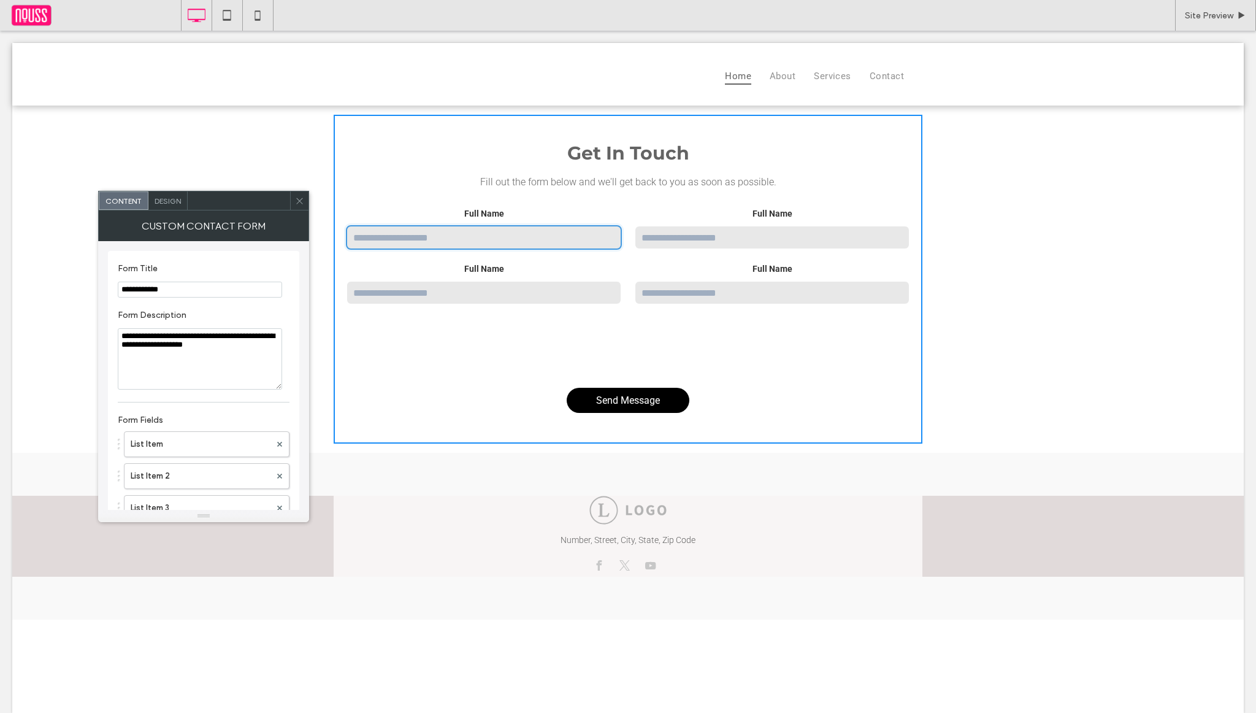
click at [558, 242] on input "Full Name" at bounding box center [484, 237] width 276 height 25
type input "***"
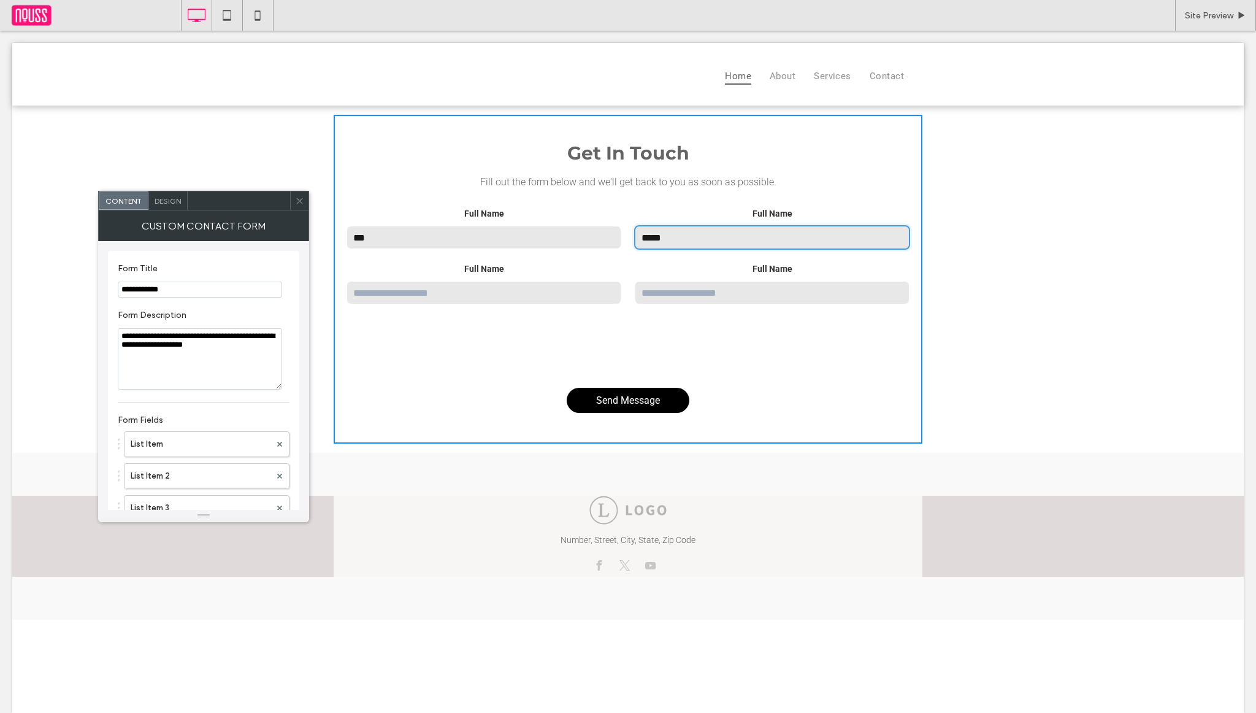
type input "*****"
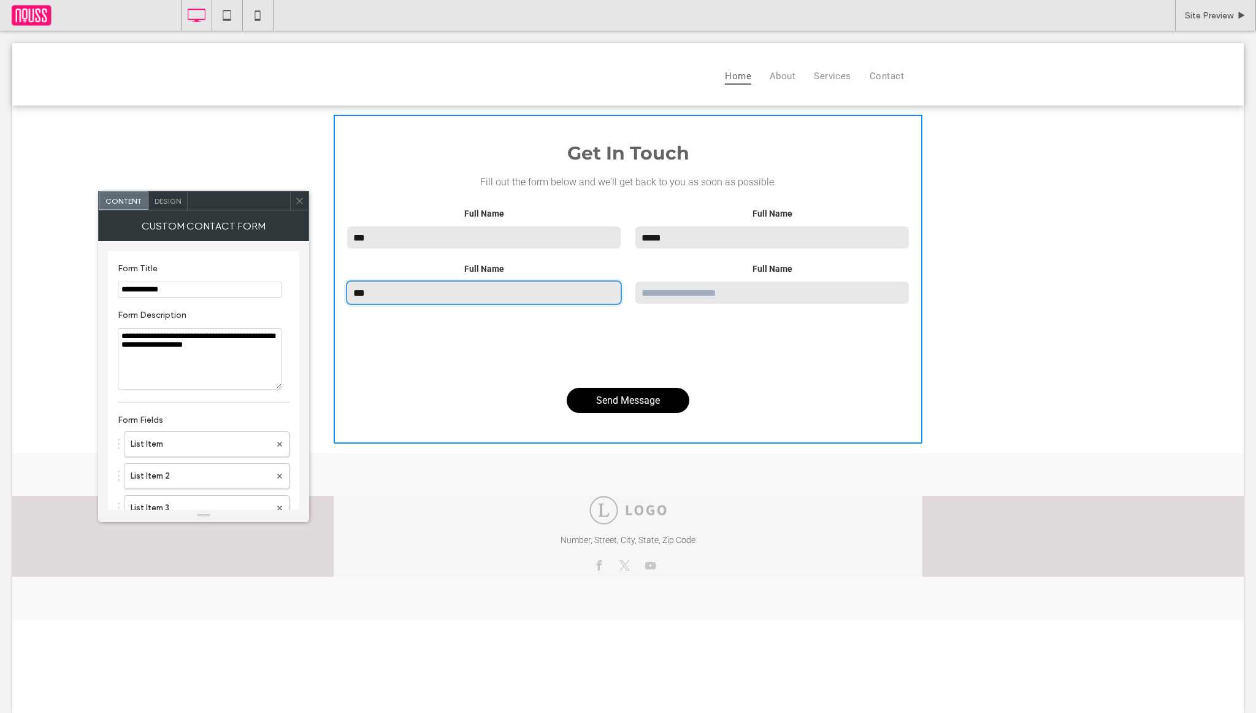
type input "***"
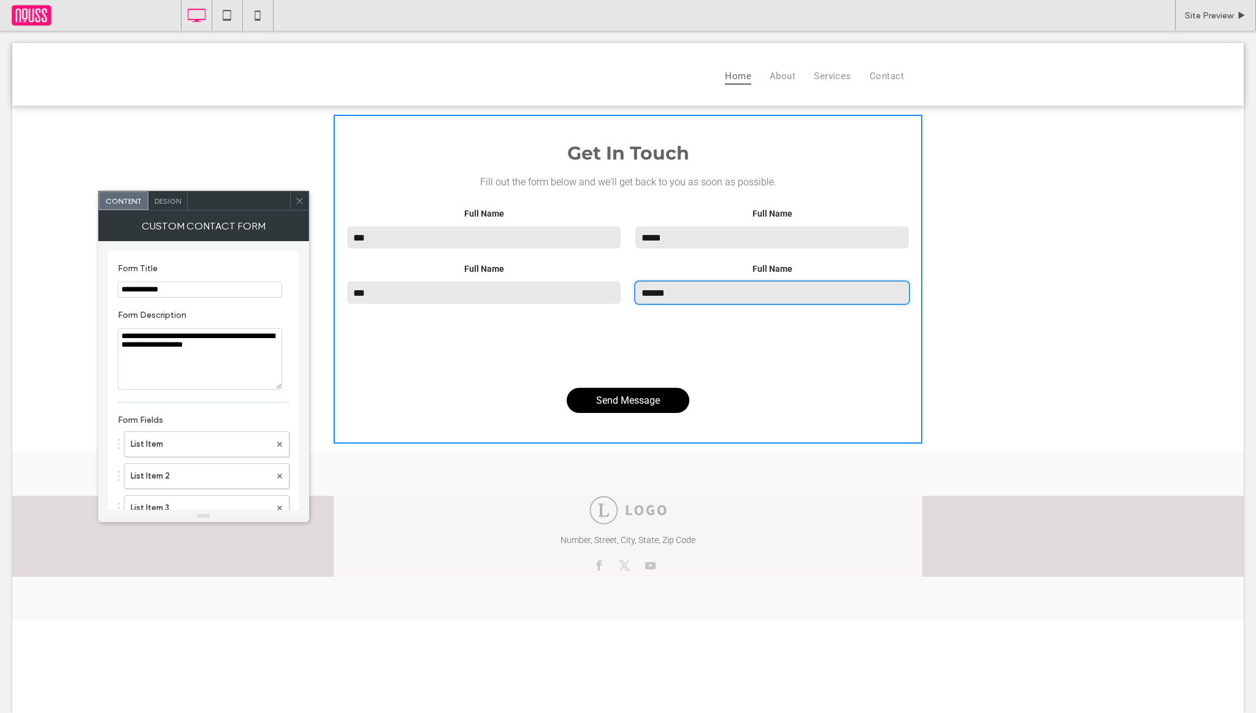
type input "******"
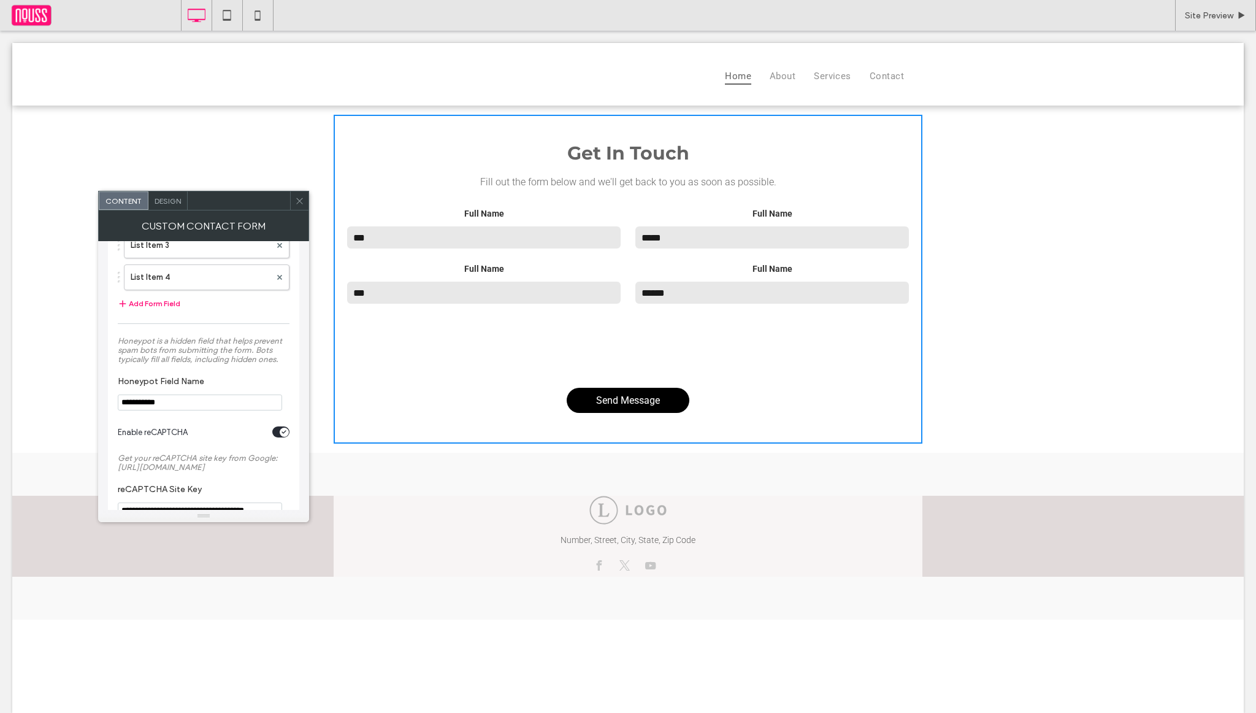
scroll to position [164, 0]
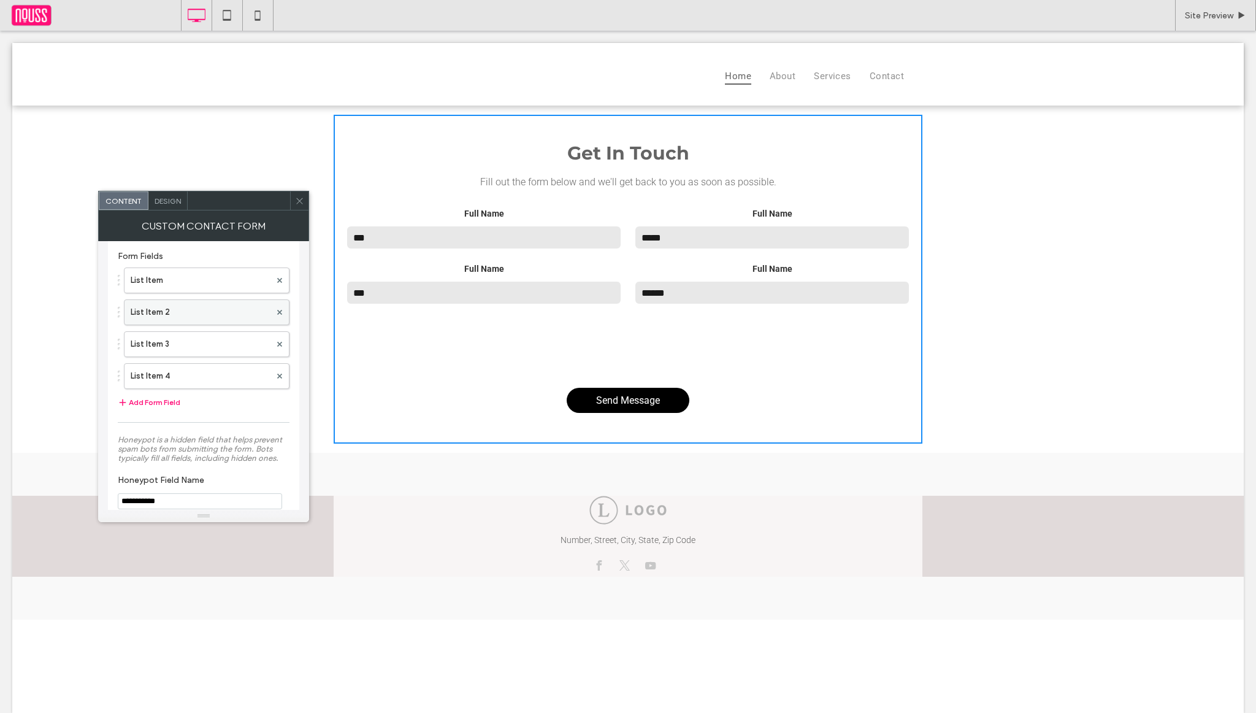
click at [239, 303] on label "List Item 2" at bounding box center [201, 312] width 140 height 25
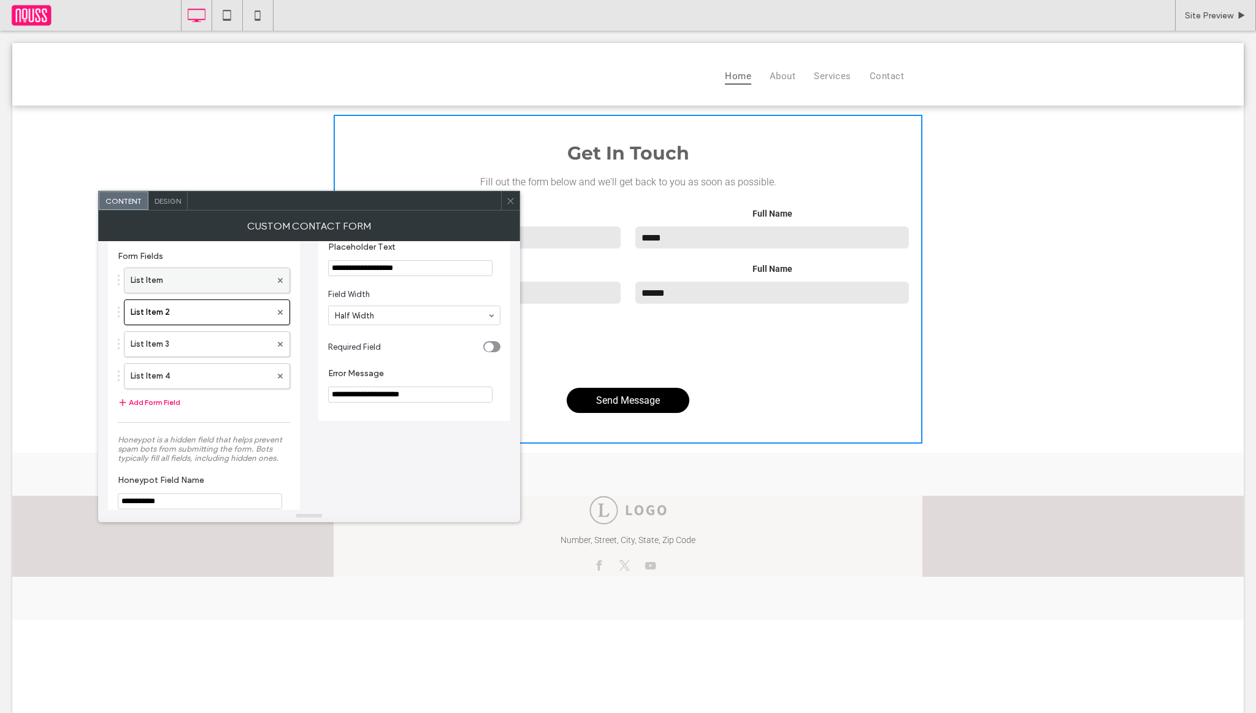
click at [239, 284] on label "List Item" at bounding box center [201, 280] width 140 height 25
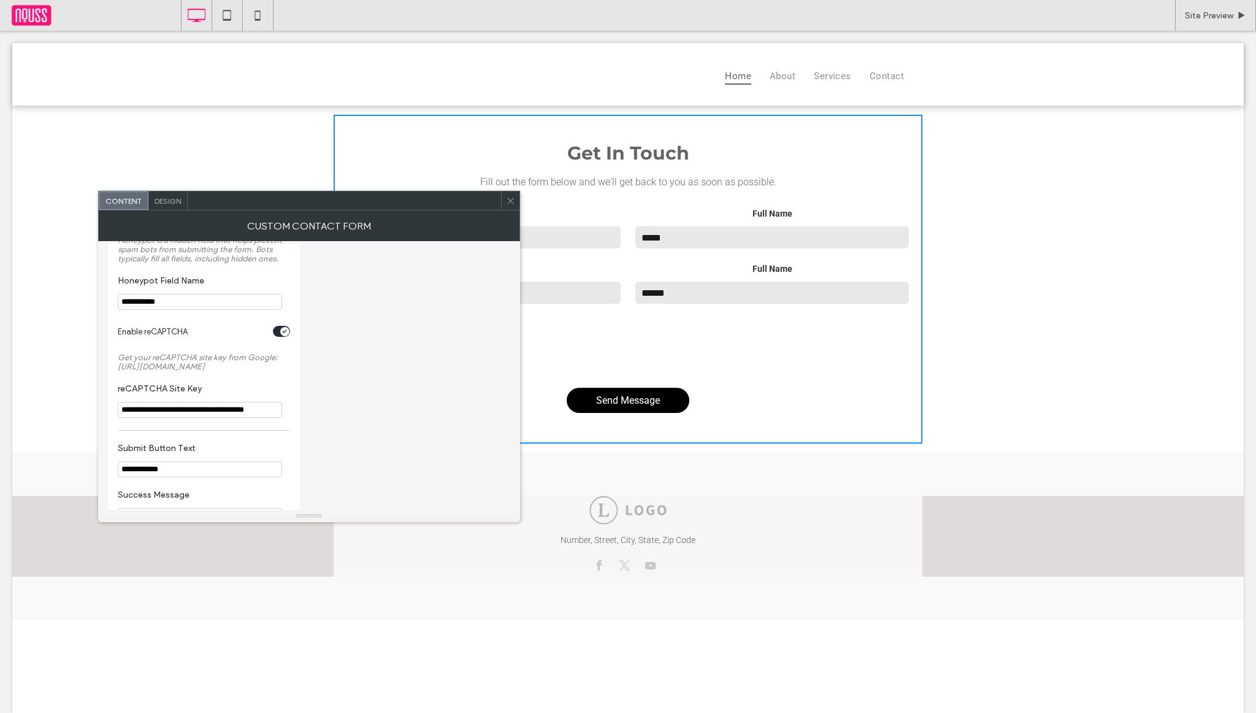
scroll to position [535, 0]
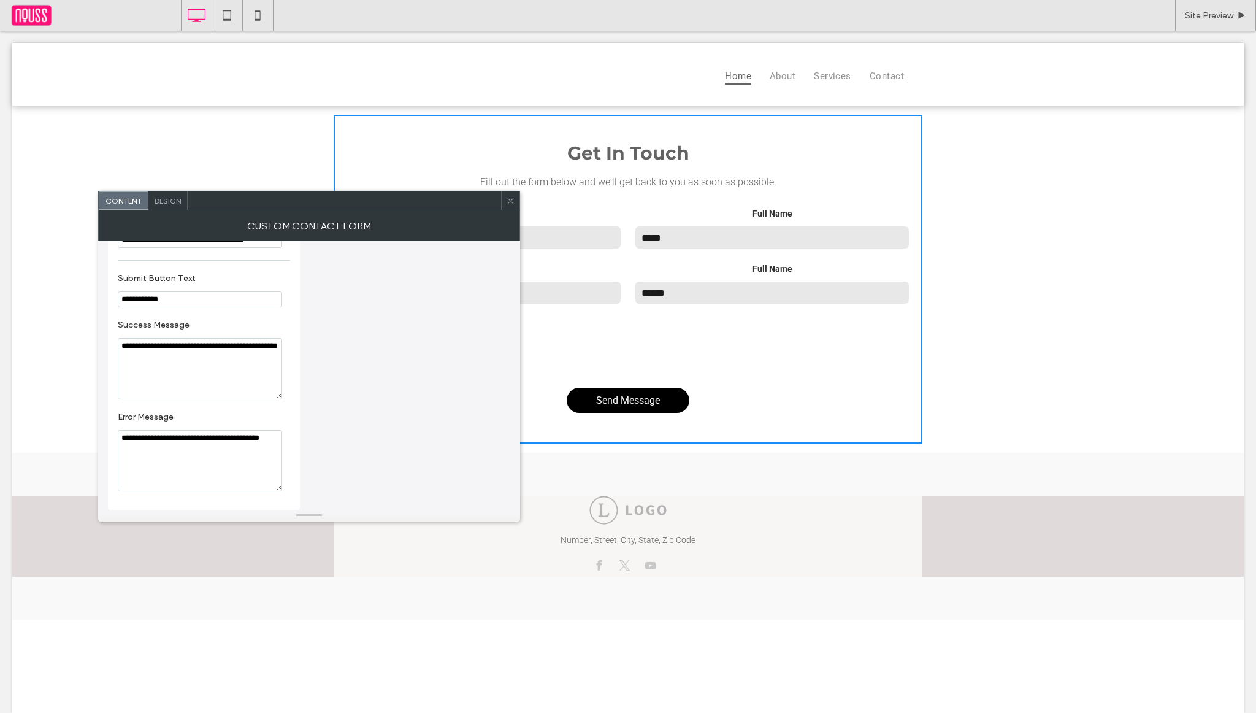
click at [507, 204] on icon at bounding box center [510, 200] width 9 height 9
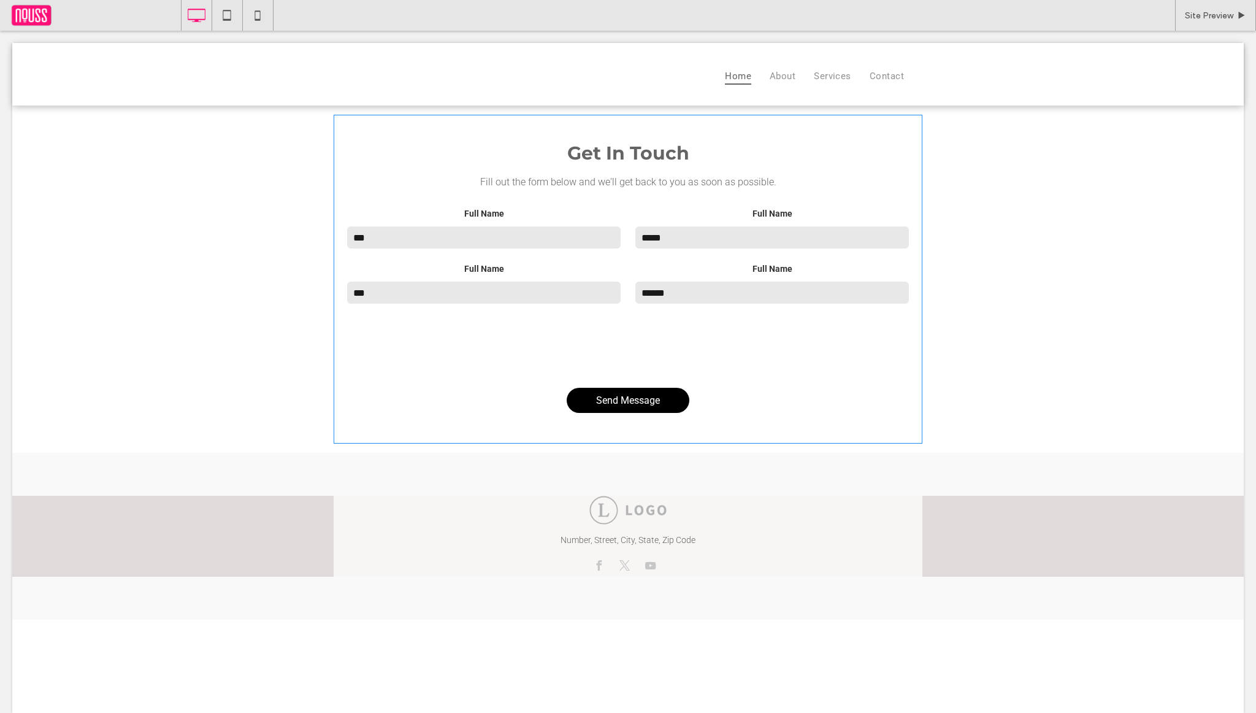
click at [594, 388] on span at bounding box center [628, 279] width 589 height 329
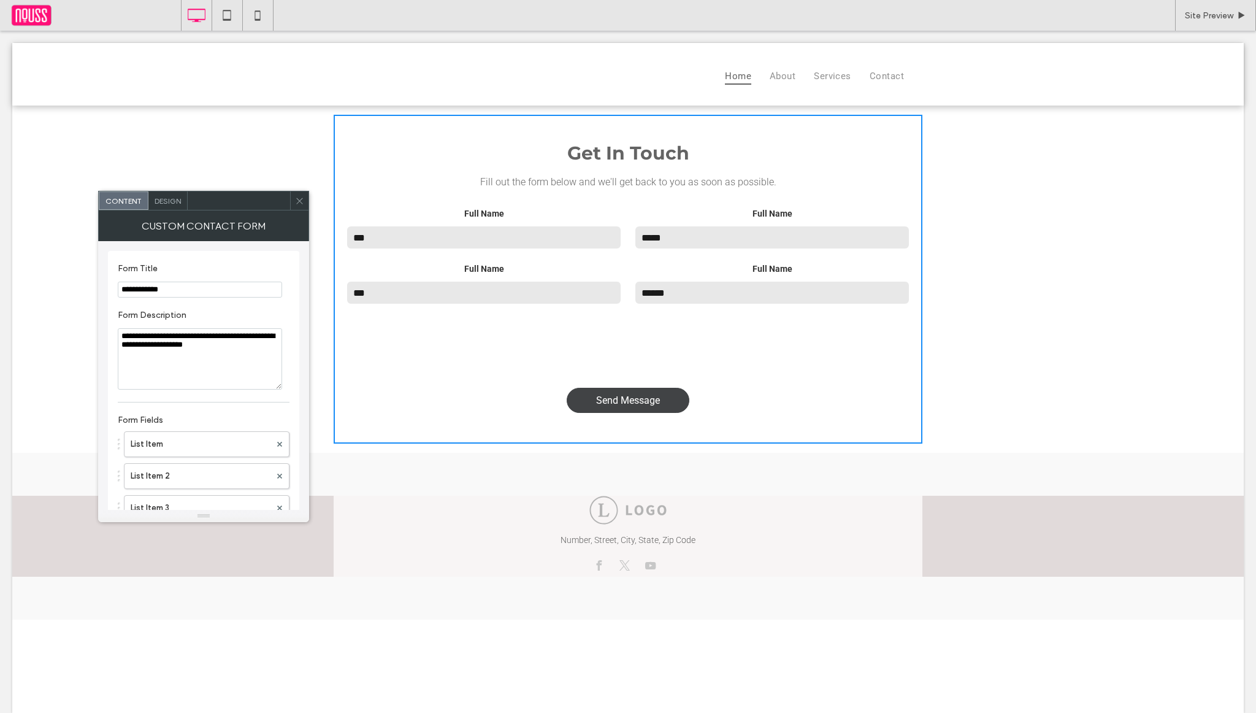
click at [594, 399] on div "Send Message" at bounding box center [628, 400] width 123 height 25
click at [597, 401] on span "Send Message" at bounding box center [628, 400] width 64 height 24
click at [621, 402] on span "Send Message" at bounding box center [628, 400] width 64 height 24
